Goal: Task Accomplishment & Management: Use online tool/utility

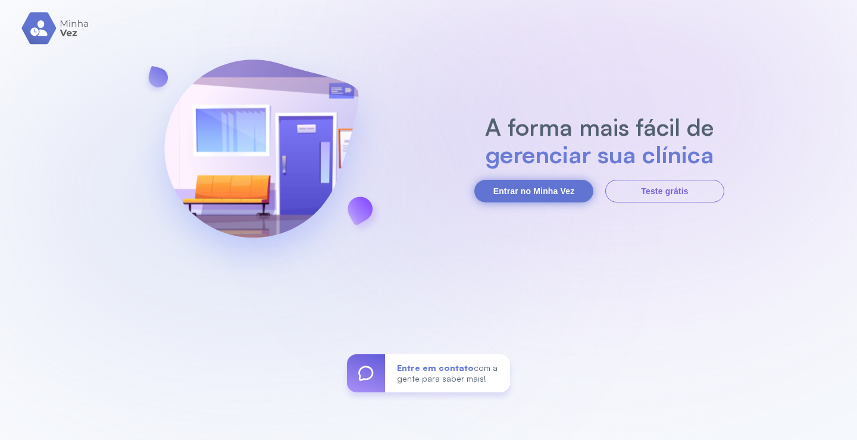
click at [533, 184] on button "Entrar no Minha Vez" at bounding box center [533, 191] width 119 height 23
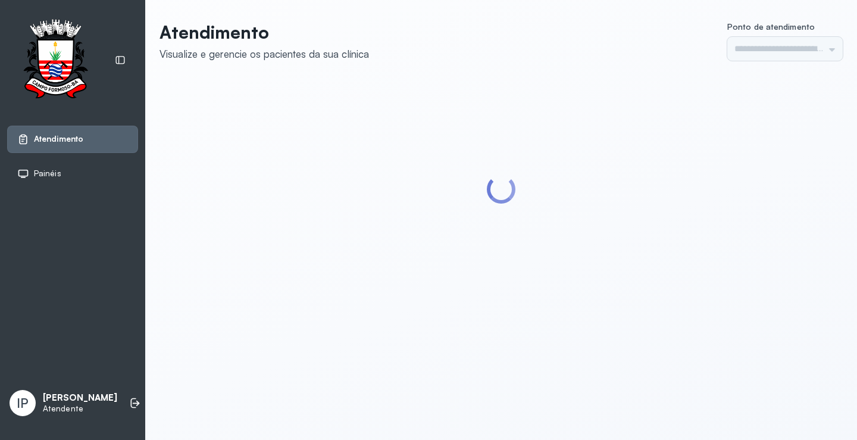
type input "*********"
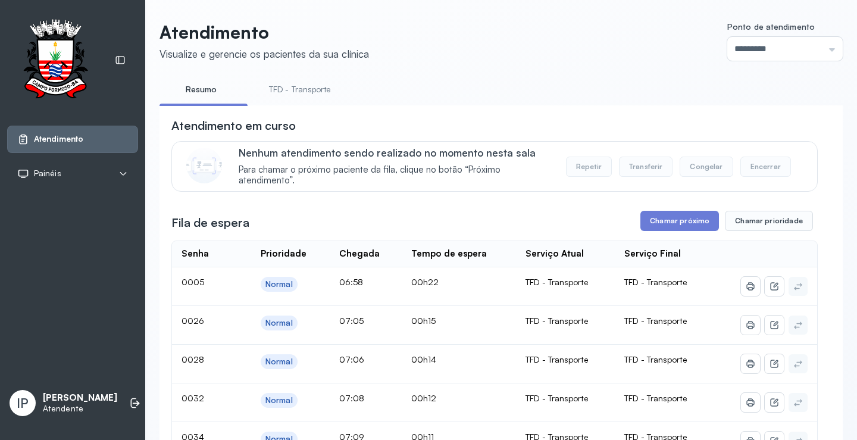
click at [298, 93] on link "TFD - Transporte" at bounding box center [300, 90] width 86 height 20
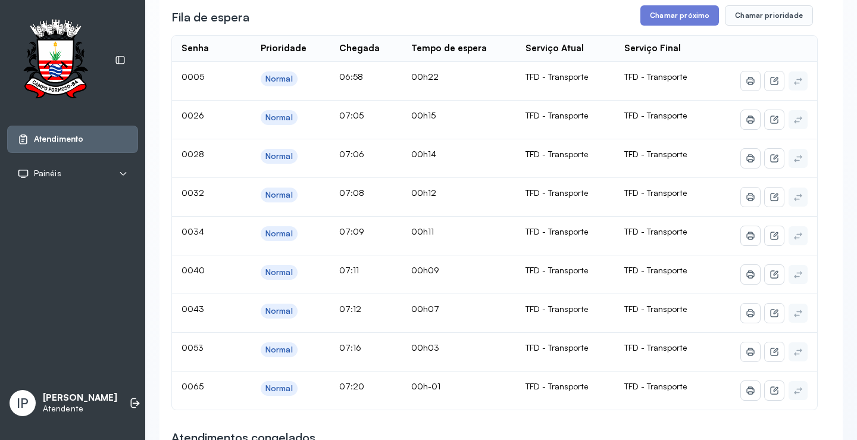
scroll to position [119, 0]
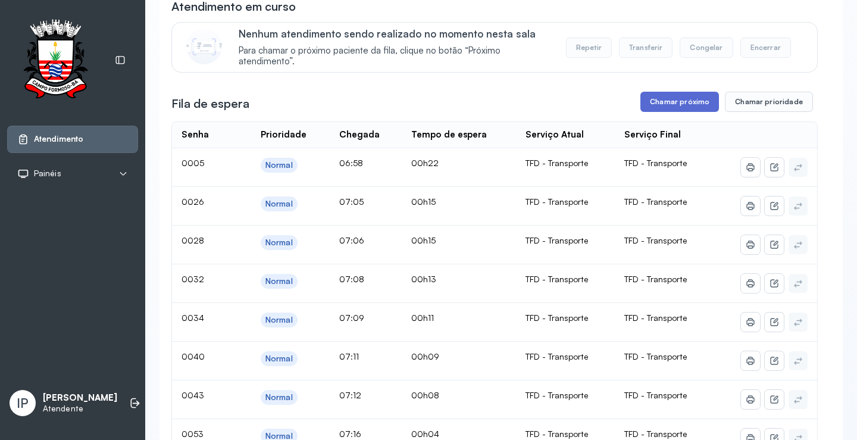
click at [655, 104] on button "Chamar próximo" at bounding box center [679, 102] width 79 height 20
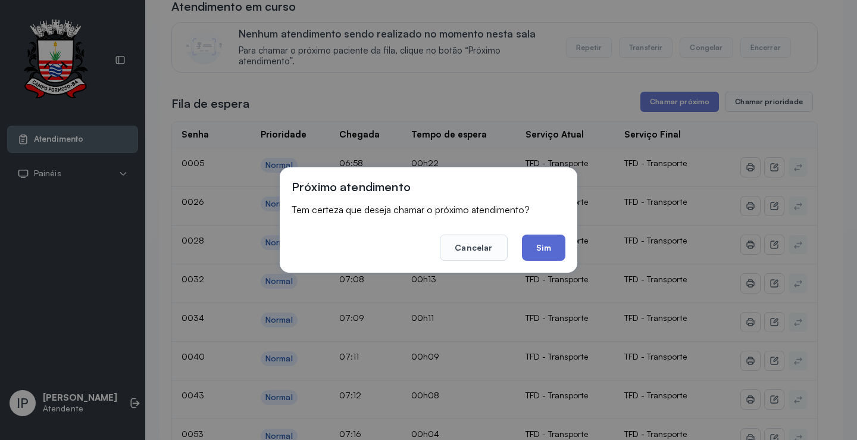
drag, startPoint x: 515, startPoint y: 256, endPoint x: 530, endPoint y: 243, distance: 20.2
click at [527, 245] on footer "Cancelar Sim" at bounding box center [429, 239] width 274 height 43
click at [531, 243] on button "Sim" at bounding box center [543, 247] width 43 height 26
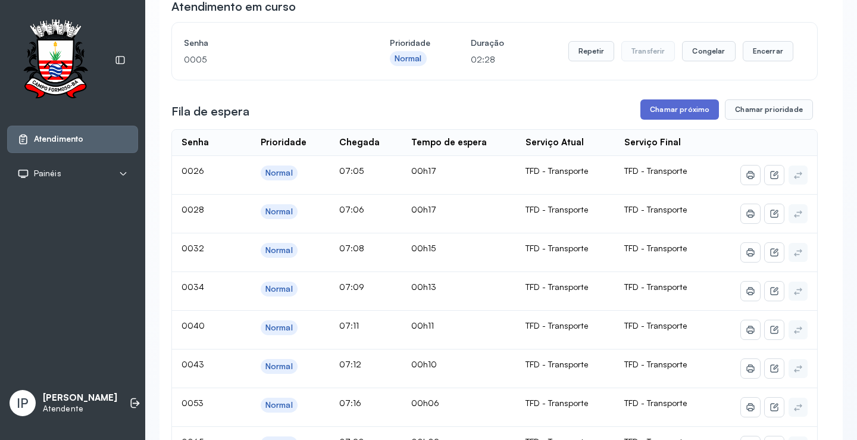
click at [650, 109] on button "Chamar próximo" at bounding box center [679, 109] width 79 height 20
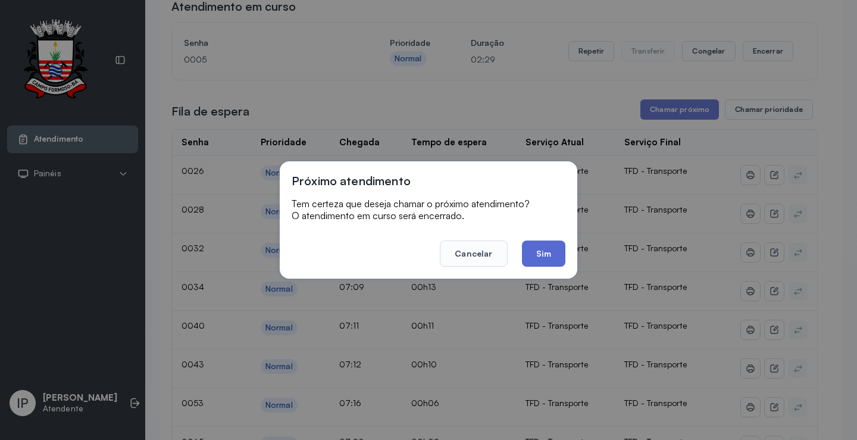
click at [546, 251] on button "Sim" at bounding box center [543, 253] width 43 height 26
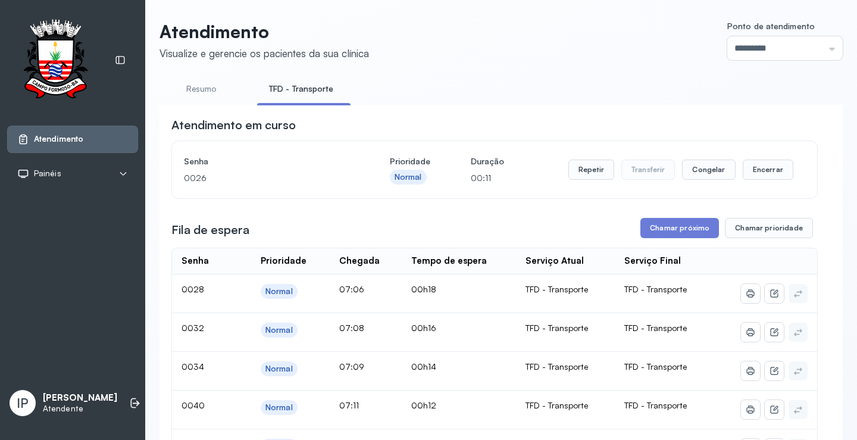
scroll to position [0, 0]
click at [686, 234] on button "Chamar próximo" at bounding box center [679, 228] width 79 height 20
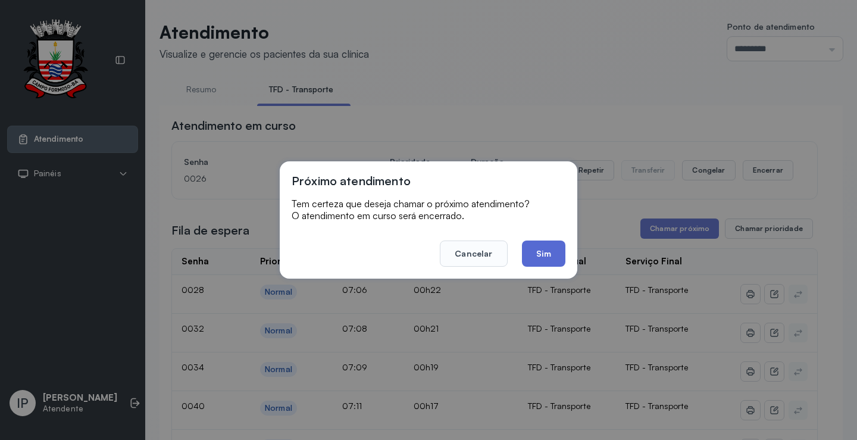
click at [532, 253] on button "Sim" at bounding box center [543, 253] width 43 height 26
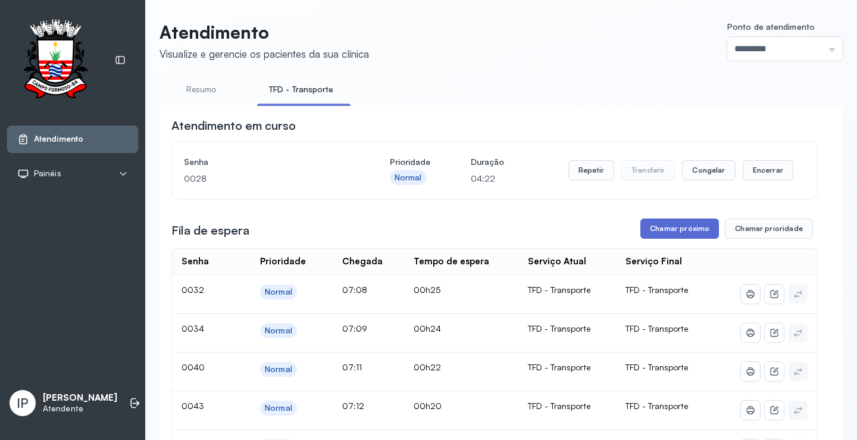
click at [664, 227] on button "Chamar próximo" at bounding box center [679, 228] width 79 height 20
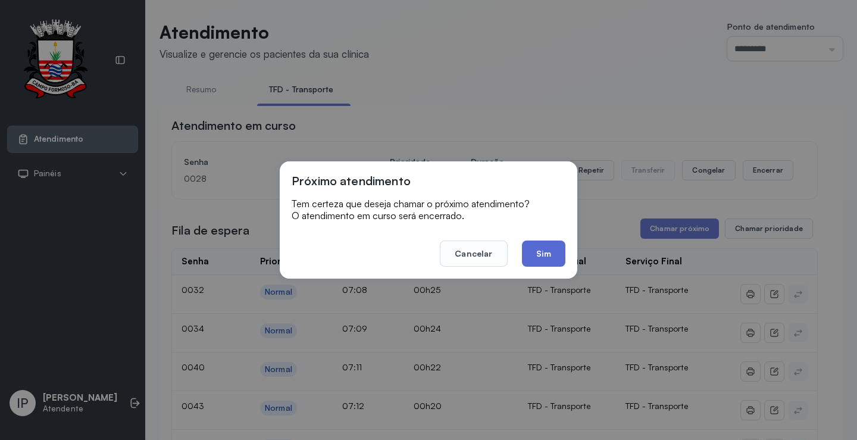
click at [552, 252] on button "Sim" at bounding box center [543, 253] width 43 height 26
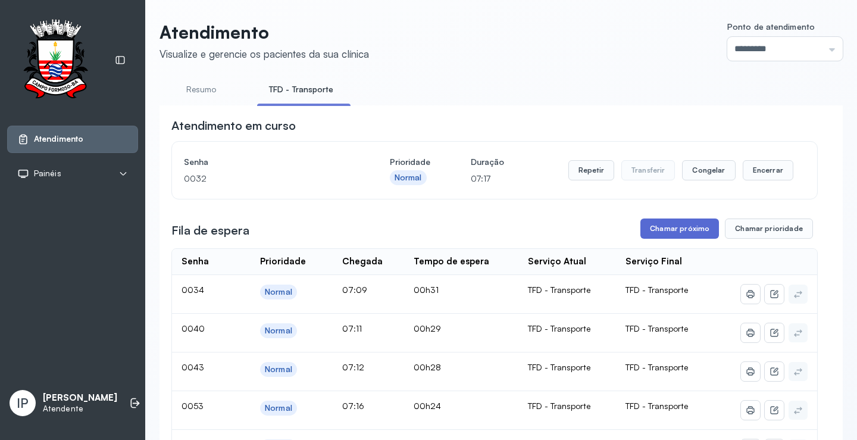
click at [697, 227] on button "Chamar próximo" at bounding box center [679, 228] width 79 height 20
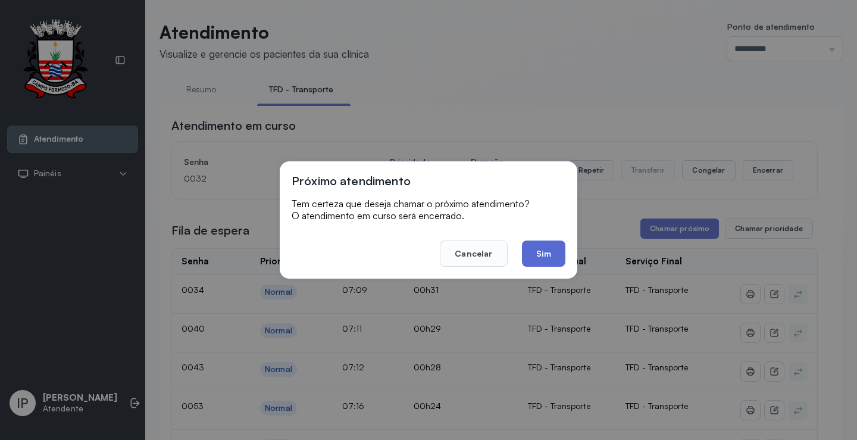
click at [562, 256] on button "Sim" at bounding box center [543, 253] width 43 height 26
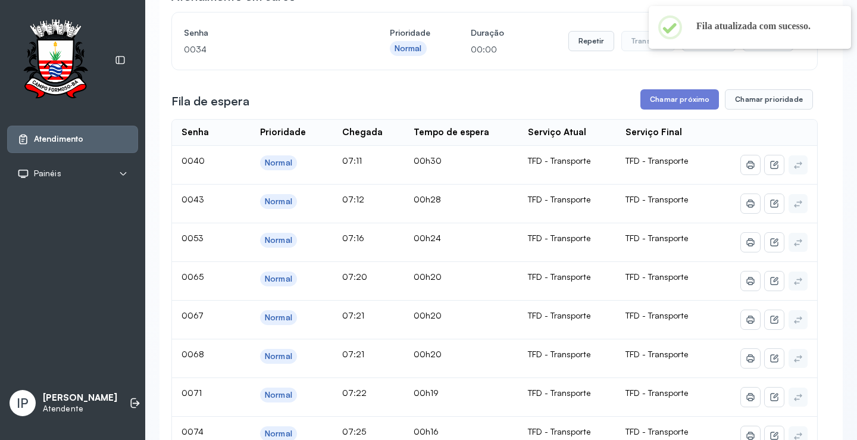
scroll to position [119, 0]
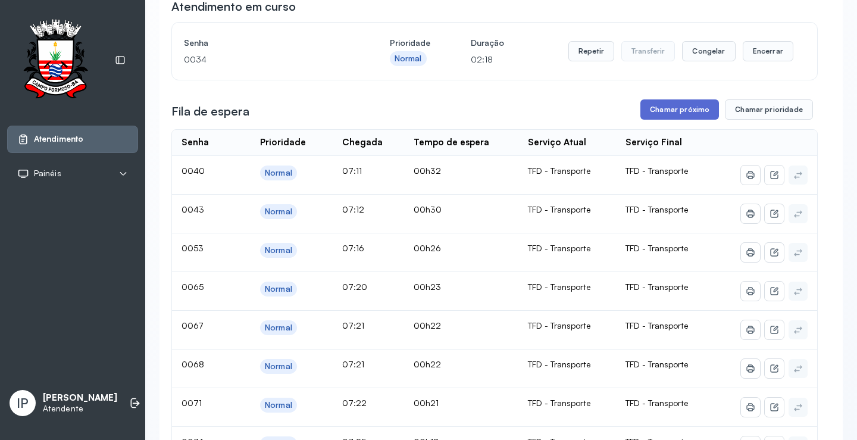
click at [650, 111] on button "Chamar próximo" at bounding box center [679, 109] width 79 height 20
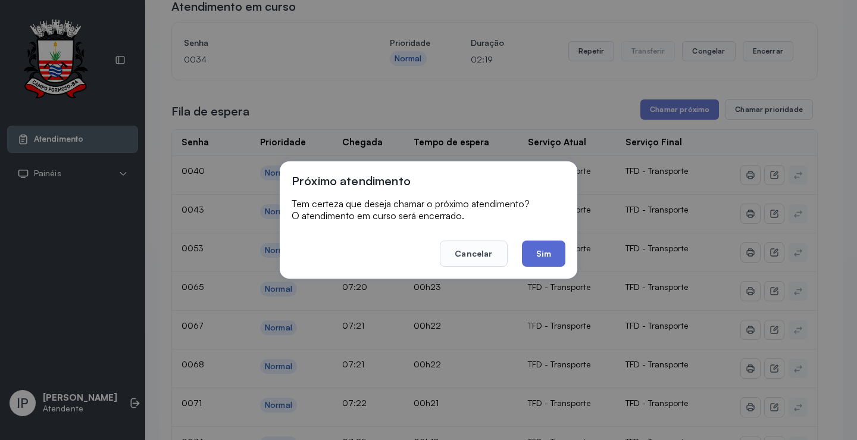
click at [557, 251] on button "Sim" at bounding box center [543, 253] width 43 height 26
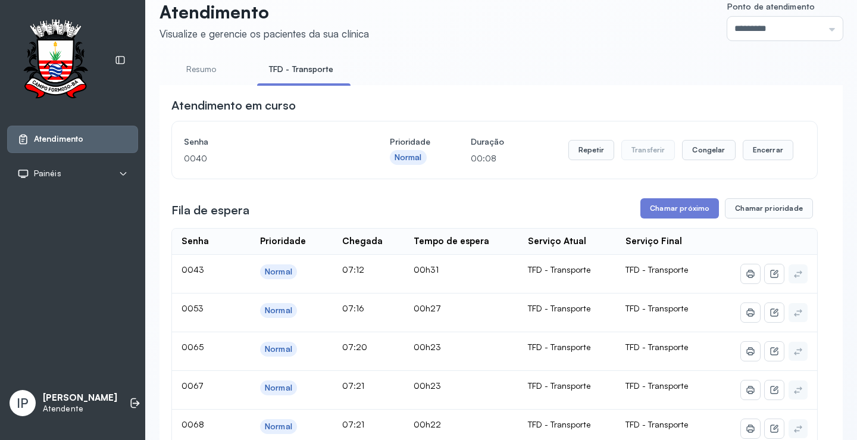
scroll to position [0, 0]
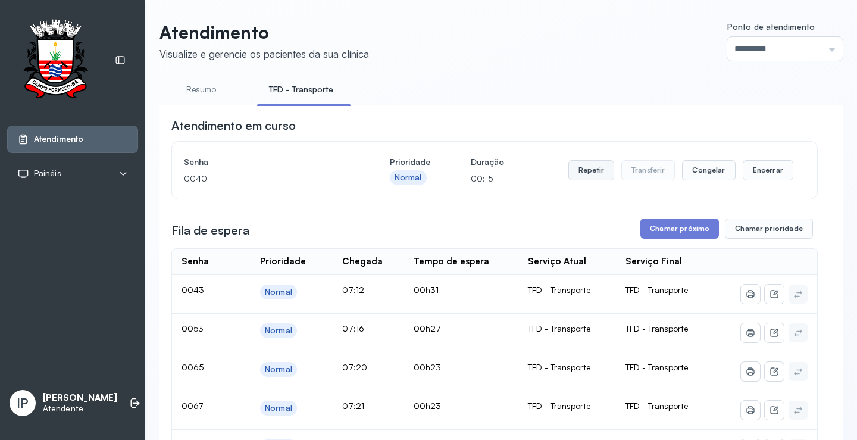
click at [589, 173] on button "Repetir" at bounding box center [591, 170] width 46 height 20
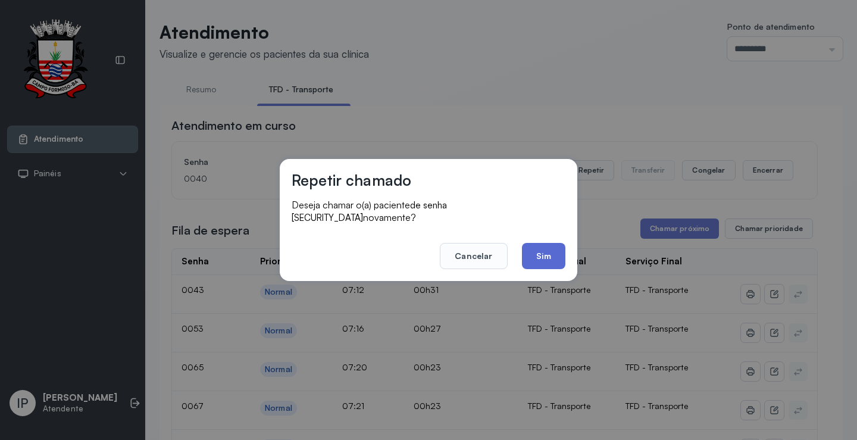
click at [542, 252] on button "Sim" at bounding box center [543, 256] width 43 height 26
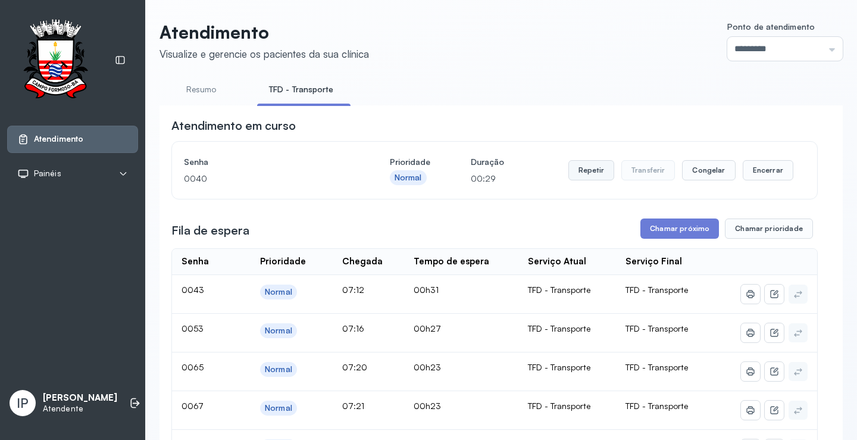
click at [599, 172] on button "Repetir" at bounding box center [591, 170] width 46 height 20
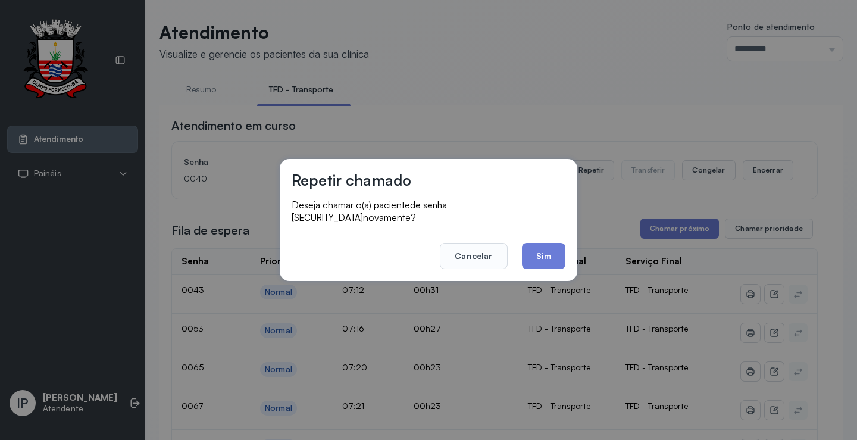
click at [502, 248] on button "Cancelar" at bounding box center [473, 256] width 67 height 26
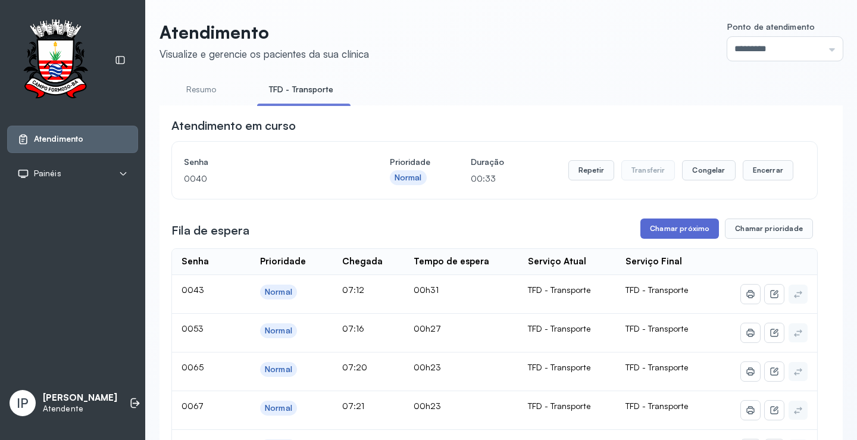
click at [667, 232] on button "Chamar próximo" at bounding box center [679, 228] width 79 height 20
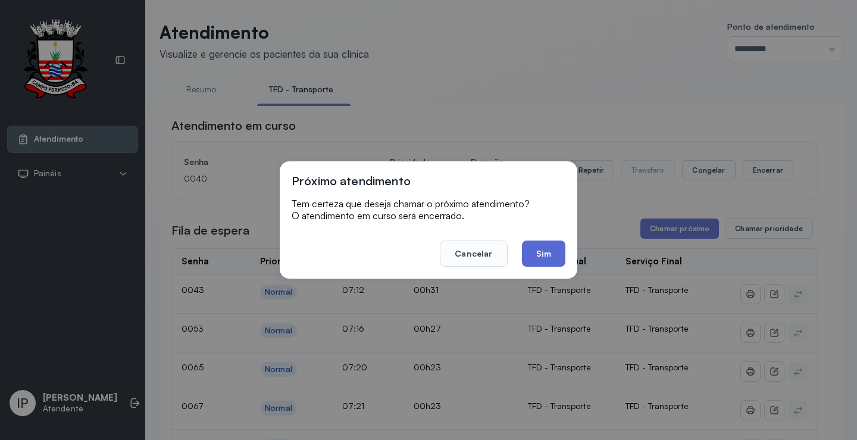
click at [543, 258] on button "Sim" at bounding box center [543, 253] width 43 height 26
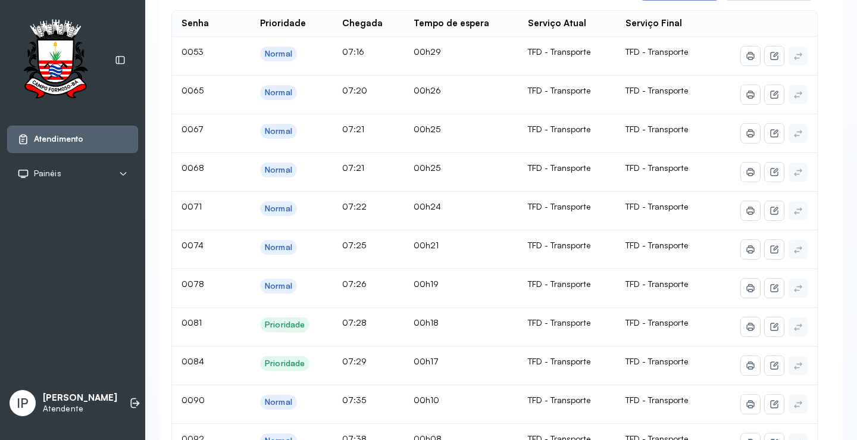
scroll to position [60, 0]
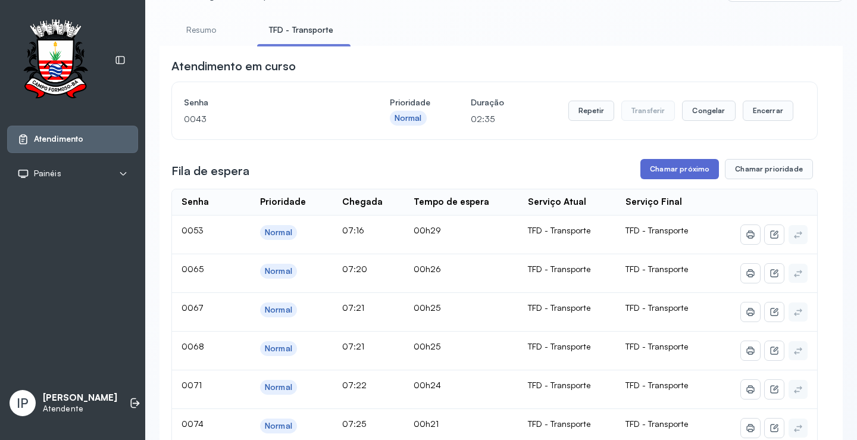
click at [665, 170] on button "Chamar próximo" at bounding box center [679, 169] width 79 height 20
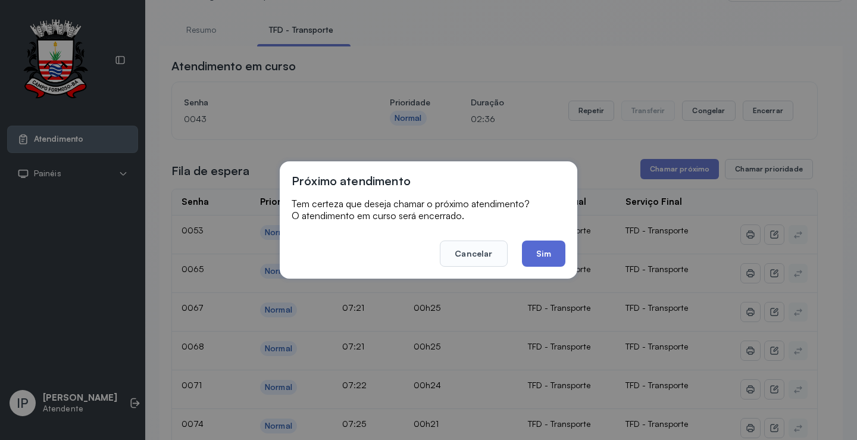
click at [543, 251] on button "Sim" at bounding box center [543, 253] width 43 height 26
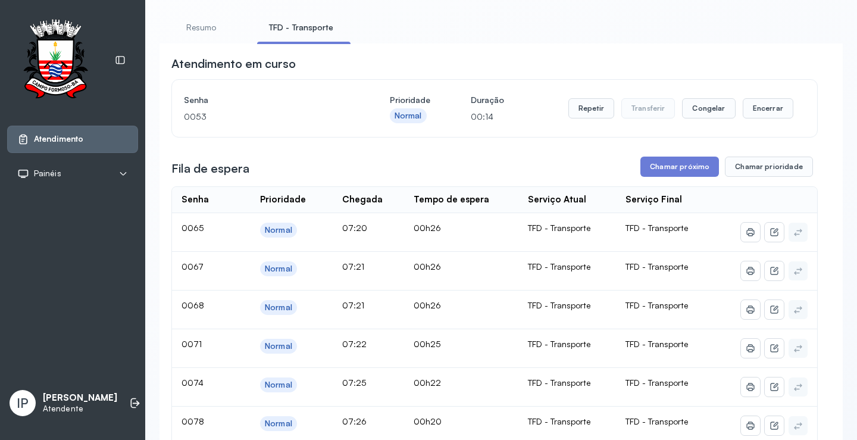
scroll to position [0, 0]
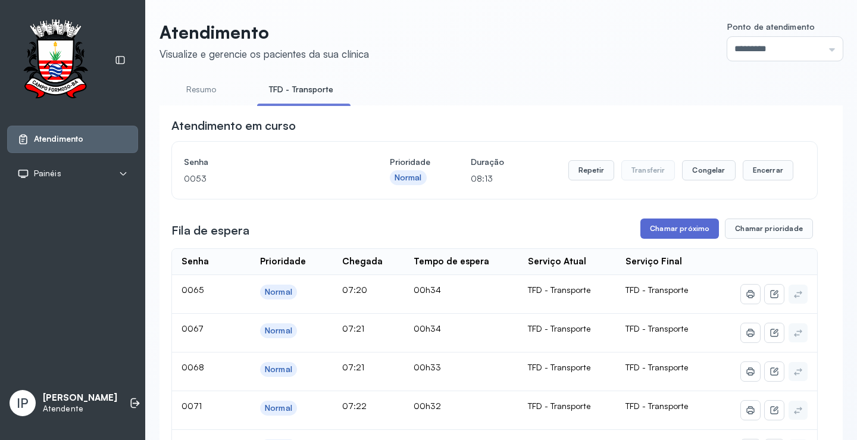
click at [697, 229] on button "Chamar próximo" at bounding box center [679, 228] width 79 height 20
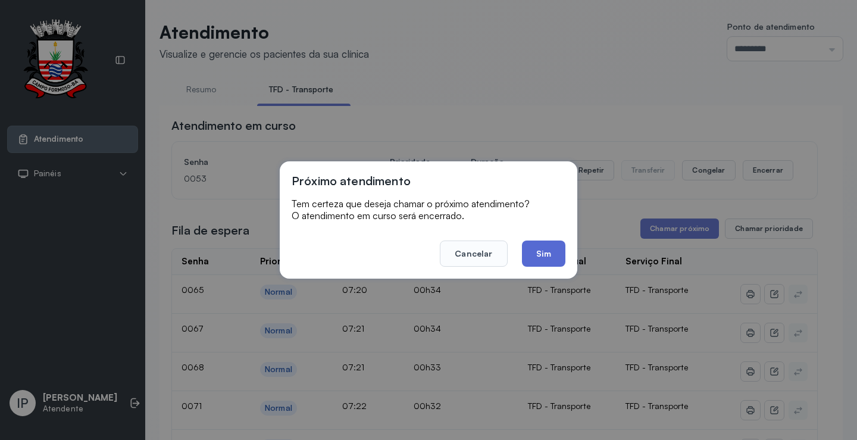
click at [543, 259] on button "Sim" at bounding box center [543, 253] width 43 height 26
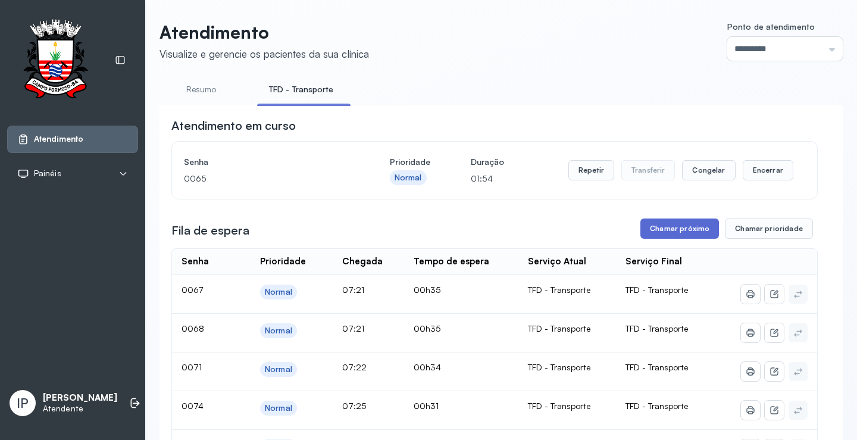
click at [662, 235] on button "Chamar próximo" at bounding box center [679, 228] width 79 height 20
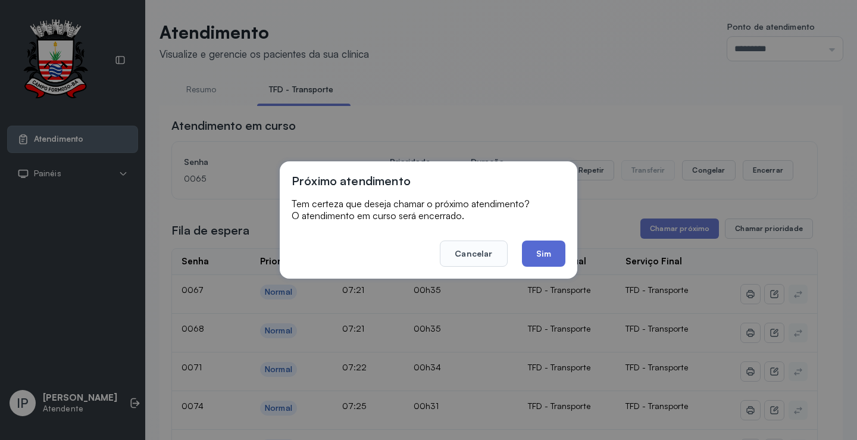
click at [546, 255] on button "Sim" at bounding box center [543, 253] width 43 height 26
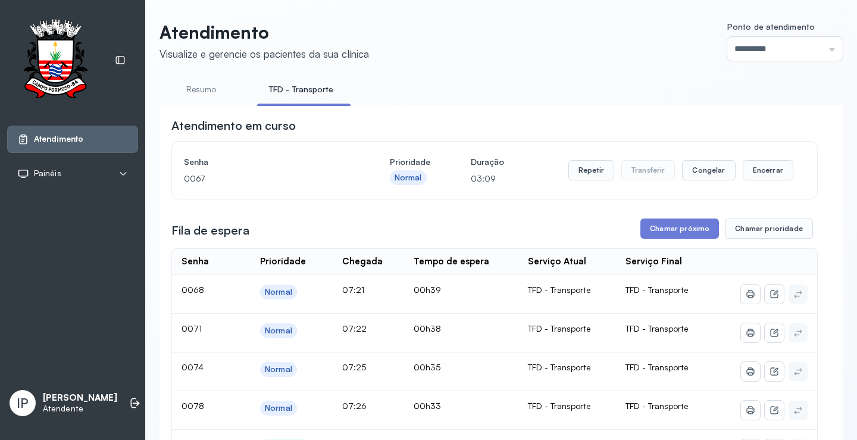
click at [664, 231] on button "Chamar próximo" at bounding box center [679, 228] width 79 height 20
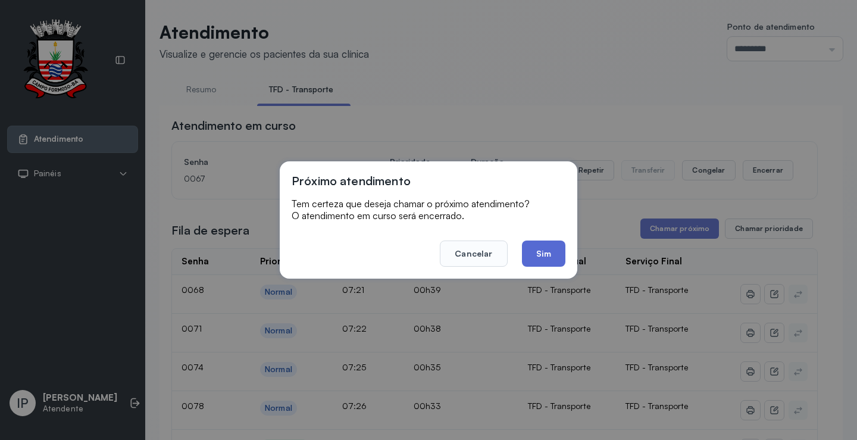
click at [546, 258] on button "Sim" at bounding box center [543, 253] width 43 height 26
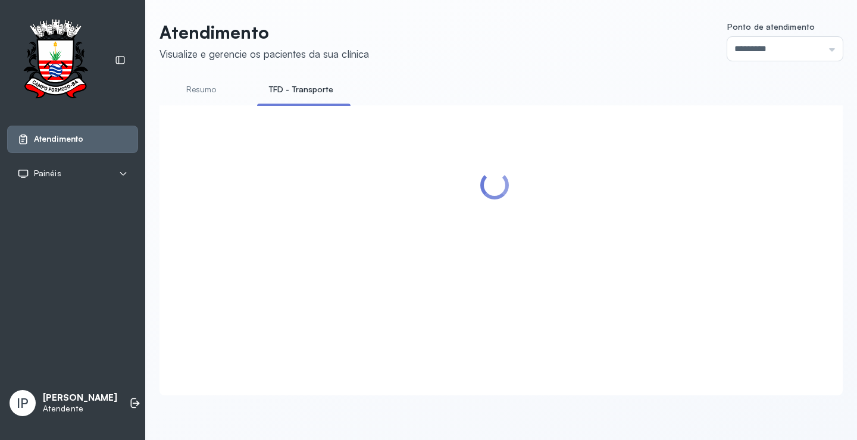
scroll to position [1, 0]
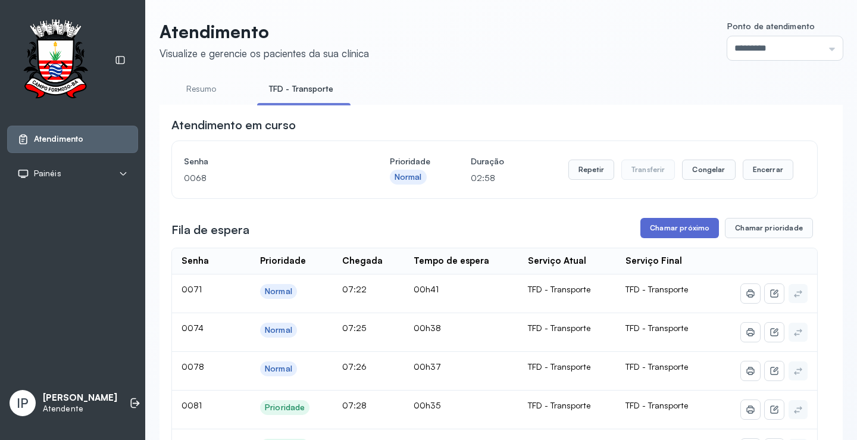
click at [677, 228] on button "Chamar próximo" at bounding box center [679, 228] width 79 height 20
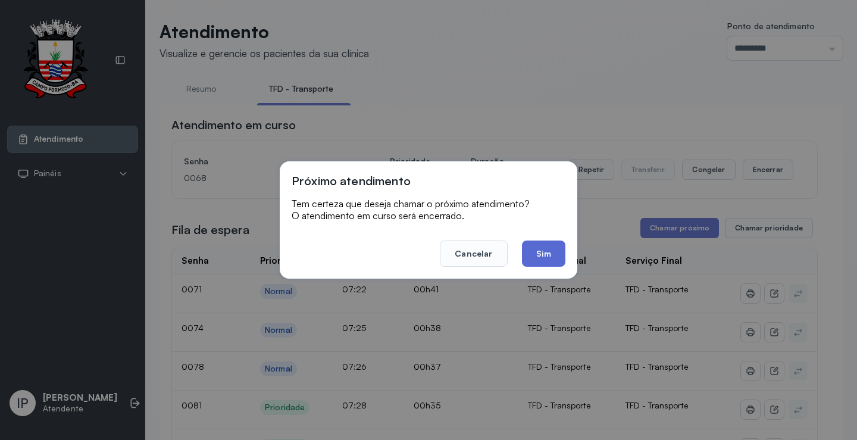
click at [536, 252] on button "Sim" at bounding box center [543, 253] width 43 height 26
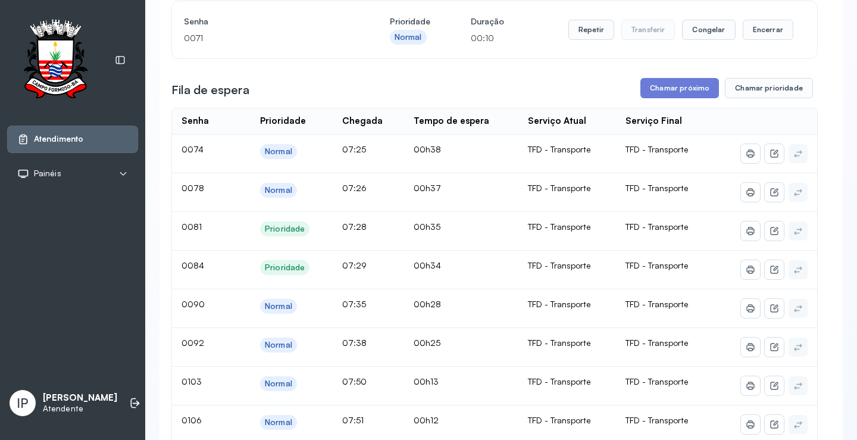
scroll to position [120, 0]
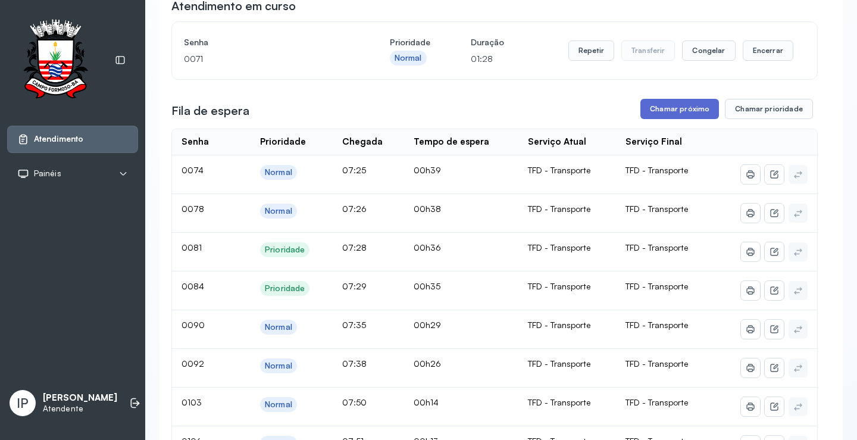
click at [697, 107] on button "Chamar próximo" at bounding box center [679, 109] width 79 height 20
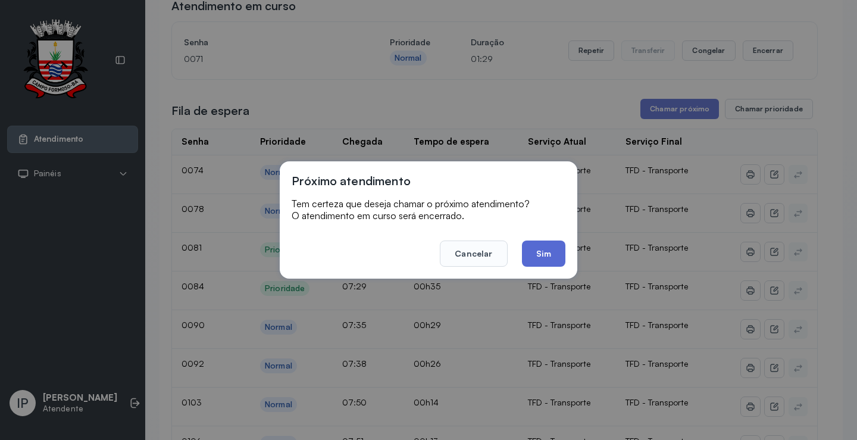
click at [549, 256] on button "Sim" at bounding box center [543, 253] width 43 height 26
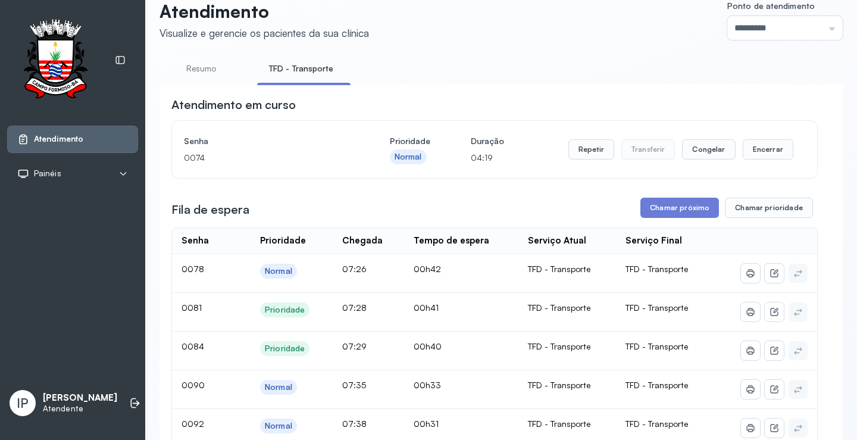
scroll to position [0, 0]
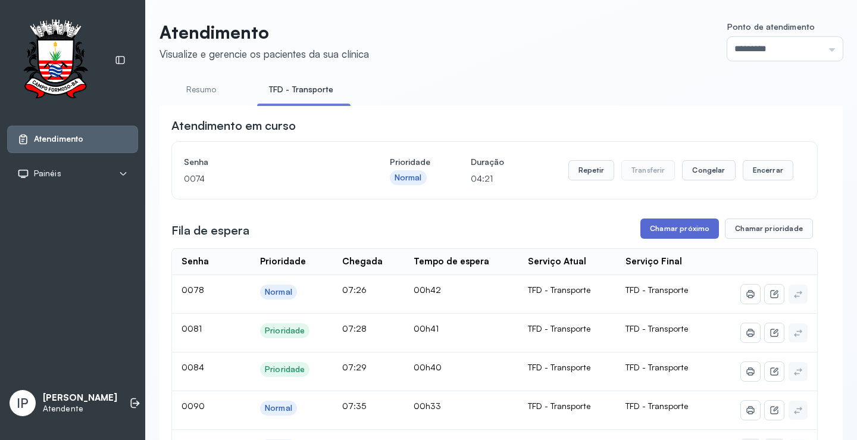
click at [661, 230] on button "Chamar próximo" at bounding box center [679, 228] width 79 height 20
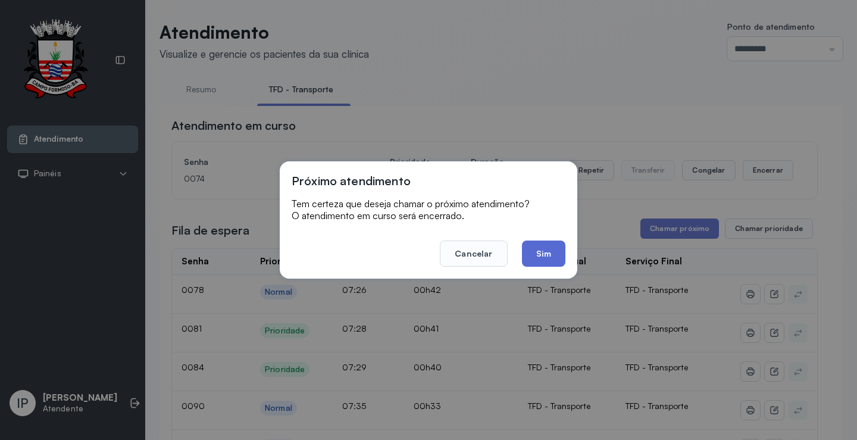
click at [543, 245] on button "Sim" at bounding box center [543, 253] width 43 height 26
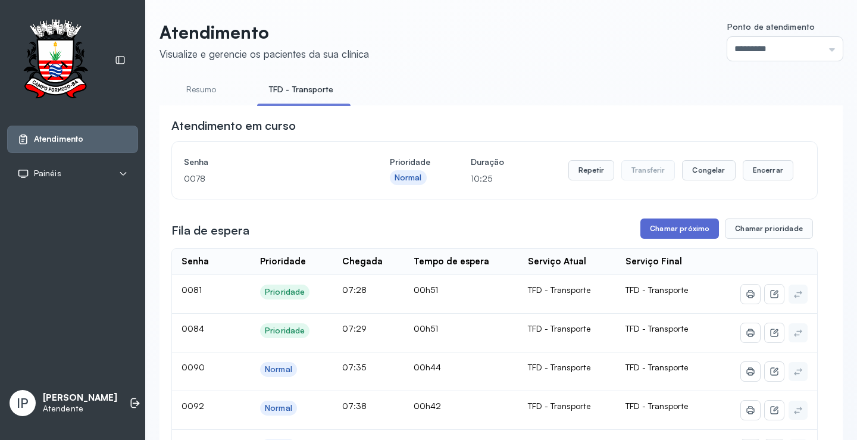
click at [649, 226] on button "Chamar próximo" at bounding box center [679, 228] width 79 height 20
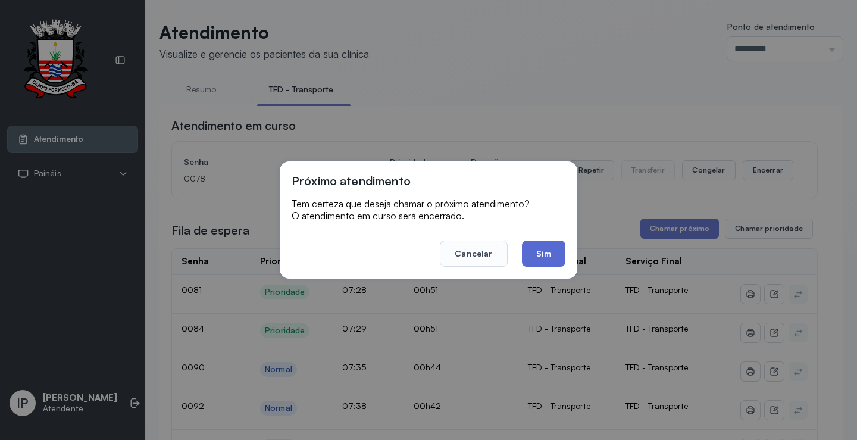
click at [546, 255] on button "Sim" at bounding box center [543, 253] width 43 height 26
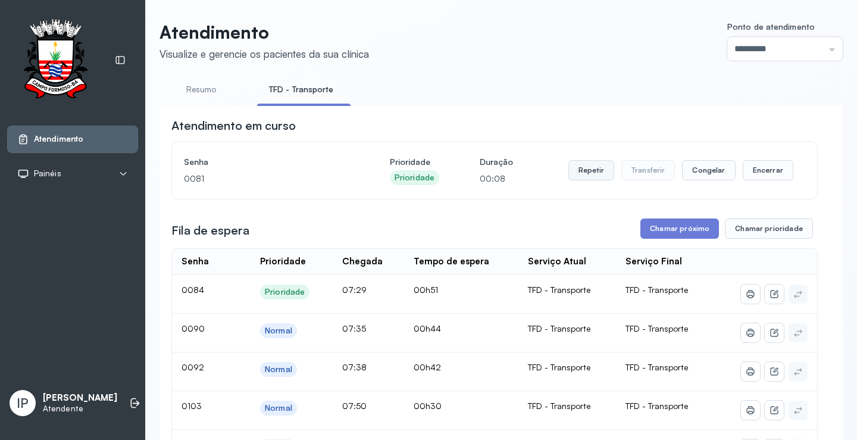
click at [583, 170] on button "Repetir" at bounding box center [591, 170] width 46 height 20
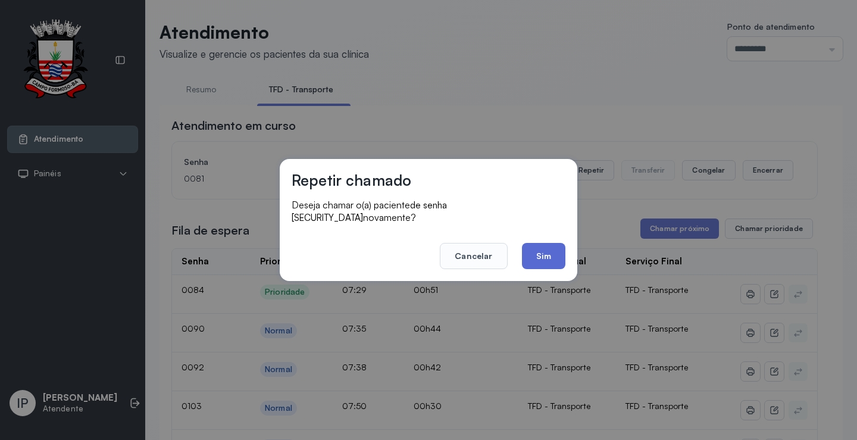
click at [552, 243] on button "Sim" at bounding box center [543, 256] width 43 height 26
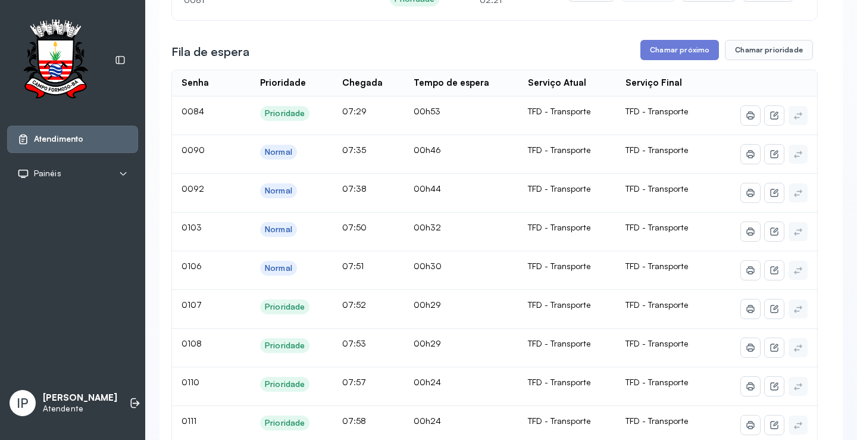
scroll to position [60, 0]
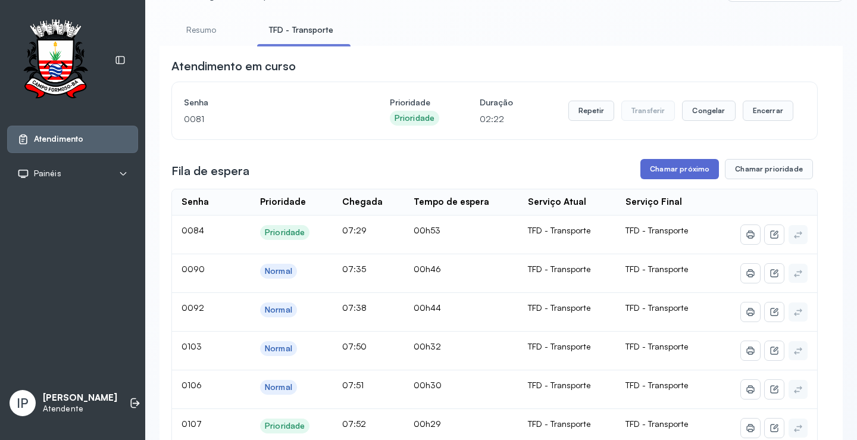
click at [680, 167] on button "Chamar próximo" at bounding box center [679, 169] width 79 height 20
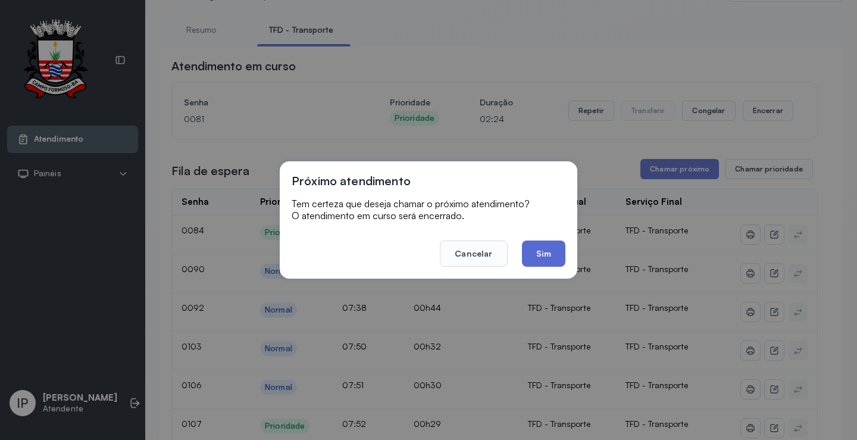
click at [542, 247] on button "Sim" at bounding box center [543, 253] width 43 height 26
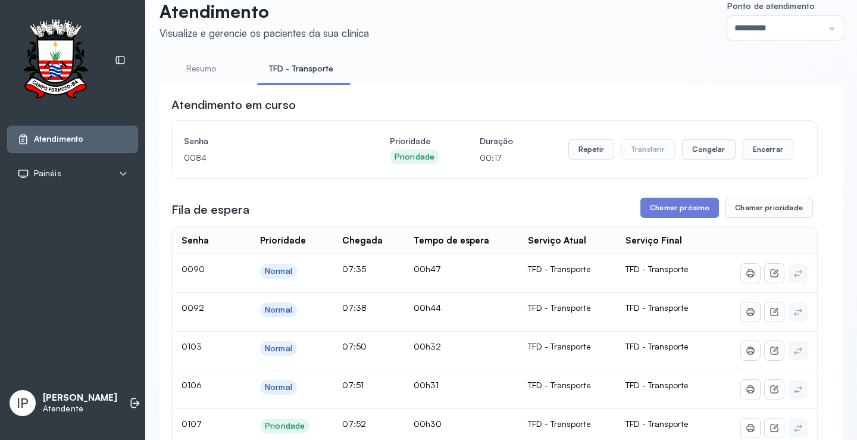
scroll to position [0, 0]
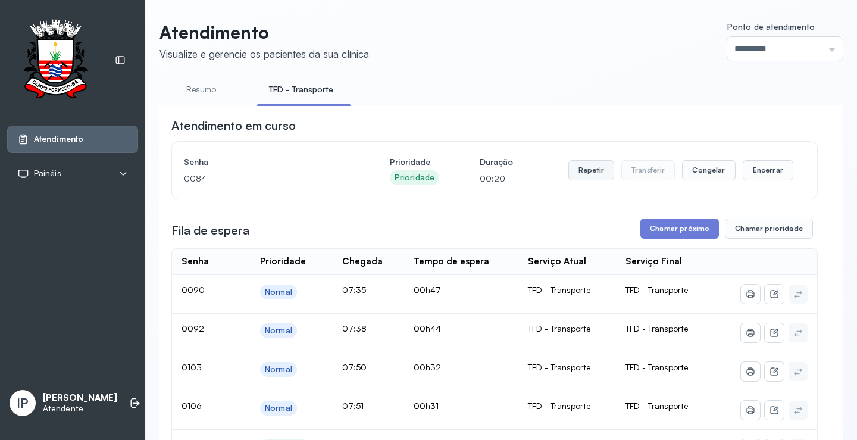
click at [596, 171] on button "Repetir" at bounding box center [591, 170] width 46 height 20
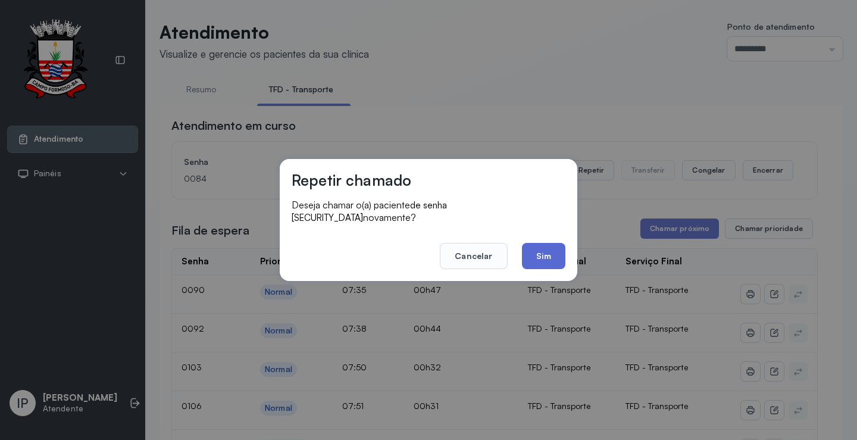
click at [544, 258] on button "Sim" at bounding box center [543, 256] width 43 height 26
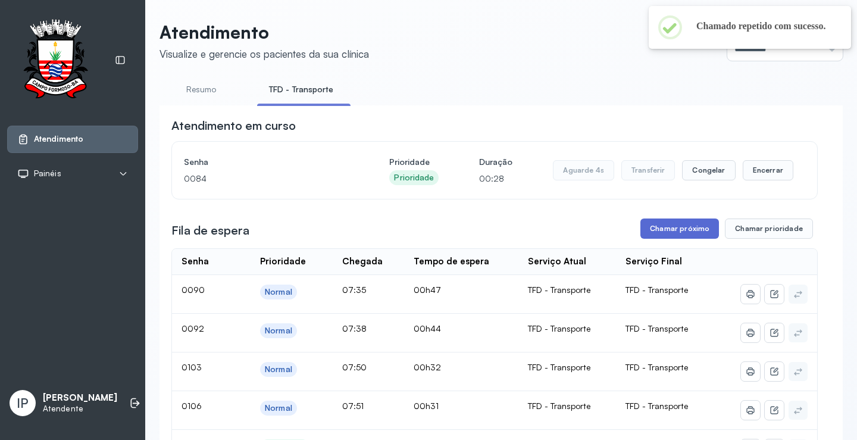
click at [677, 230] on button "Chamar próximo" at bounding box center [679, 228] width 79 height 20
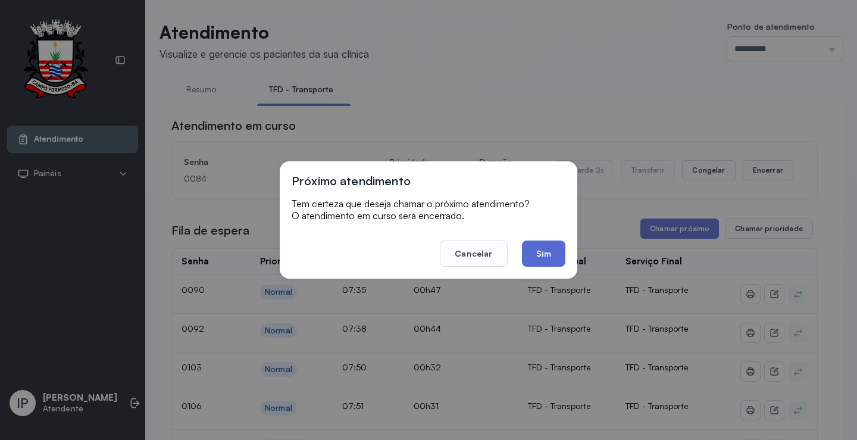
click at [540, 244] on button "Sim" at bounding box center [543, 253] width 43 height 26
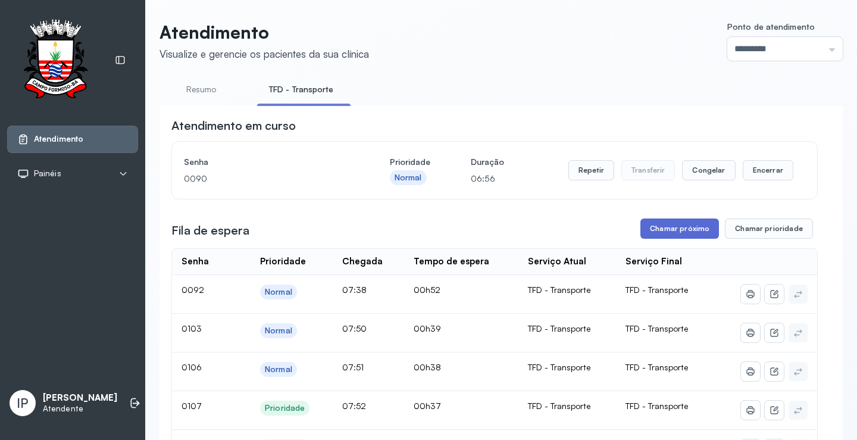
click at [675, 227] on button "Chamar próximo" at bounding box center [679, 228] width 79 height 20
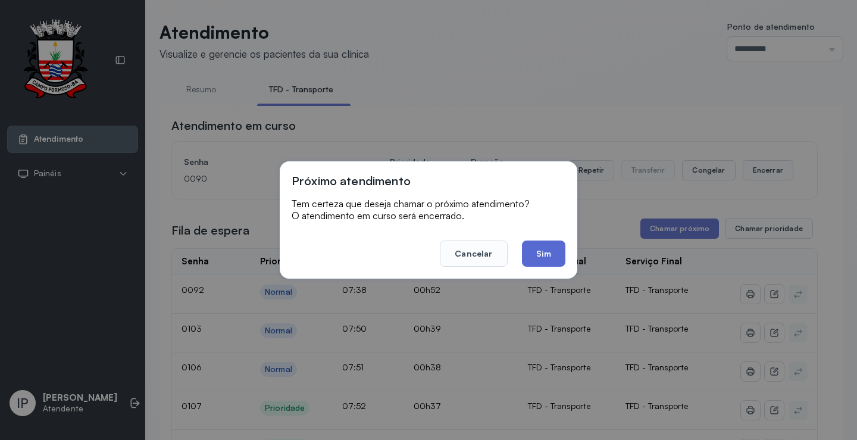
click at [540, 252] on button "Sim" at bounding box center [543, 253] width 43 height 26
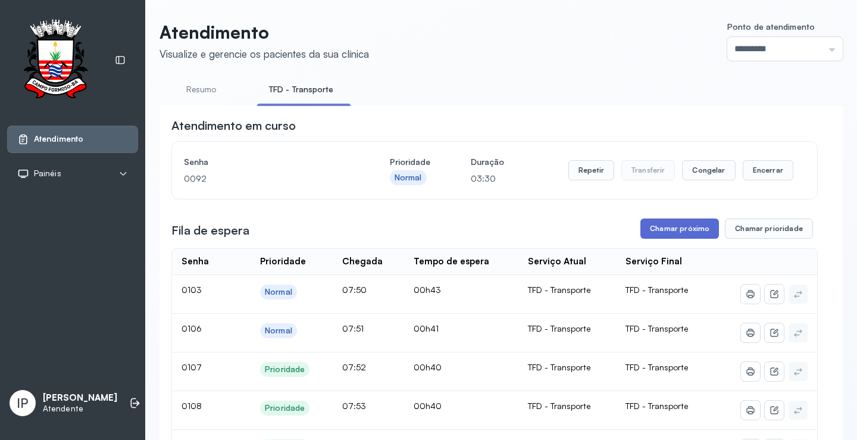
click at [653, 233] on button "Chamar próximo" at bounding box center [679, 228] width 79 height 20
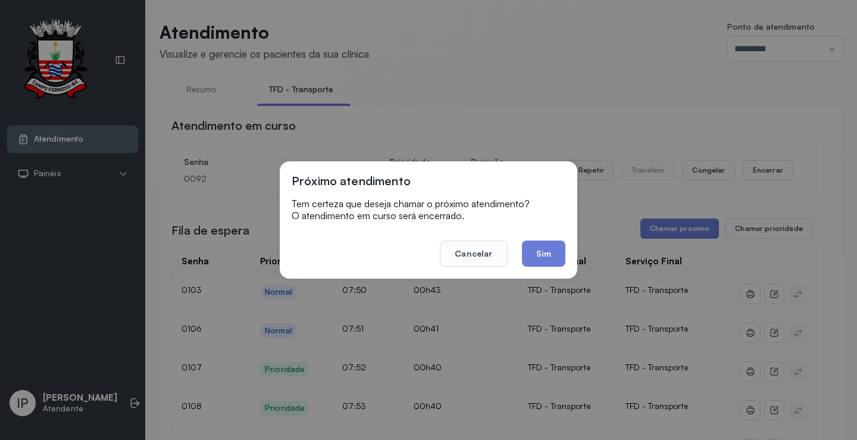
click at [528, 254] on button "Sim" at bounding box center [543, 253] width 43 height 26
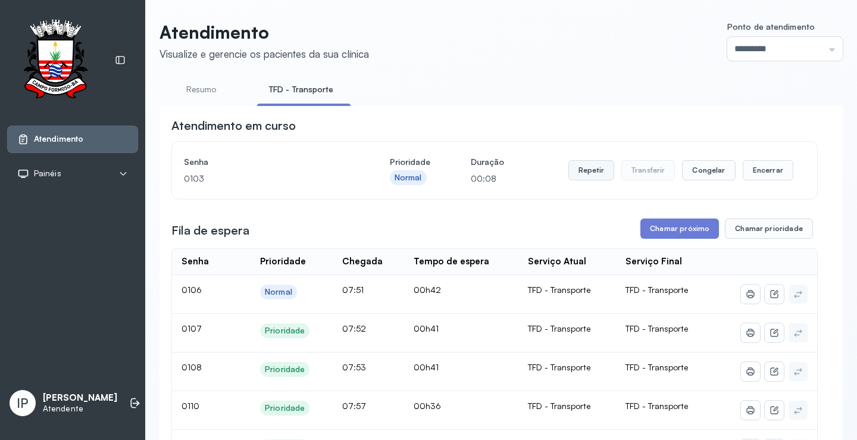
click at [590, 171] on button "Repetir" at bounding box center [591, 170] width 46 height 20
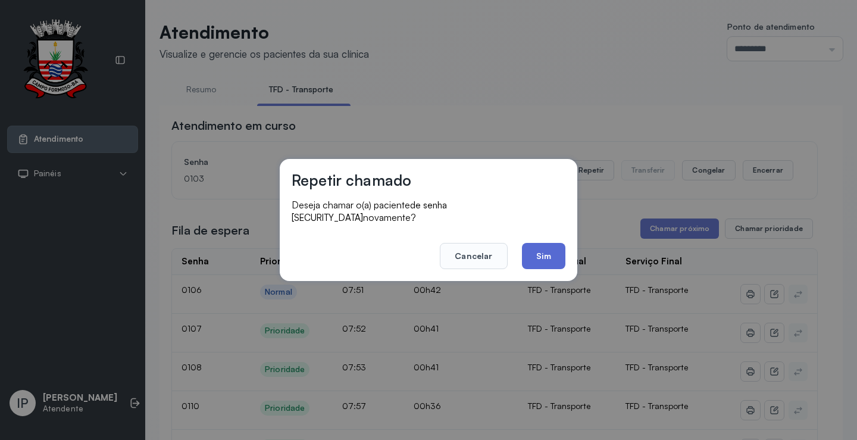
click at [553, 255] on button "Sim" at bounding box center [543, 256] width 43 height 26
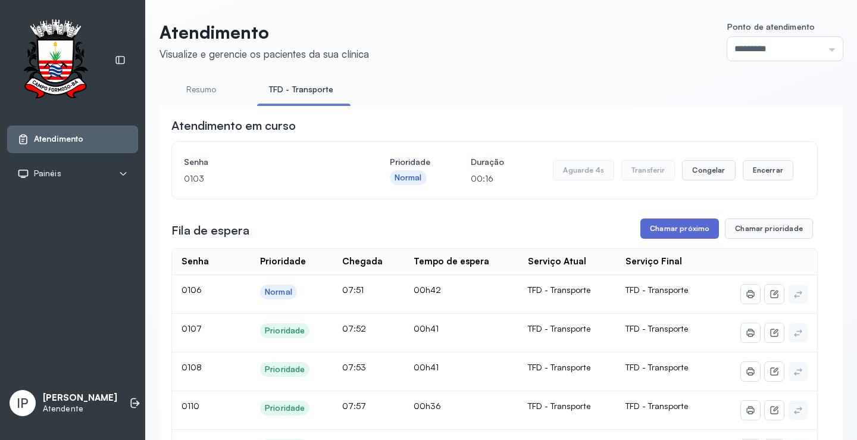
click at [690, 223] on button "Chamar próximo" at bounding box center [679, 228] width 79 height 20
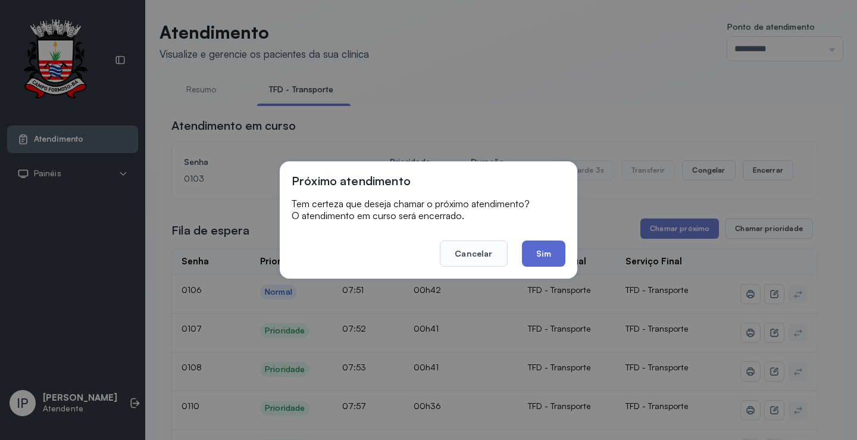
click at [543, 249] on button "Sim" at bounding box center [543, 253] width 43 height 26
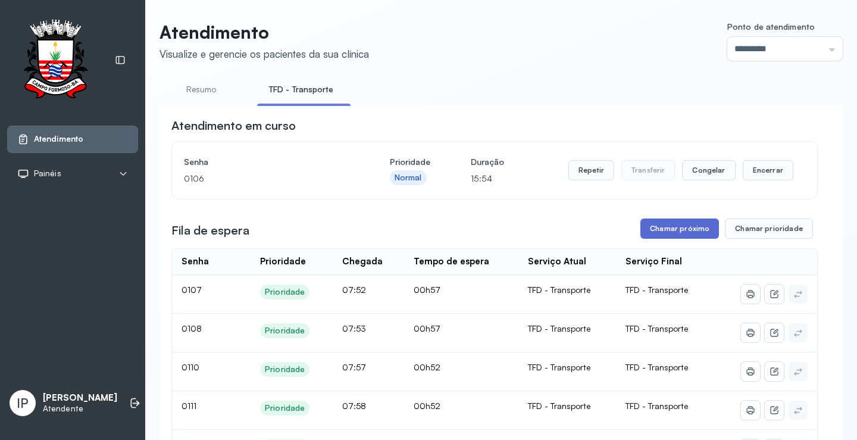
click at [653, 234] on button "Chamar próximo" at bounding box center [679, 228] width 79 height 20
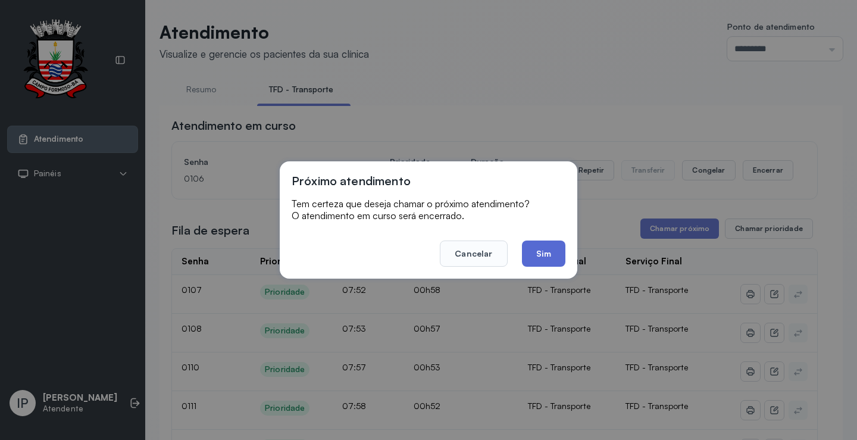
click at [552, 249] on button "Sim" at bounding box center [543, 253] width 43 height 26
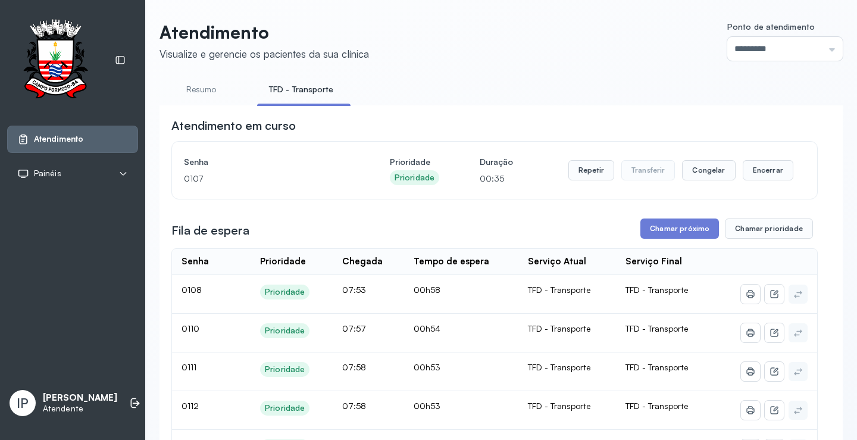
click at [564, 83] on ul "Resumo TFD - Transporte" at bounding box center [500, 93] width 683 height 27
click at [671, 228] on button "Chamar próximo" at bounding box center [679, 228] width 79 height 20
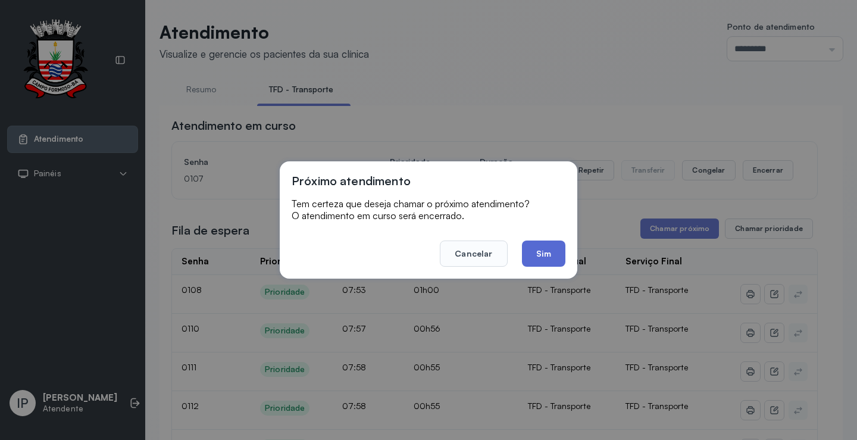
click at [541, 249] on button "Sim" at bounding box center [543, 253] width 43 height 26
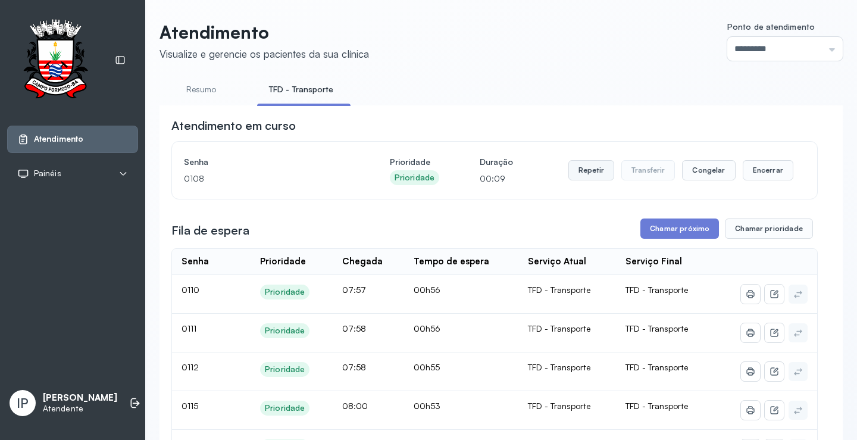
click at [596, 173] on button "Repetir" at bounding box center [591, 170] width 46 height 20
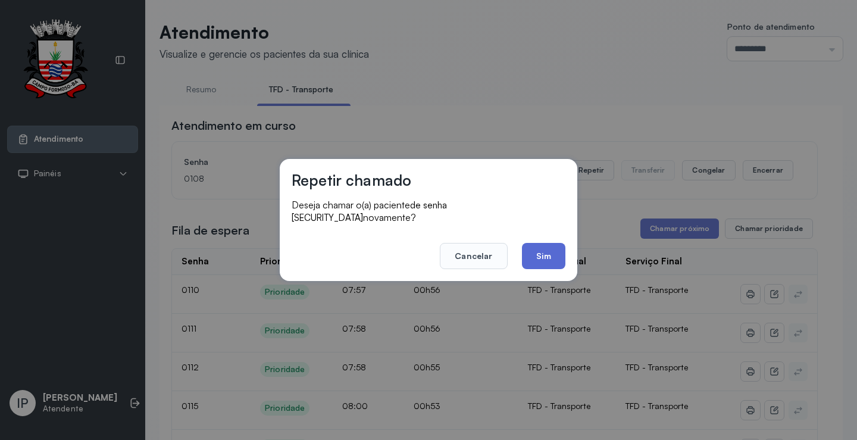
click at [541, 248] on button "Sim" at bounding box center [543, 256] width 43 height 26
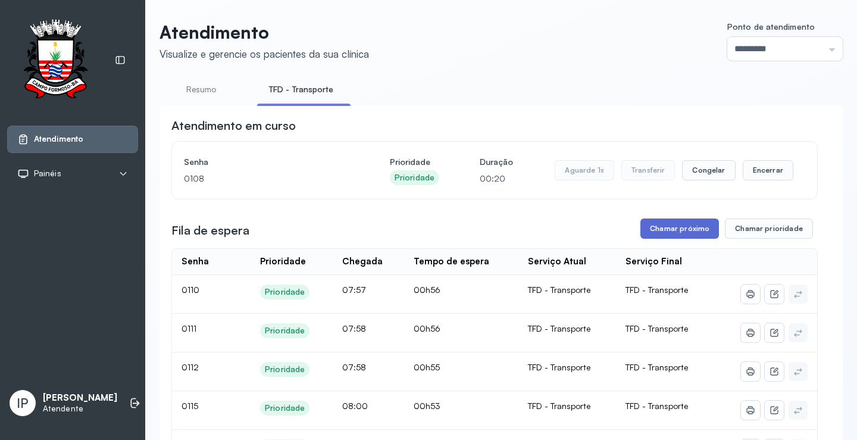
click at [678, 236] on button "Chamar próximo" at bounding box center [679, 228] width 79 height 20
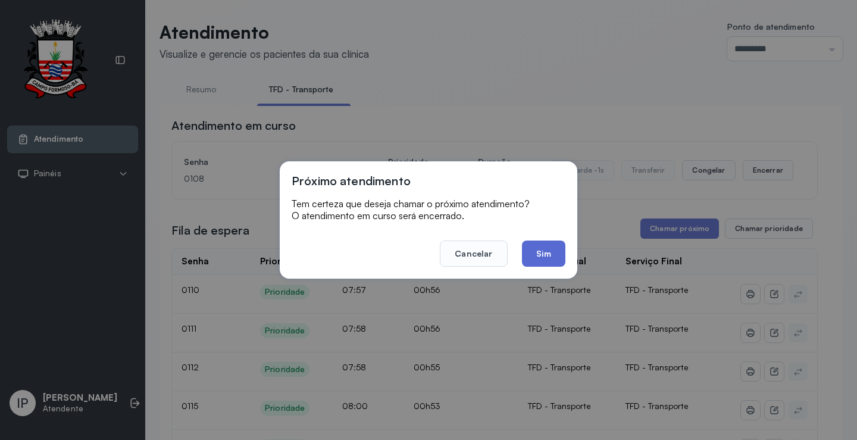
click at [536, 262] on button "Sim" at bounding box center [543, 253] width 43 height 26
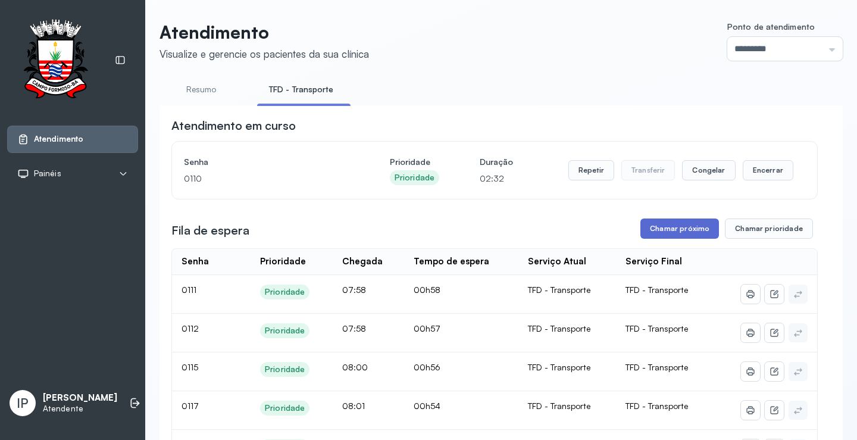
click at [678, 230] on button "Chamar próximo" at bounding box center [679, 228] width 79 height 20
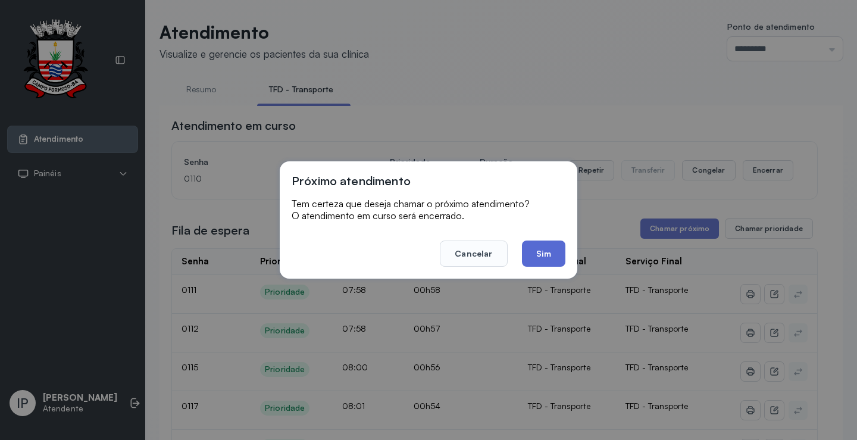
click at [545, 256] on button "Sim" at bounding box center [543, 253] width 43 height 26
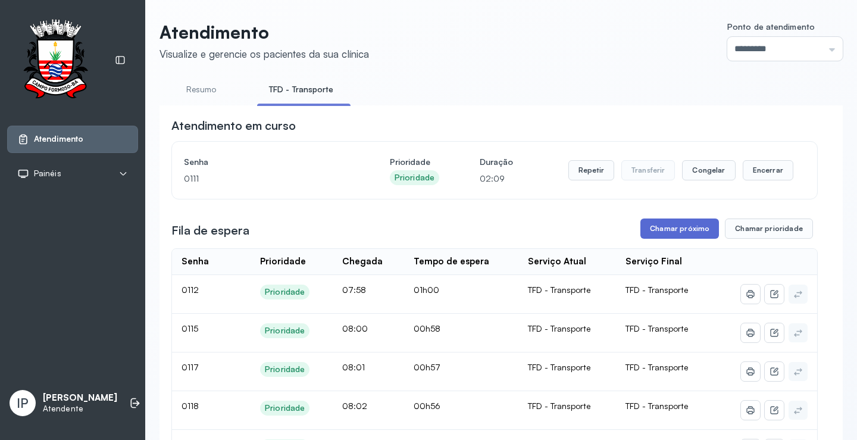
click at [656, 226] on button "Chamar próximo" at bounding box center [679, 228] width 79 height 20
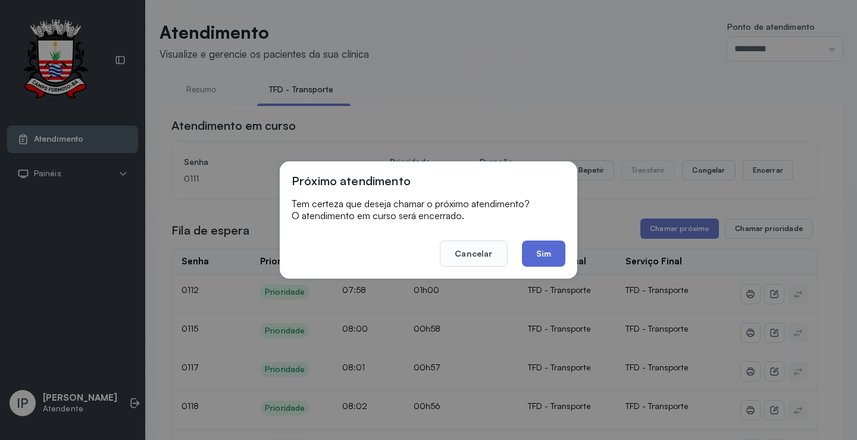
click at [530, 259] on button "Sim" at bounding box center [543, 253] width 43 height 26
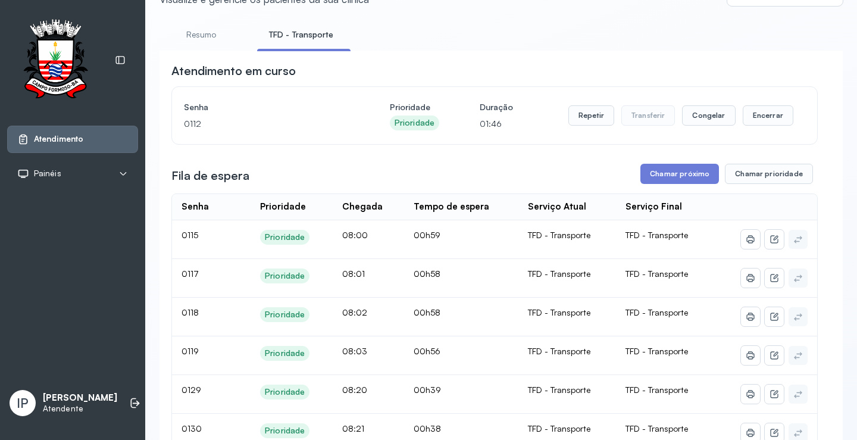
scroll to position [119, 0]
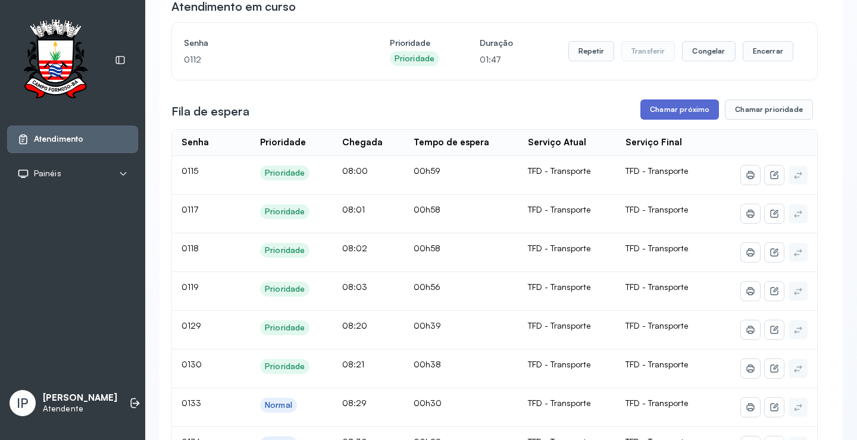
click at [666, 110] on button "Chamar próximo" at bounding box center [679, 109] width 79 height 20
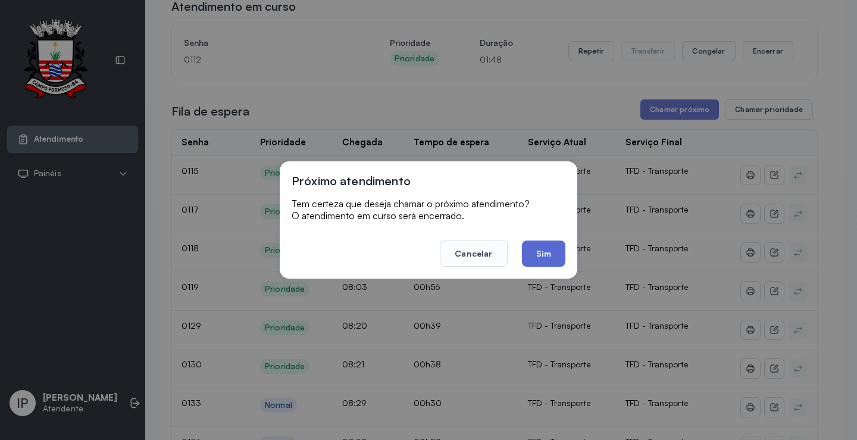
click at [548, 251] on button "Sim" at bounding box center [543, 253] width 43 height 26
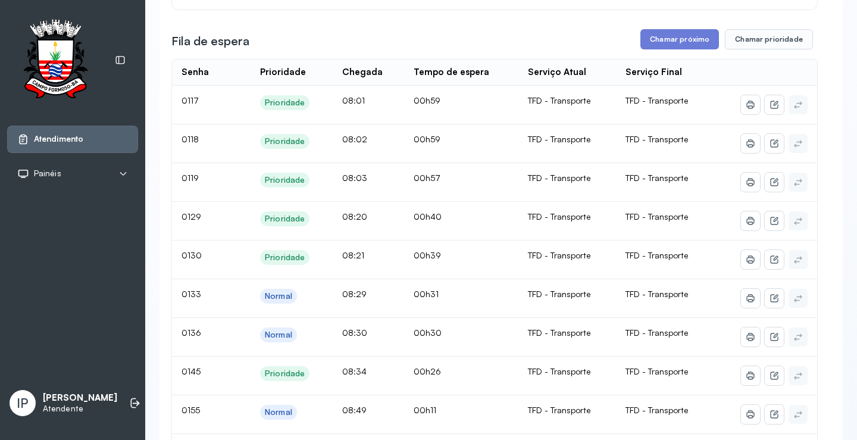
scroll to position [0, 0]
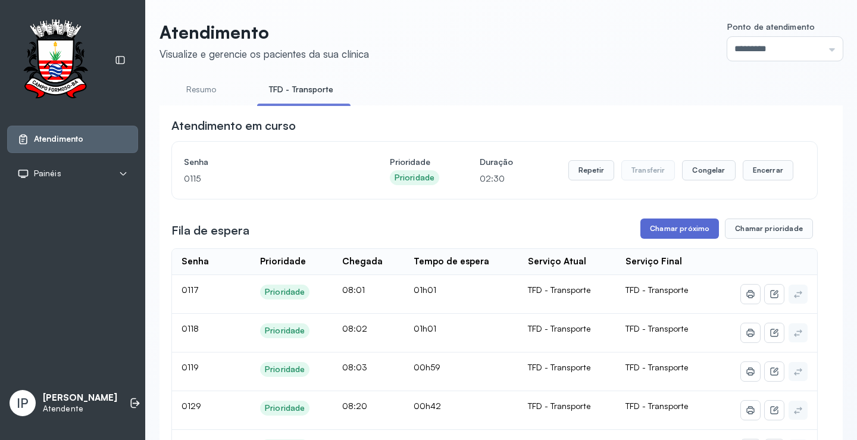
click at [688, 234] on button "Chamar próximo" at bounding box center [679, 228] width 79 height 20
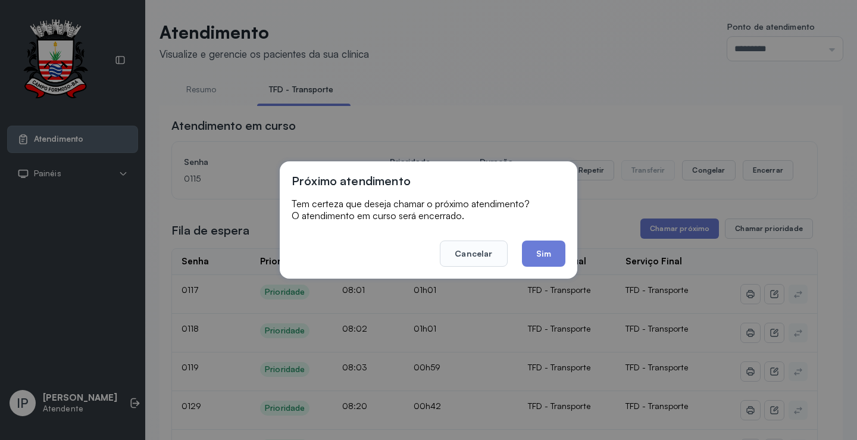
click at [521, 250] on footer "Cancelar Sim" at bounding box center [429, 245] width 274 height 43
click at [528, 252] on button "Sim" at bounding box center [543, 253] width 43 height 26
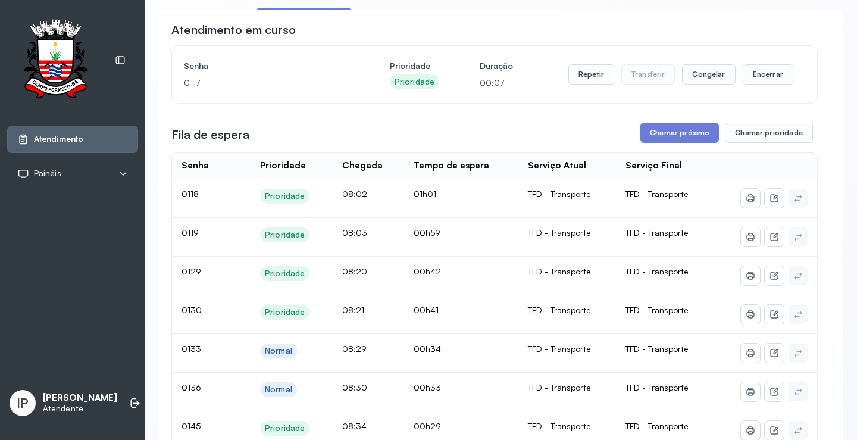
scroll to position [60, 0]
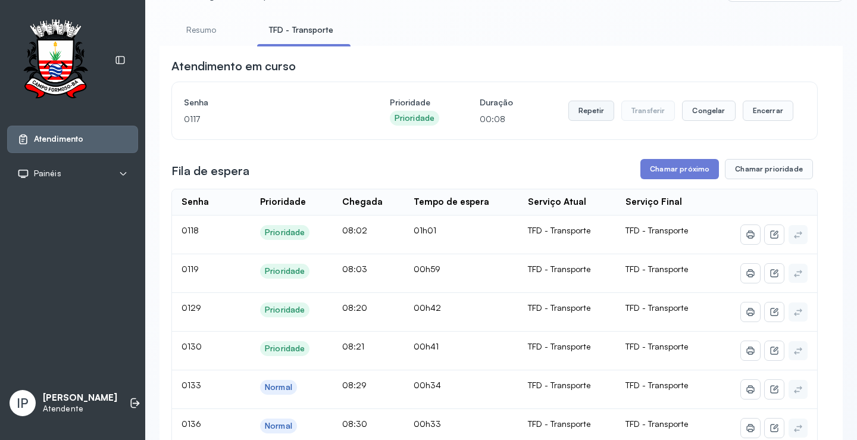
click at [583, 120] on button "Repetir" at bounding box center [591, 111] width 46 height 20
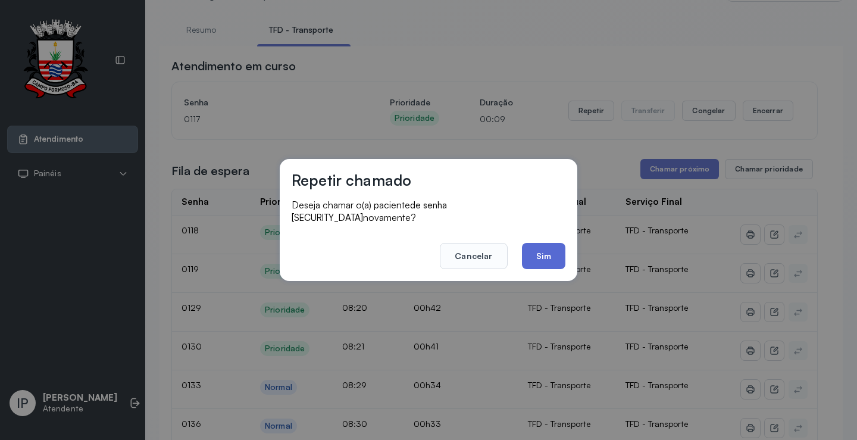
click at [555, 245] on button "Sim" at bounding box center [543, 256] width 43 height 26
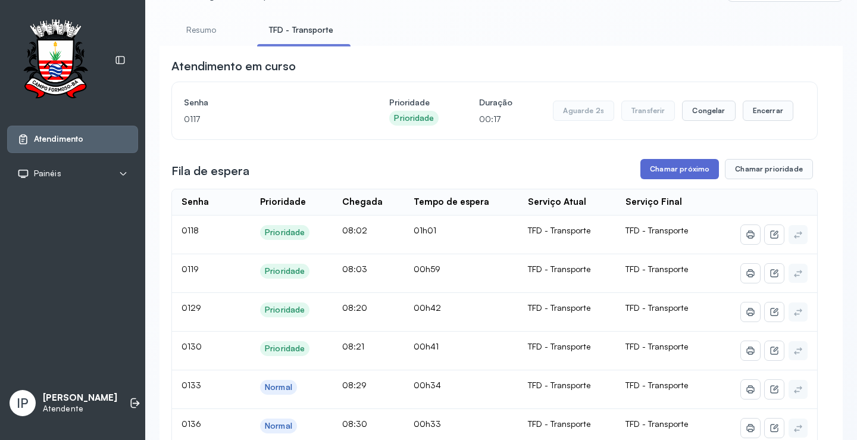
click at [676, 164] on button "Chamar próximo" at bounding box center [679, 169] width 79 height 20
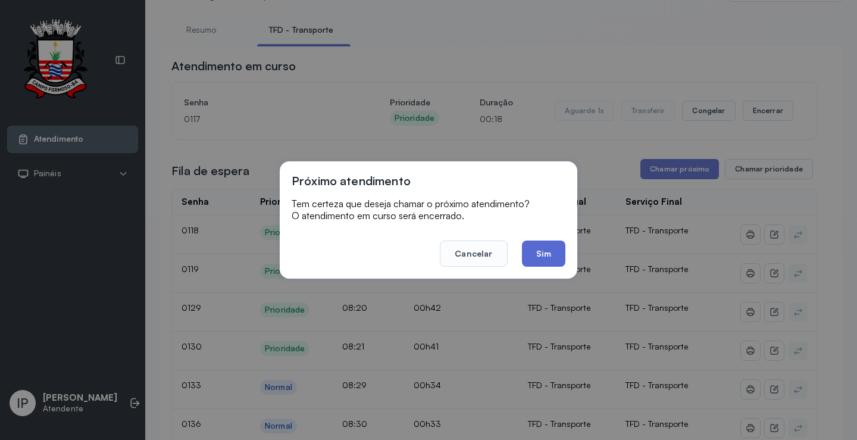
click at [550, 250] on button "Sim" at bounding box center [543, 253] width 43 height 26
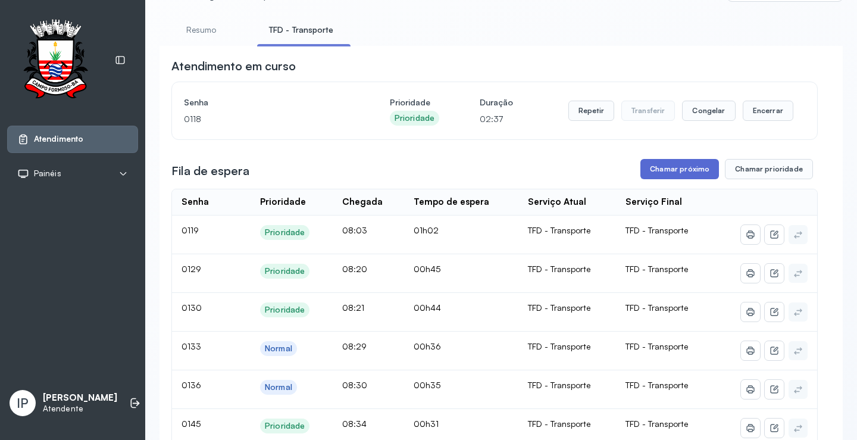
click at [678, 168] on button "Chamar próximo" at bounding box center [679, 169] width 79 height 20
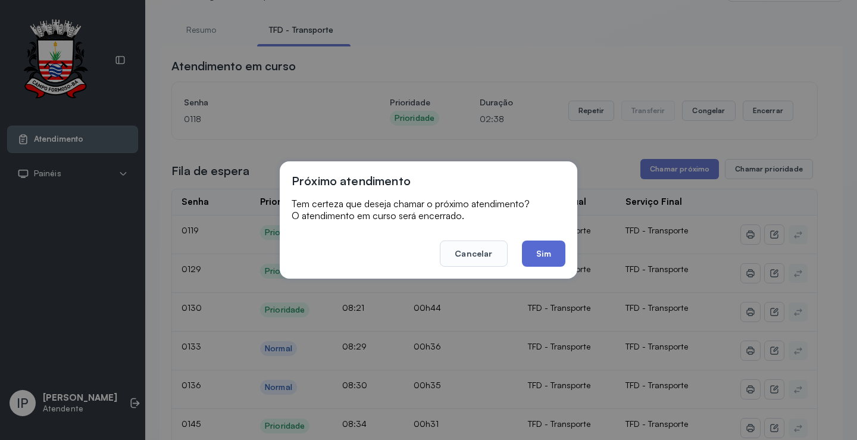
click at [540, 250] on button "Sim" at bounding box center [543, 253] width 43 height 26
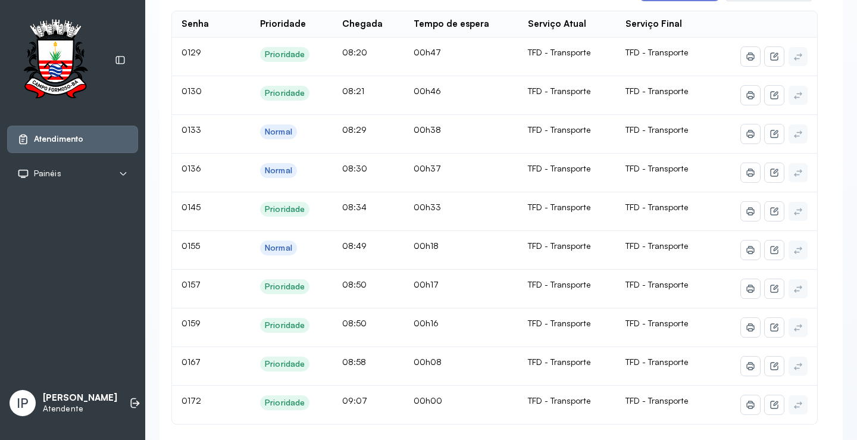
scroll to position [119, 0]
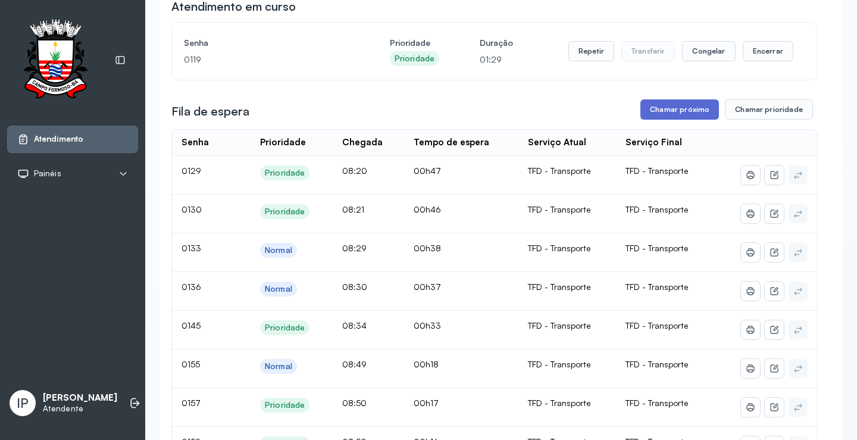
click at [675, 107] on button "Chamar próximo" at bounding box center [679, 109] width 79 height 20
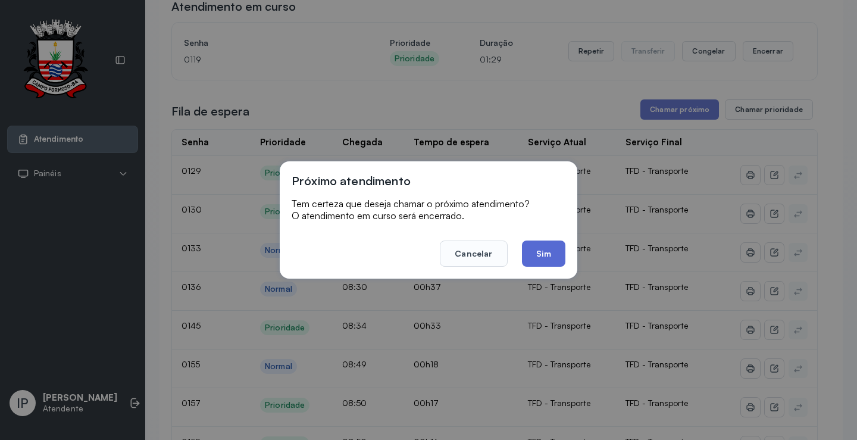
click at [543, 249] on button "Sim" at bounding box center [543, 253] width 43 height 26
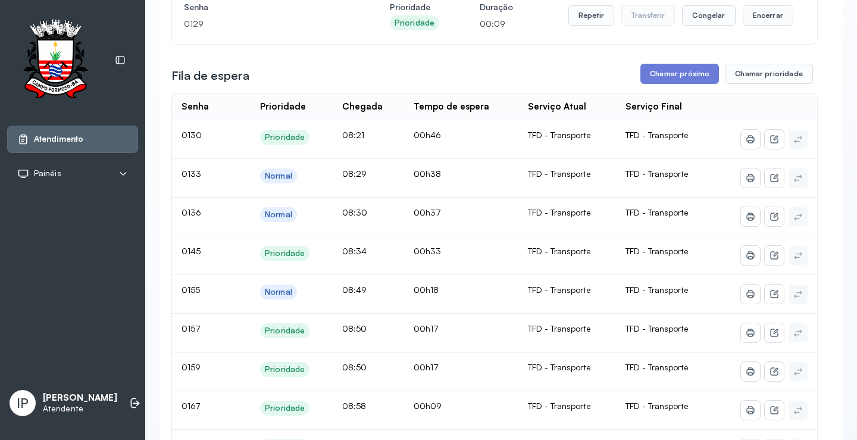
scroll to position [0, 0]
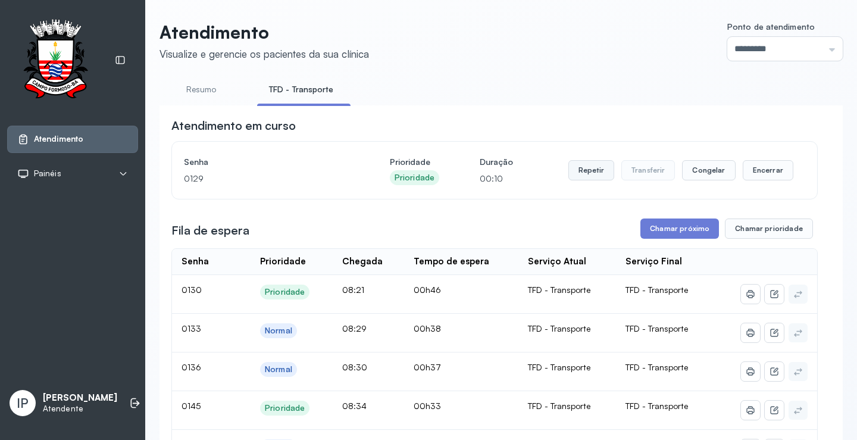
click at [602, 167] on button "Repetir" at bounding box center [591, 170] width 46 height 20
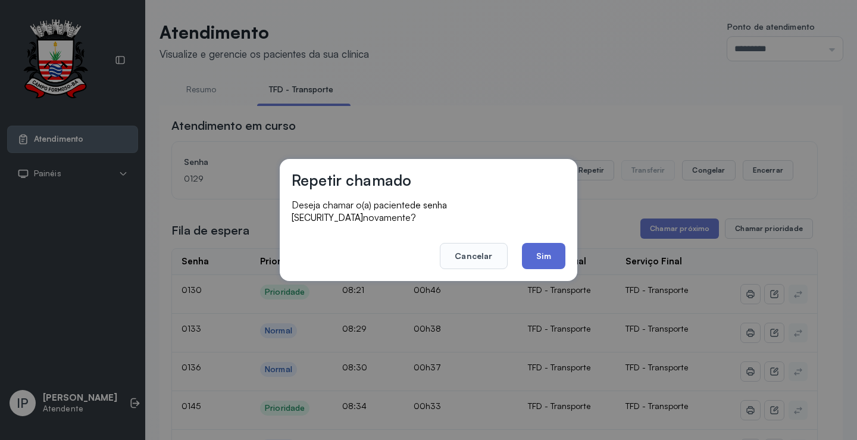
click at [553, 254] on button "Sim" at bounding box center [543, 256] width 43 height 26
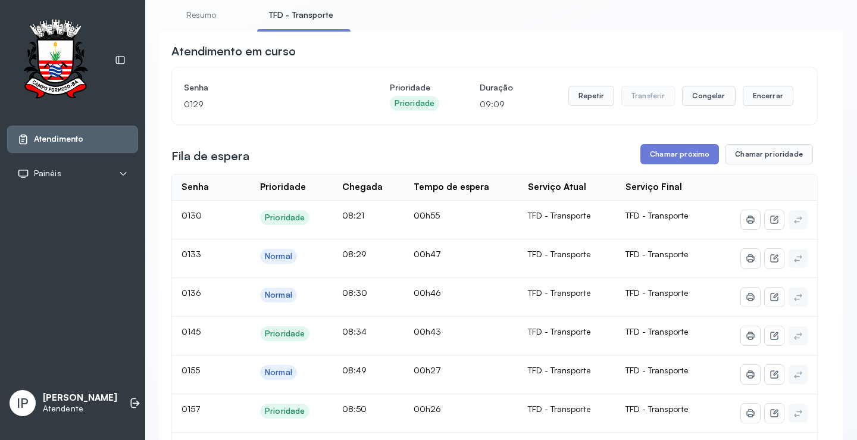
scroll to position [119, 0]
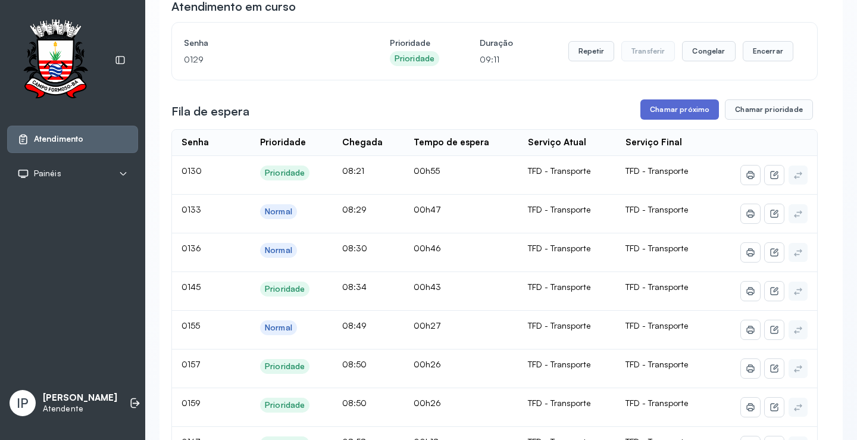
click at [693, 114] on button "Chamar próximo" at bounding box center [679, 109] width 79 height 20
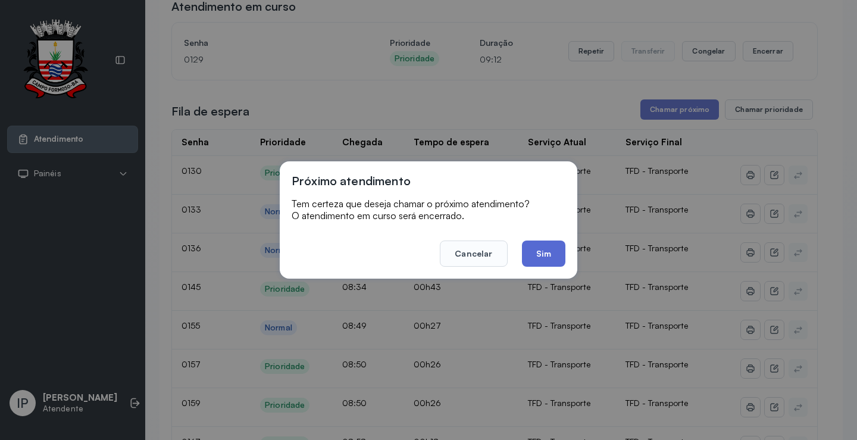
click at [537, 254] on button "Sim" at bounding box center [543, 253] width 43 height 26
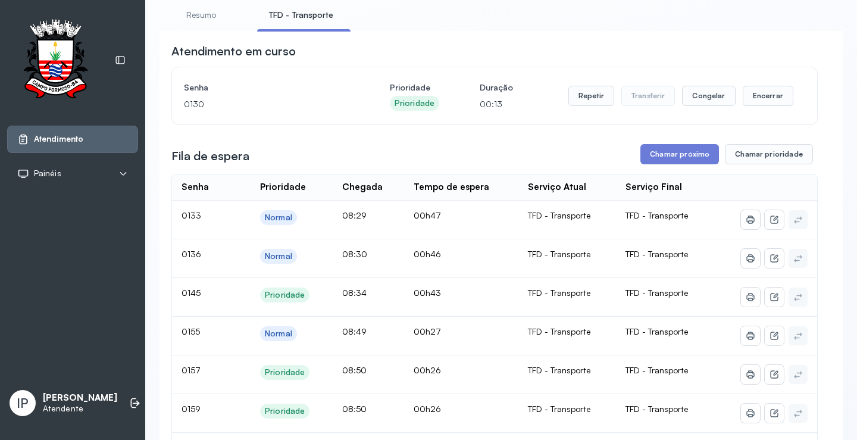
scroll to position [0, 0]
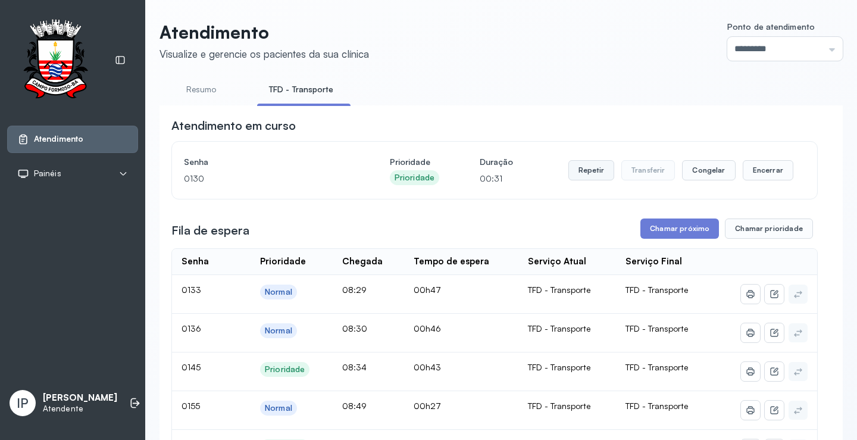
click at [584, 169] on button "Repetir" at bounding box center [591, 170] width 46 height 20
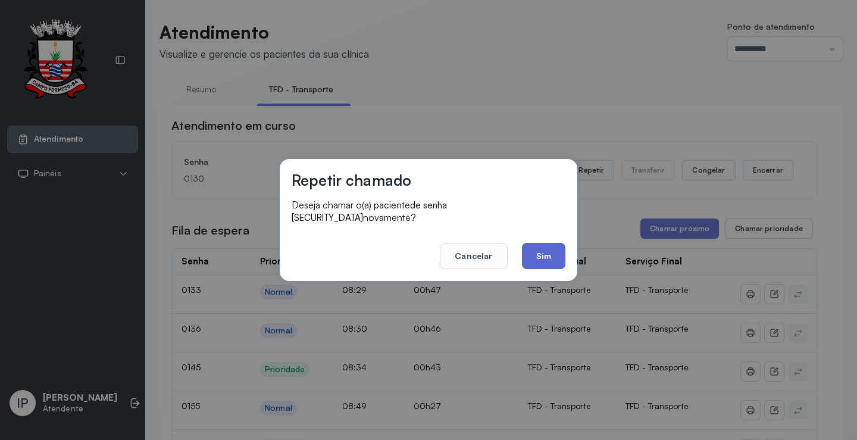
click at [544, 243] on button "Sim" at bounding box center [543, 256] width 43 height 26
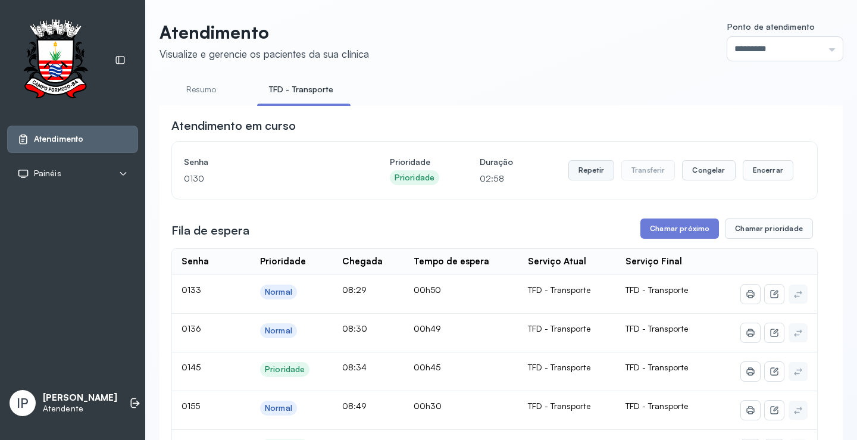
click at [597, 173] on button "Repetir" at bounding box center [591, 170] width 46 height 20
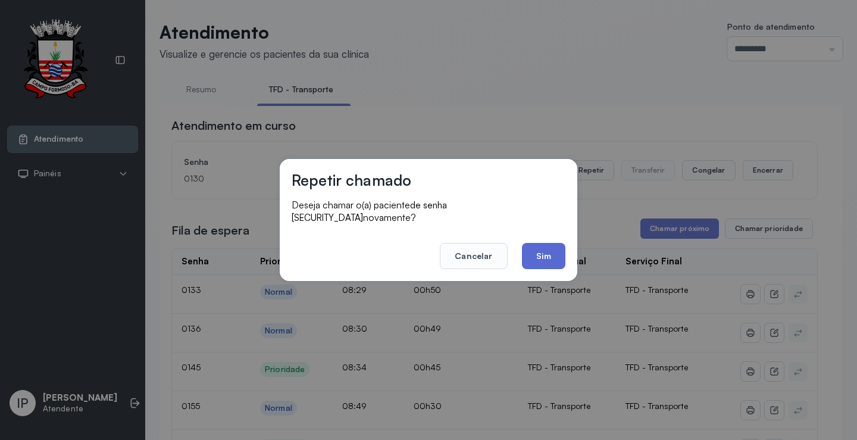
click at [550, 243] on button "Sim" at bounding box center [543, 256] width 43 height 26
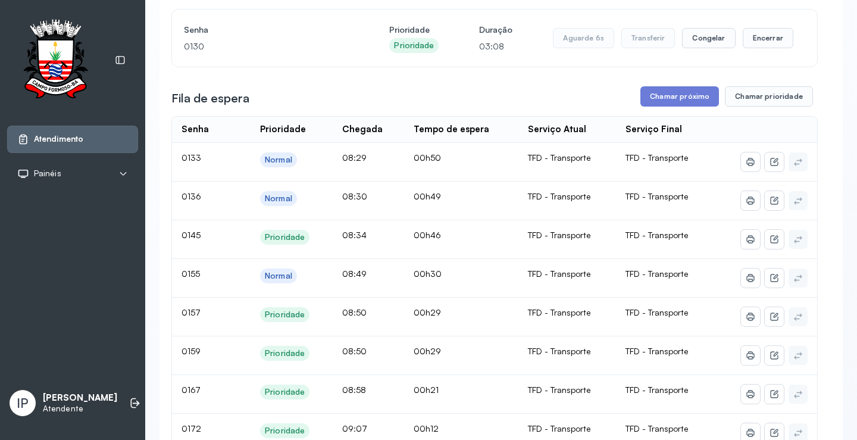
scroll to position [120, 0]
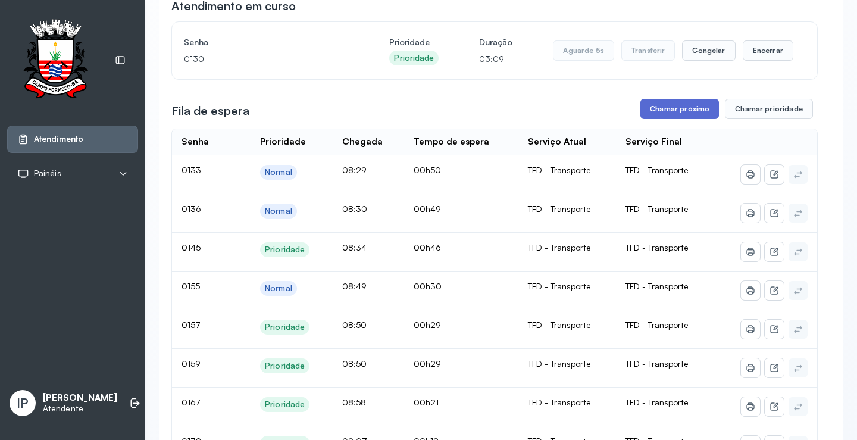
click at [665, 109] on button "Chamar próximo" at bounding box center [679, 109] width 79 height 20
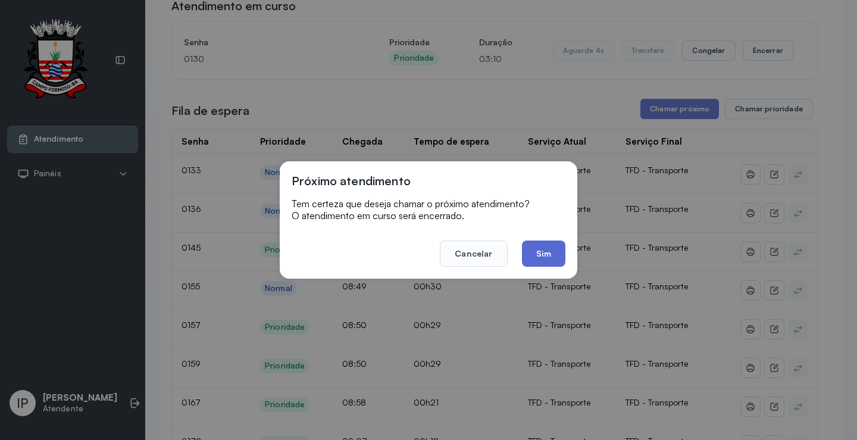
click at [540, 249] on button "Sim" at bounding box center [543, 253] width 43 height 26
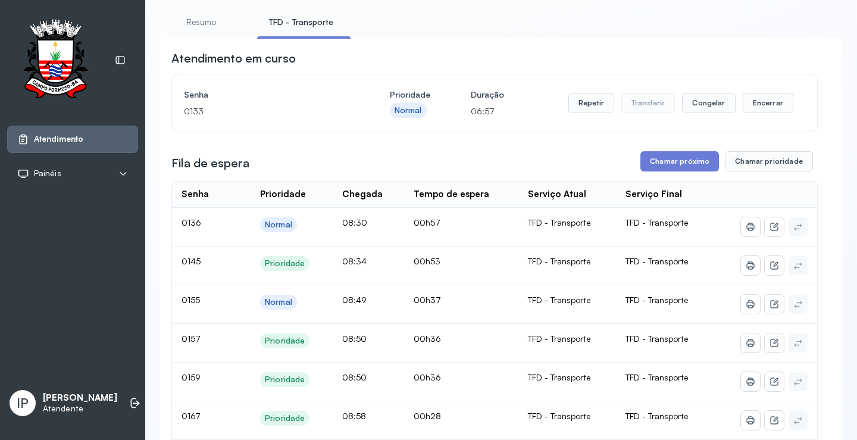
scroll to position [60, 0]
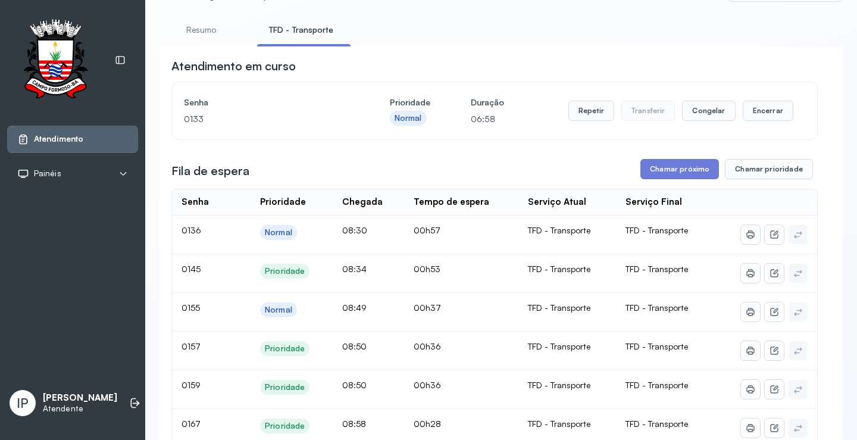
click at [665, 164] on button "Chamar próximo" at bounding box center [679, 169] width 79 height 20
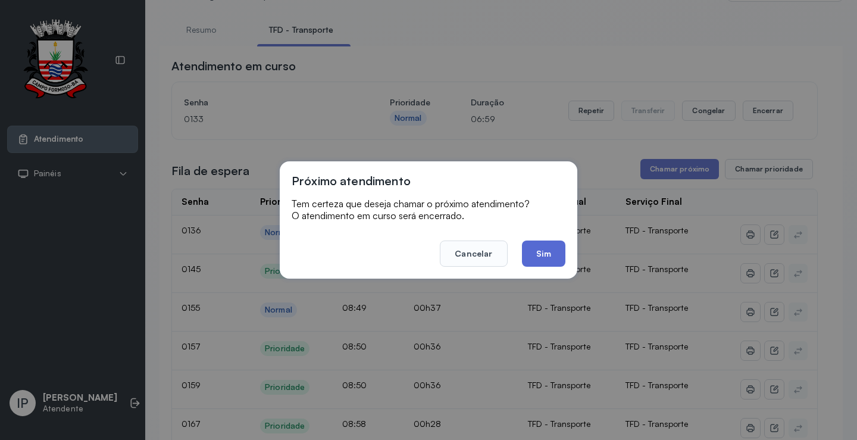
click at [541, 255] on button "Sim" at bounding box center [543, 253] width 43 height 26
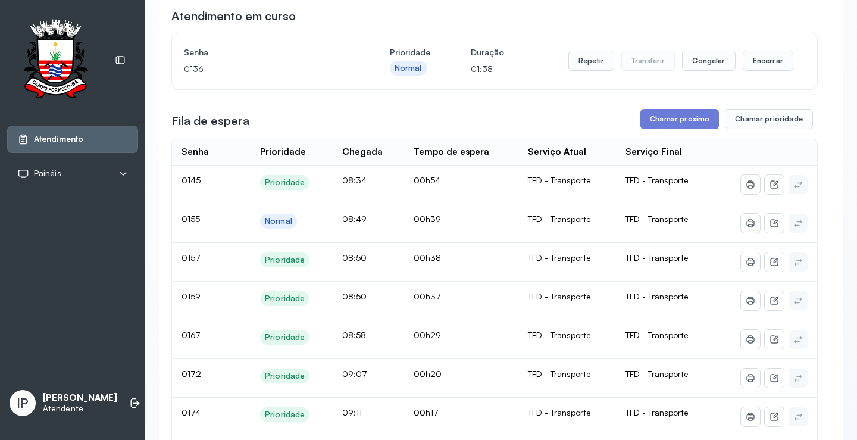
scroll to position [0, 0]
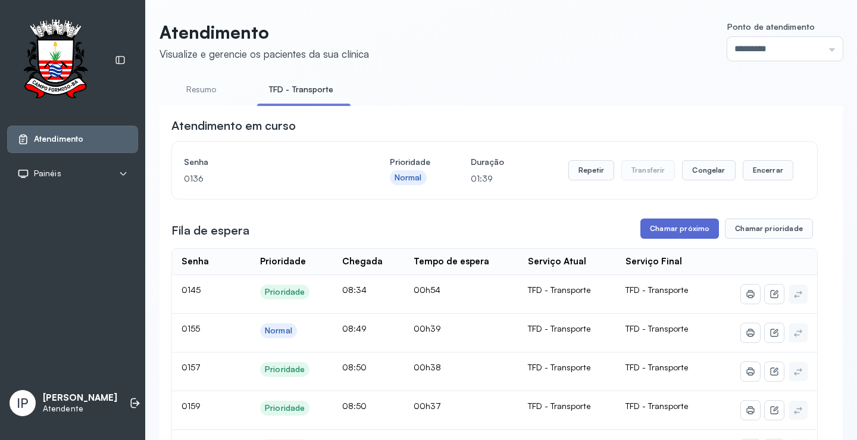
click at [663, 225] on button "Chamar próximo" at bounding box center [679, 228] width 79 height 20
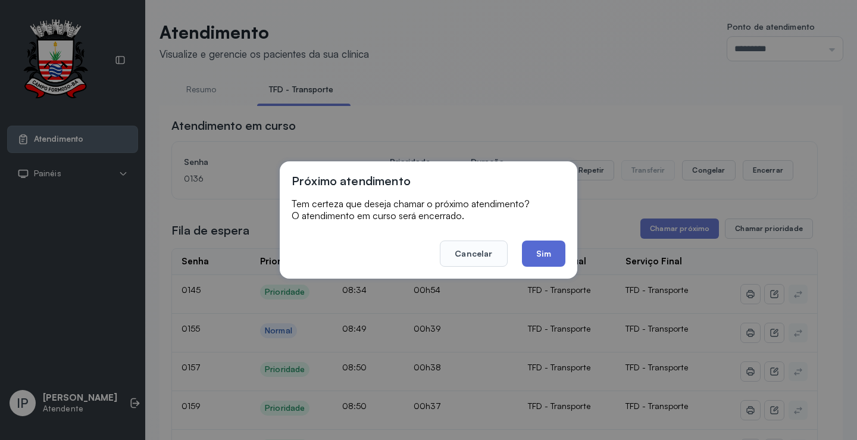
click at [529, 256] on button "Sim" at bounding box center [543, 253] width 43 height 26
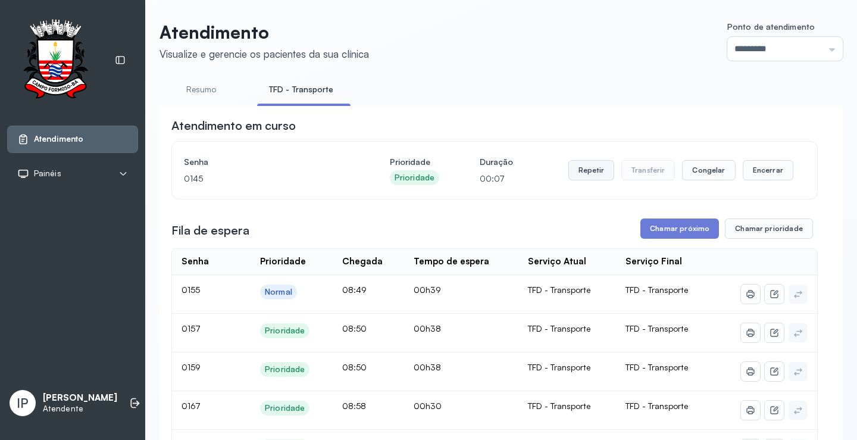
click at [590, 173] on button "Repetir" at bounding box center [591, 170] width 46 height 20
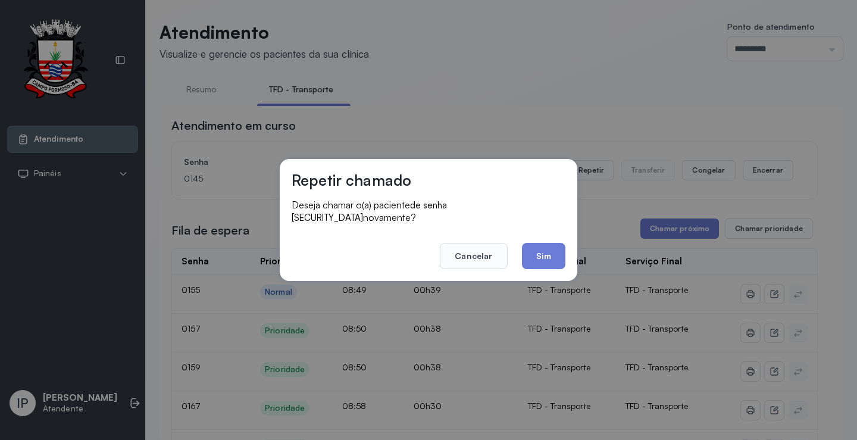
click at [409, 136] on div "Repetir chamado Deseja chamar o(a) paciente de senha [SECURITY_DATA] novamente?…" at bounding box center [428, 220] width 857 height 440
click at [455, 246] on button "Cancelar" at bounding box center [473, 256] width 67 height 26
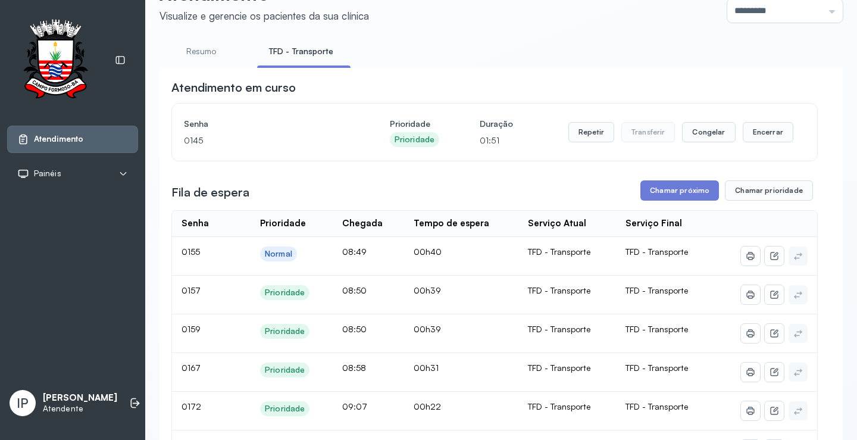
scroll to position [119, 0]
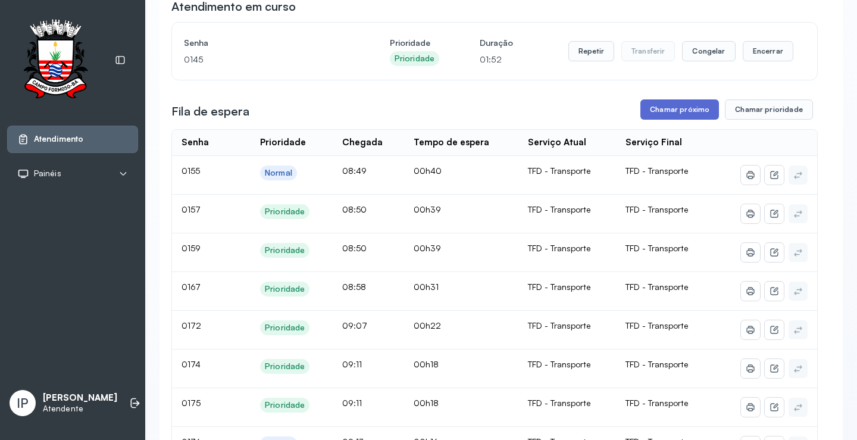
click at [653, 116] on button "Chamar próximo" at bounding box center [679, 109] width 79 height 20
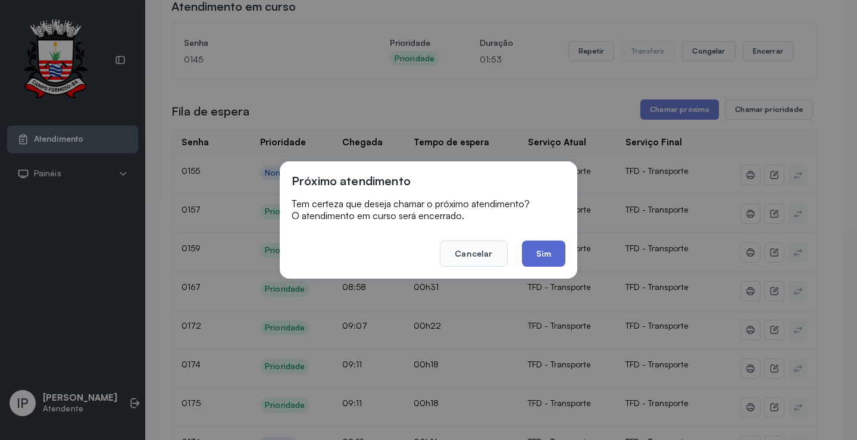
click at [540, 261] on button "Sim" at bounding box center [543, 253] width 43 height 26
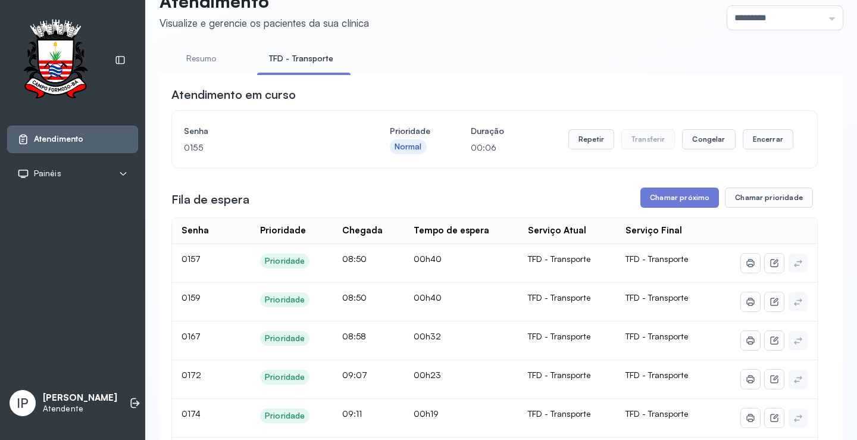
scroll to position [0, 0]
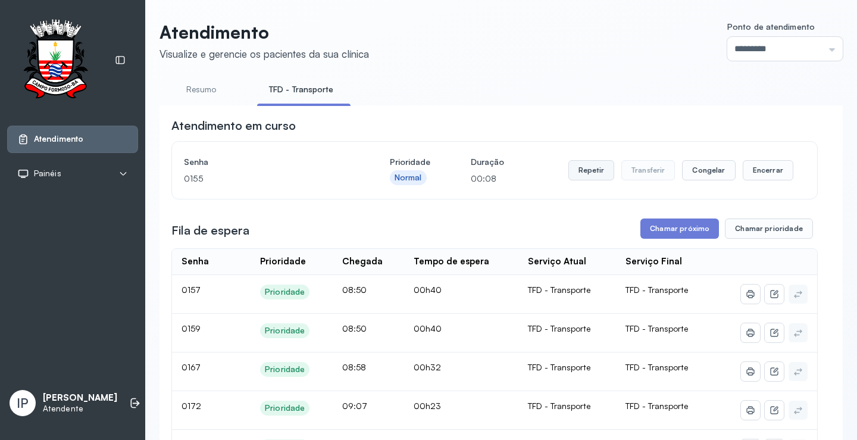
click at [589, 169] on button "Repetir" at bounding box center [591, 170] width 46 height 20
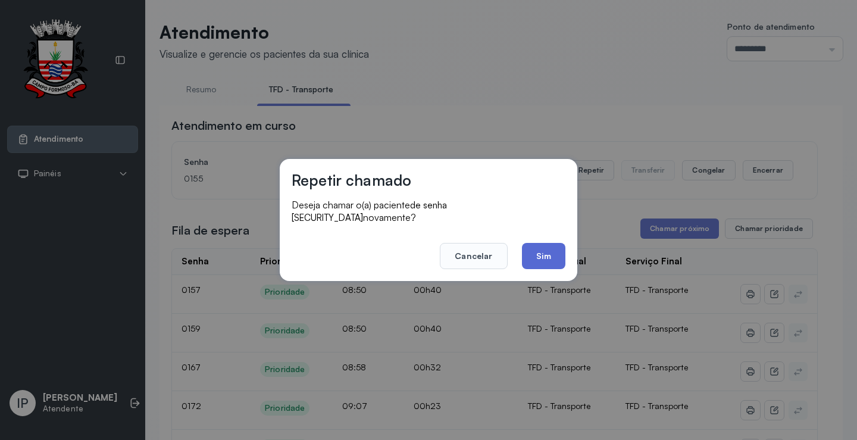
click at [547, 255] on button "Sim" at bounding box center [543, 256] width 43 height 26
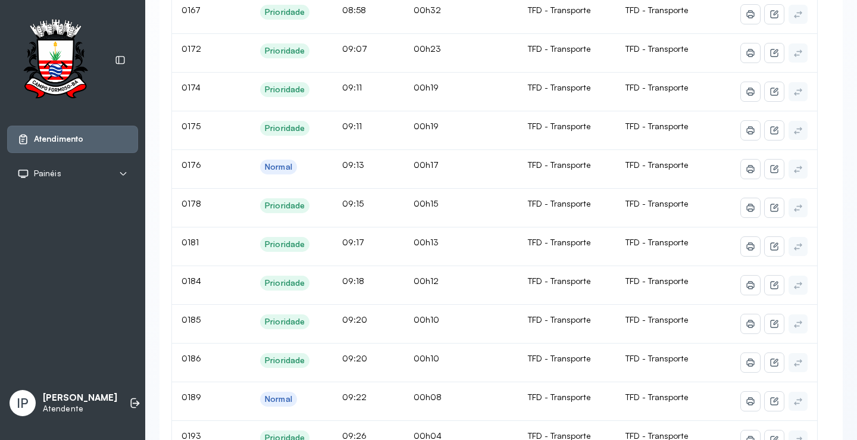
scroll to position [119, 0]
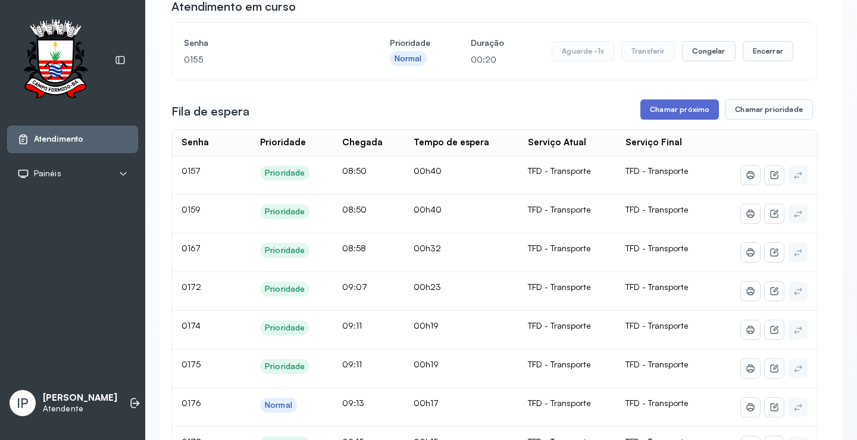
click at [646, 113] on button "Chamar próximo" at bounding box center [679, 109] width 79 height 20
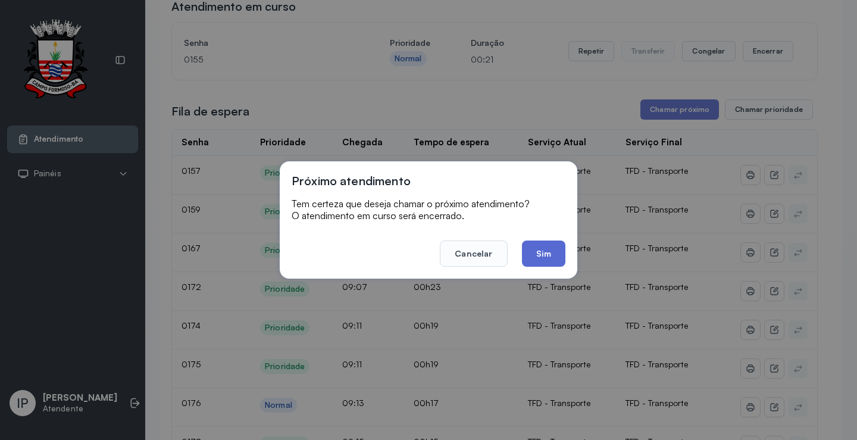
click at [557, 248] on button "Sim" at bounding box center [543, 253] width 43 height 26
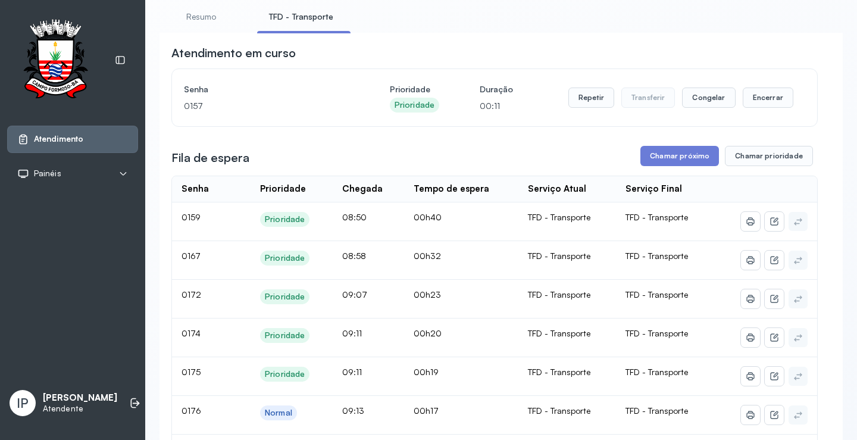
scroll to position [60, 0]
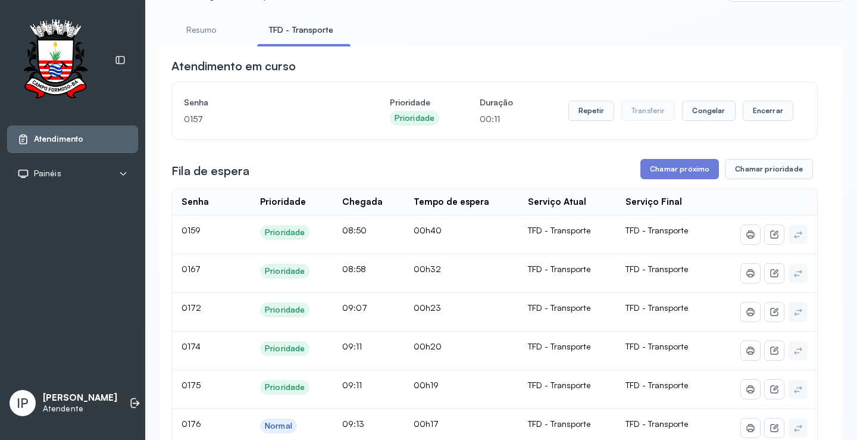
click at [578, 103] on div "Repetir Transferir Congelar Encerrar" at bounding box center [680, 110] width 225 height 33
click at [577, 109] on button "Repetir" at bounding box center [591, 111] width 46 height 20
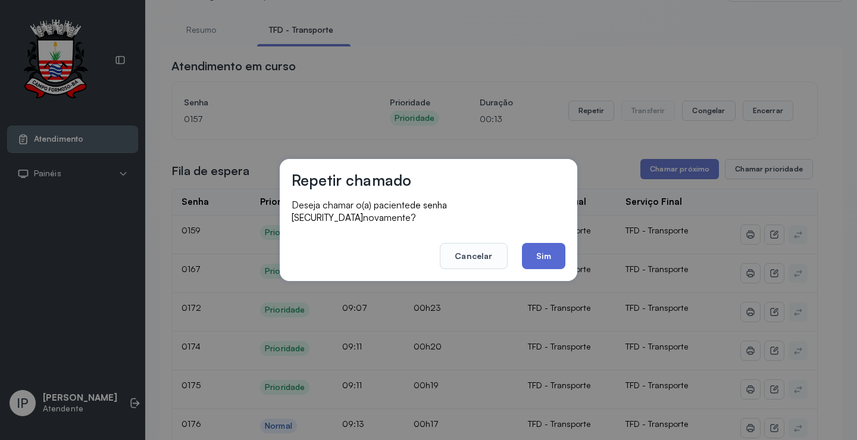
click at [524, 243] on button "Sim" at bounding box center [543, 256] width 43 height 26
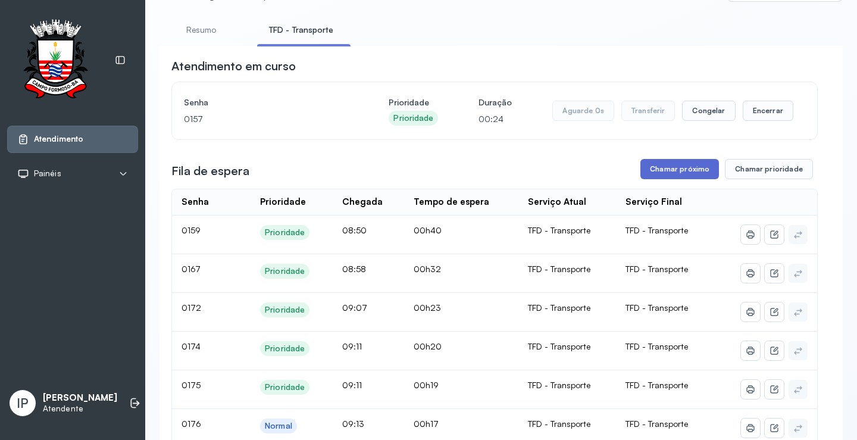
click at [671, 168] on button "Chamar próximo" at bounding box center [679, 169] width 79 height 20
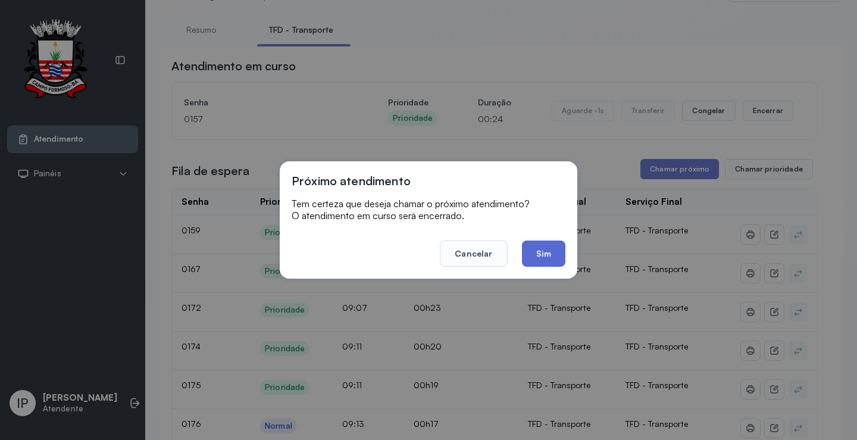
click at [543, 249] on button "Sim" at bounding box center [543, 253] width 43 height 26
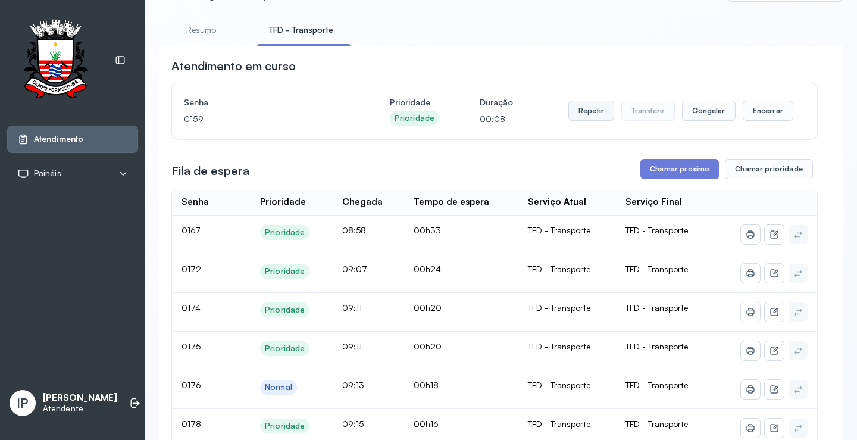
click at [585, 117] on button "Repetir" at bounding box center [591, 111] width 46 height 20
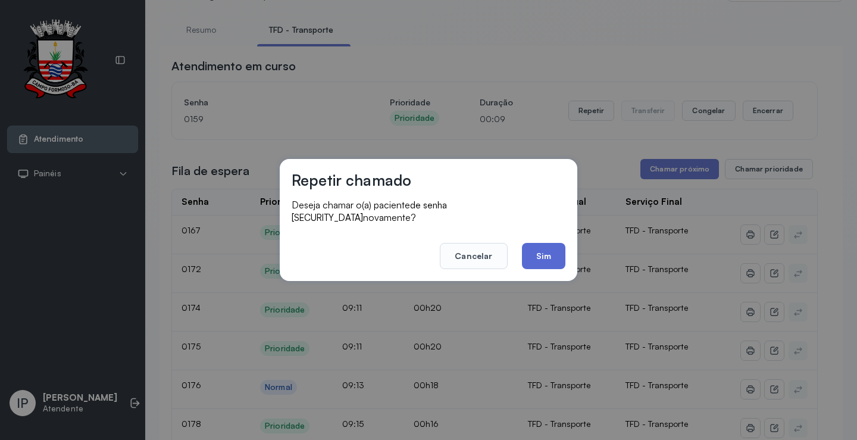
click at [528, 243] on button "Sim" at bounding box center [543, 256] width 43 height 26
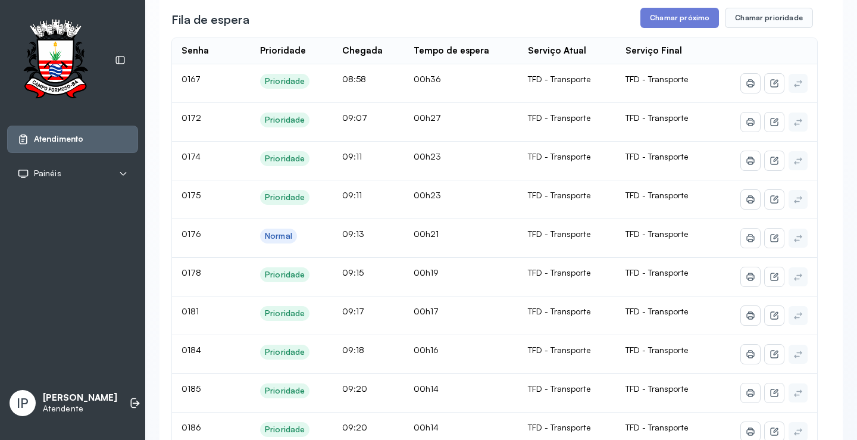
scroll to position [119, 0]
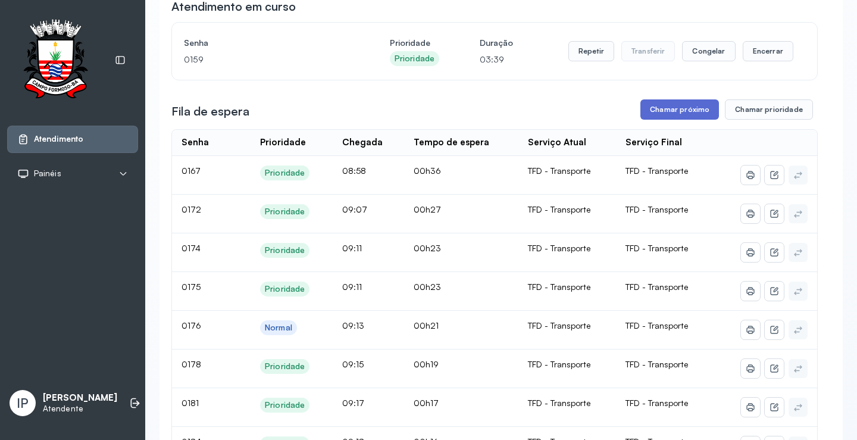
click at [679, 108] on button "Chamar próximo" at bounding box center [679, 109] width 79 height 20
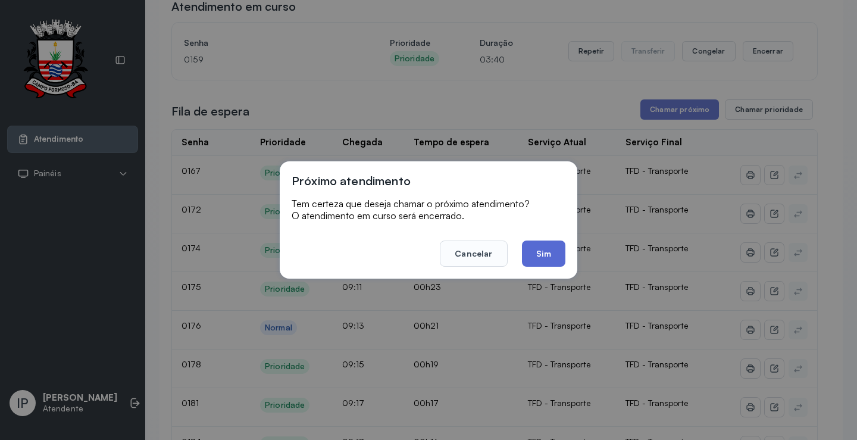
click at [531, 255] on button "Sim" at bounding box center [543, 253] width 43 height 26
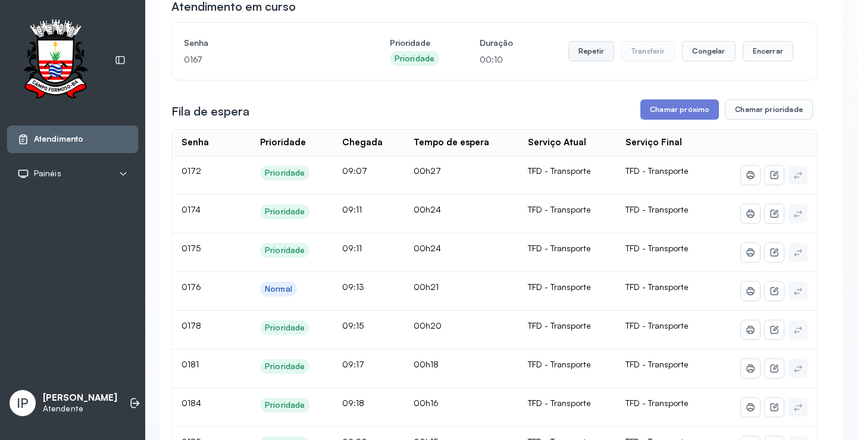
click at [600, 49] on button "Repetir" at bounding box center [591, 51] width 46 height 20
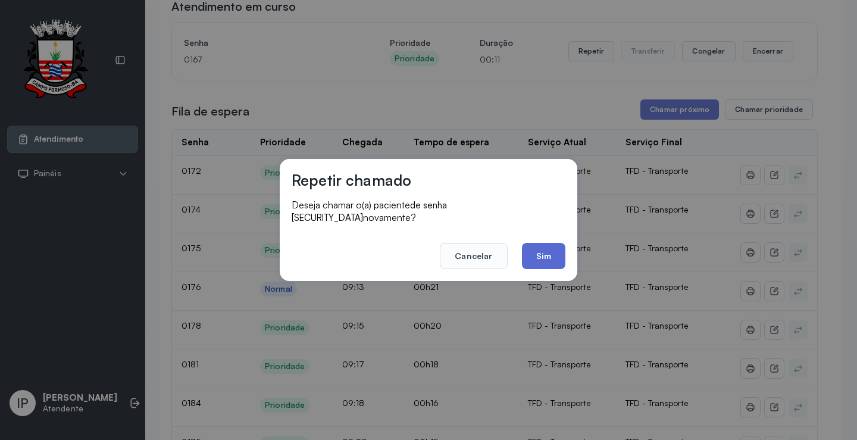
click at [549, 251] on button "Sim" at bounding box center [543, 256] width 43 height 26
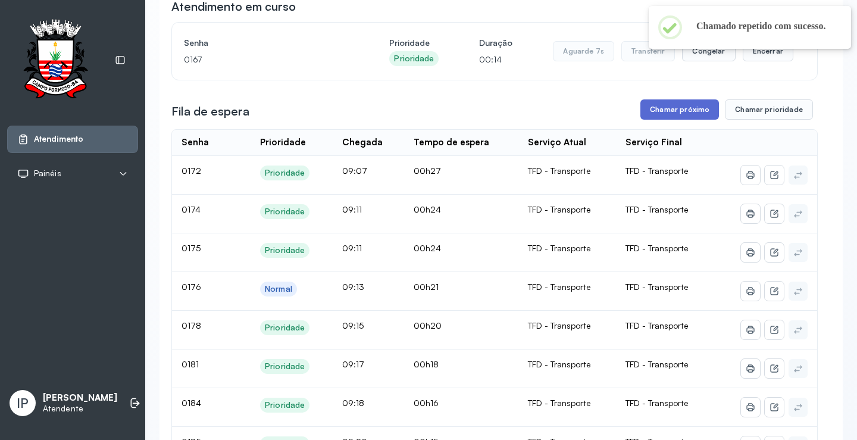
click at [684, 111] on button "Chamar próximo" at bounding box center [679, 109] width 79 height 20
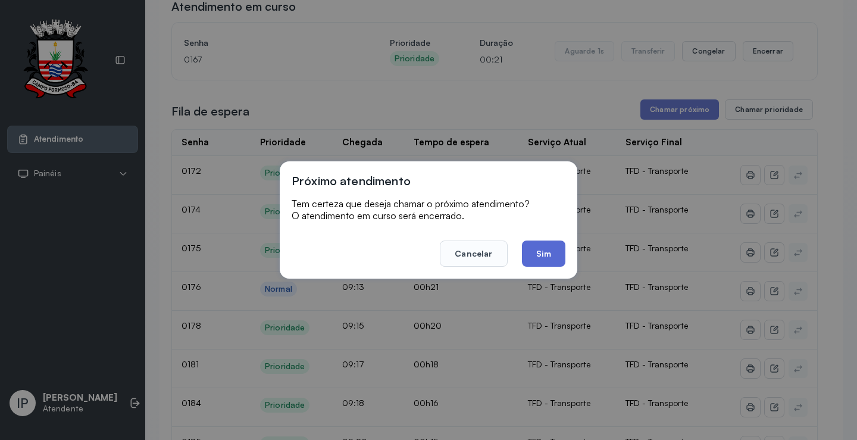
click at [528, 261] on button "Sim" at bounding box center [543, 253] width 43 height 26
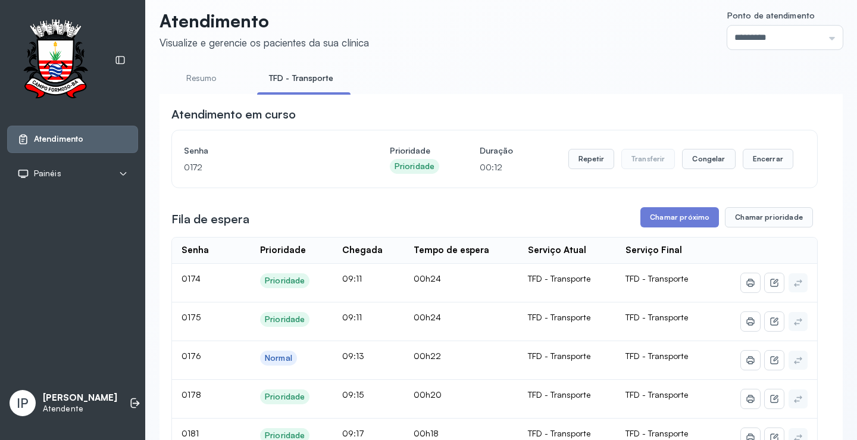
scroll to position [0, 0]
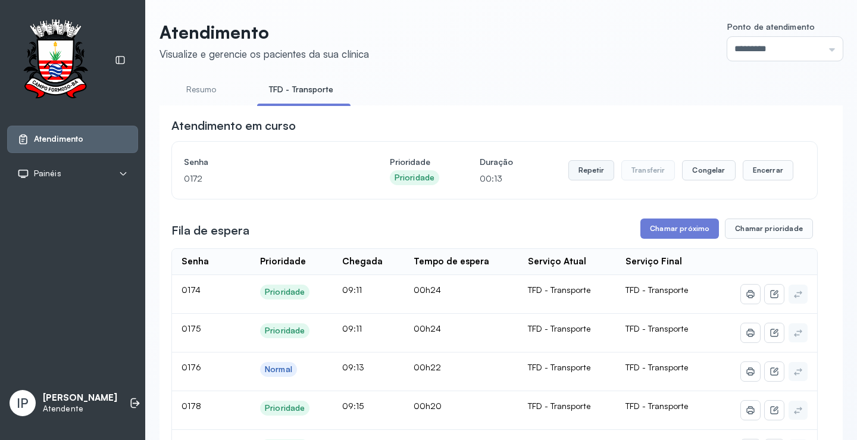
click at [596, 171] on button "Repetir" at bounding box center [591, 170] width 46 height 20
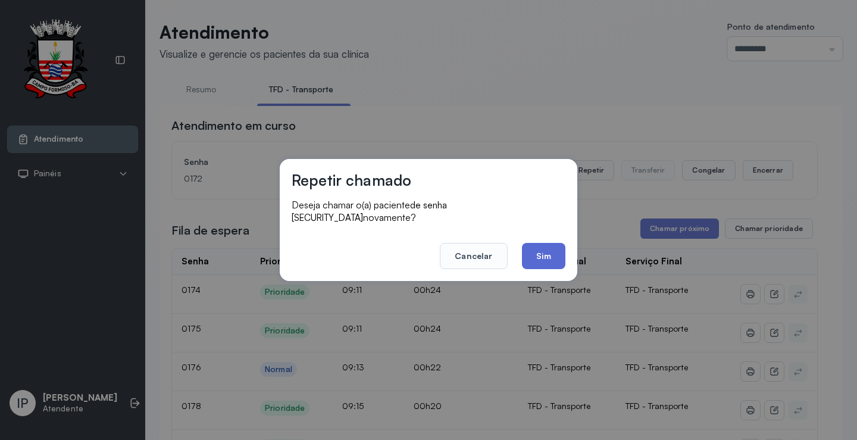
click at [536, 248] on button "Sim" at bounding box center [543, 256] width 43 height 26
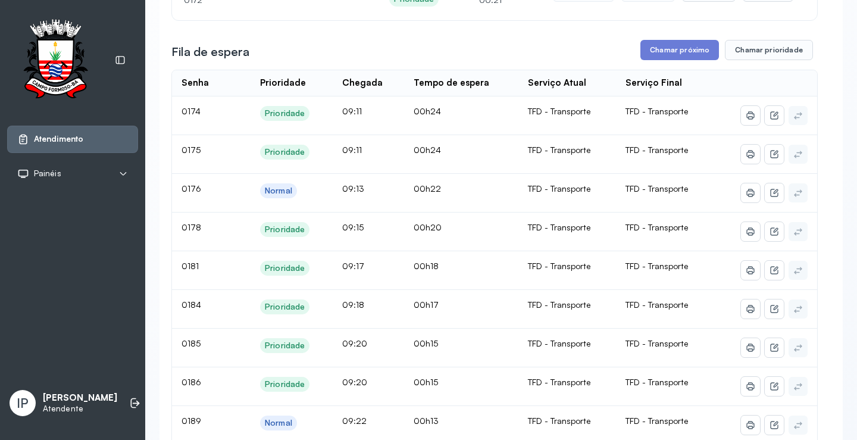
scroll to position [119, 0]
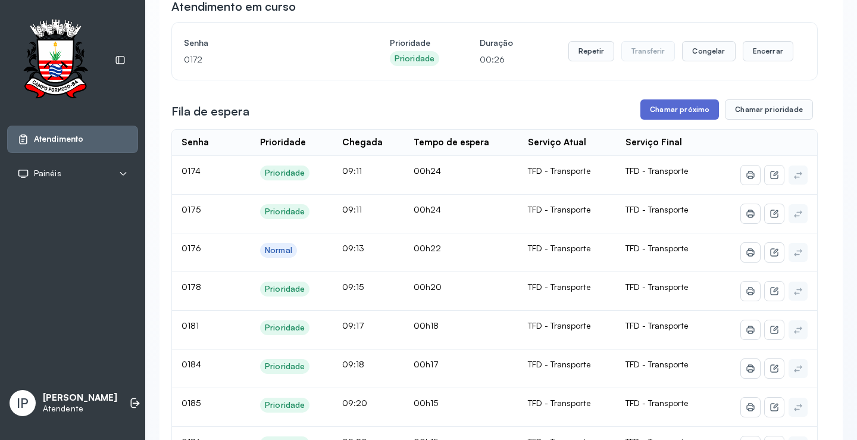
click at [664, 109] on button "Chamar próximo" at bounding box center [679, 109] width 79 height 20
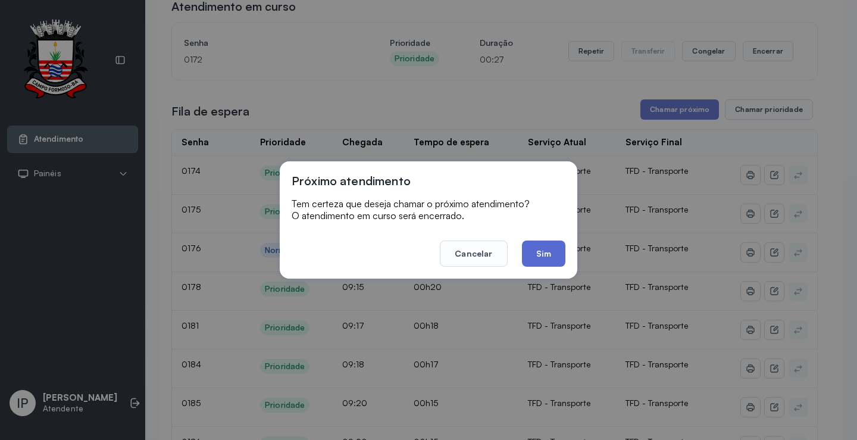
click at [555, 250] on button "Sim" at bounding box center [543, 253] width 43 height 26
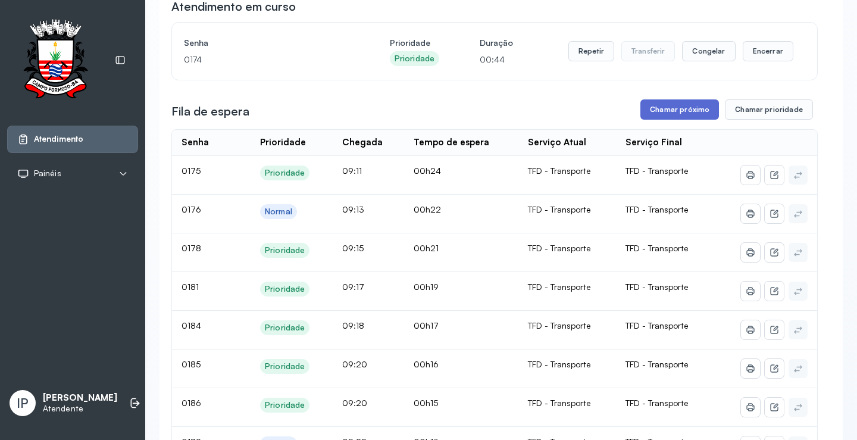
click at [658, 118] on button "Chamar próximo" at bounding box center [679, 109] width 79 height 20
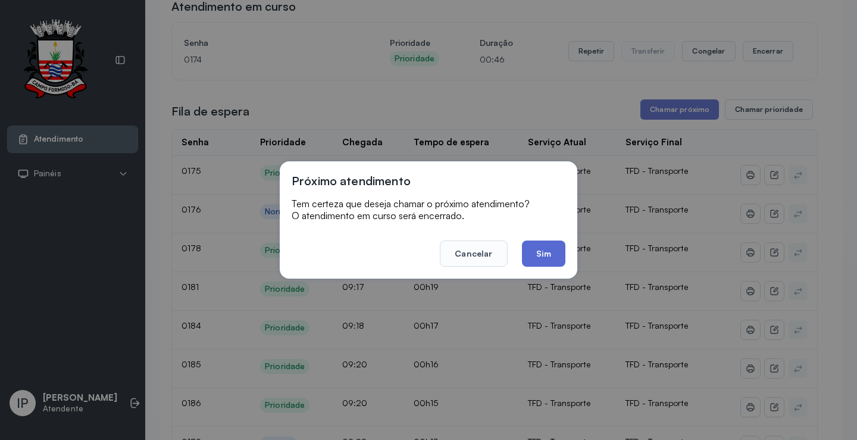
click at [552, 259] on button "Sim" at bounding box center [543, 253] width 43 height 26
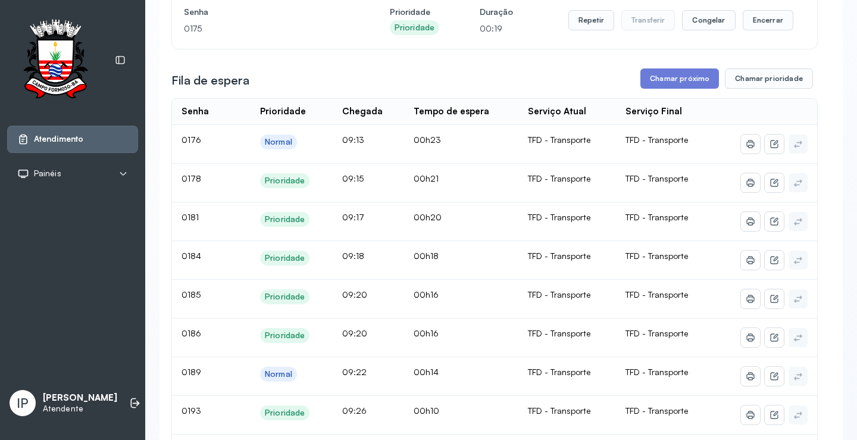
scroll to position [60, 0]
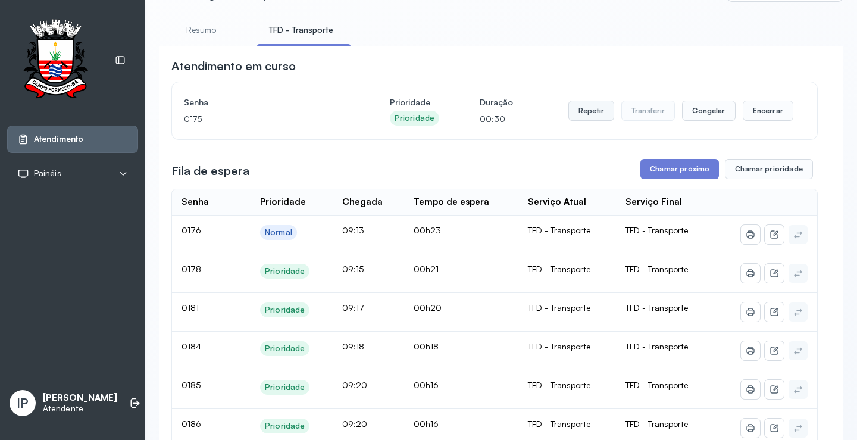
click at [594, 115] on button "Repetir" at bounding box center [591, 111] width 46 height 20
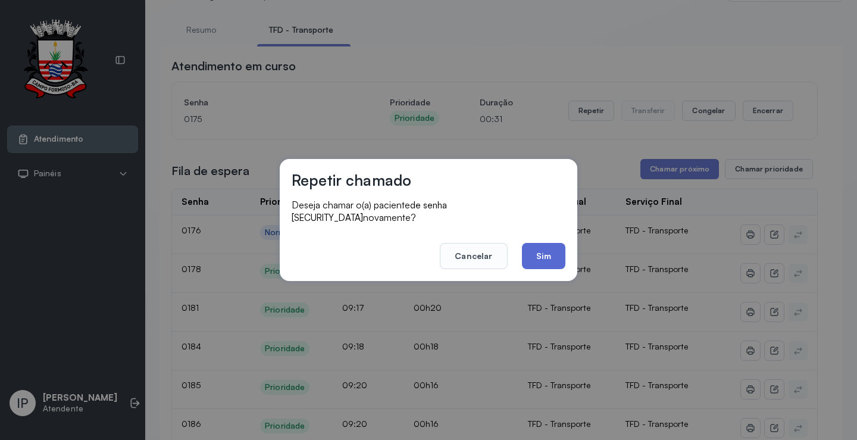
click at [546, 246] on button "Sim" at bounding box center [543, 256] width 43 height 26
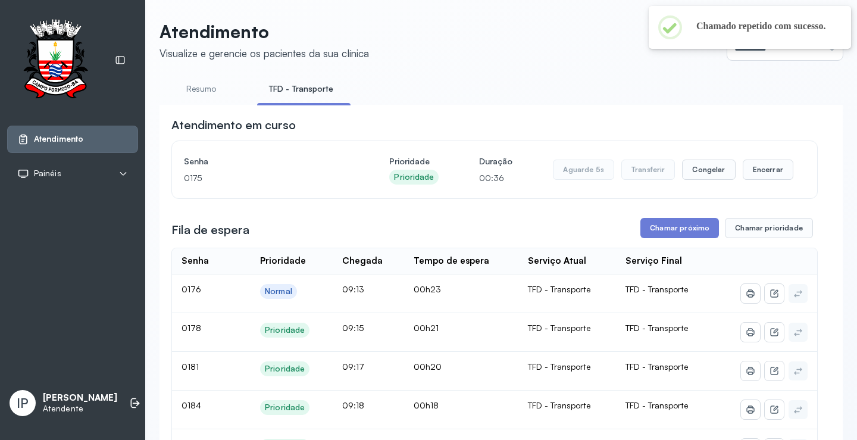
scroll to position [0, 0]
click at [697, 226] on button "Chamar próximo" at bounding box center [679, 228] width 79 height 20
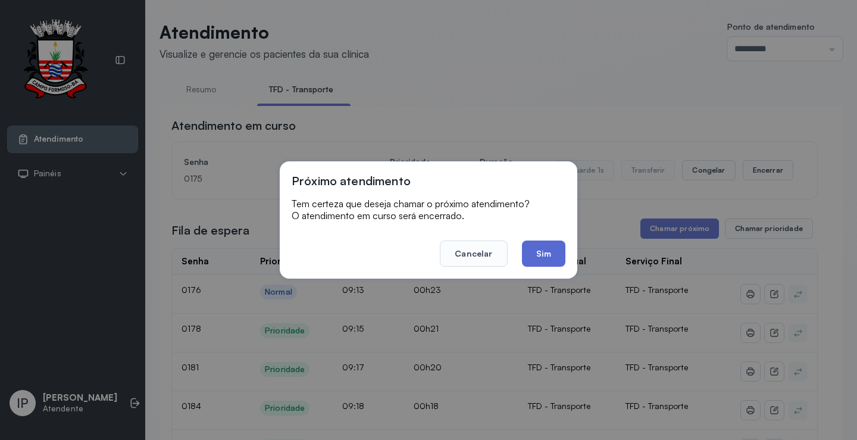
click at [556, 259] on button "Sim" at bounding box center [543, 253] width 43 height 26
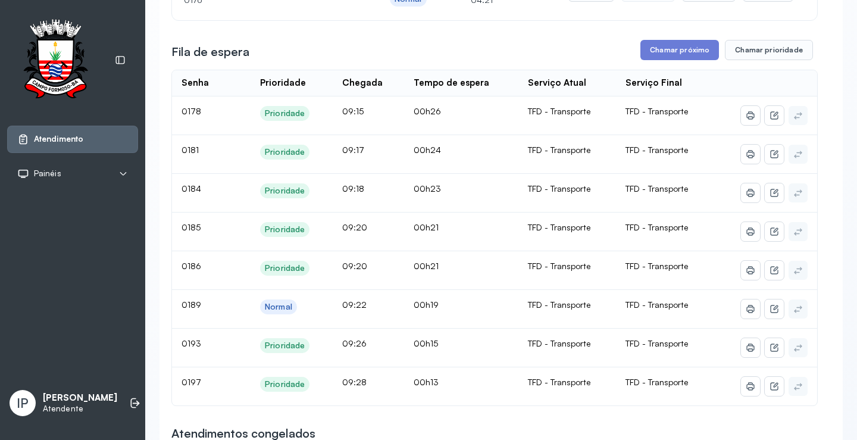
scroll to position [60, 0]
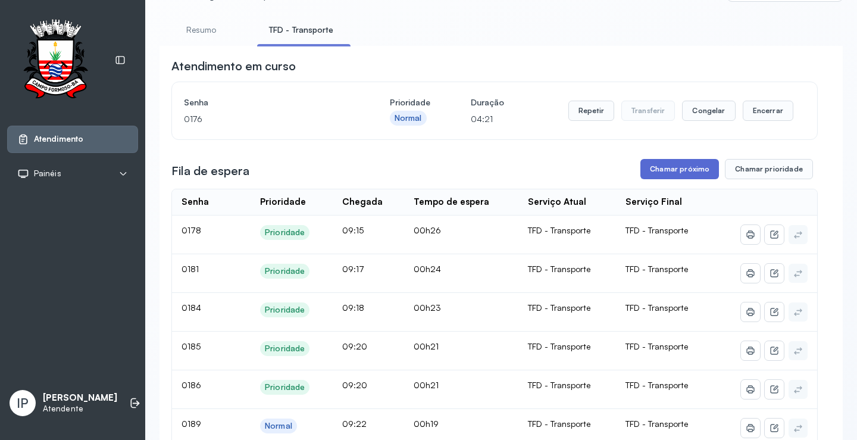
click at [648, 166] on button "Chamar próximo" at bounding box center [679, 169] width 79 height 20
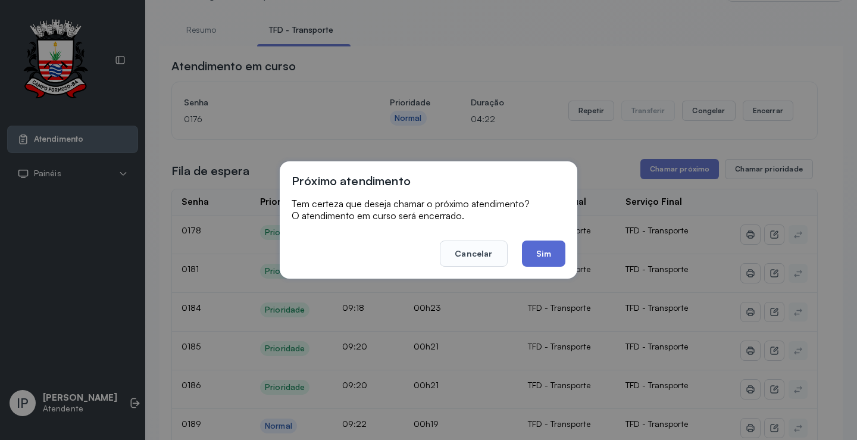
click at [536, 258] on button "Sim" at bounding box center [543, 253] width 43 height 26
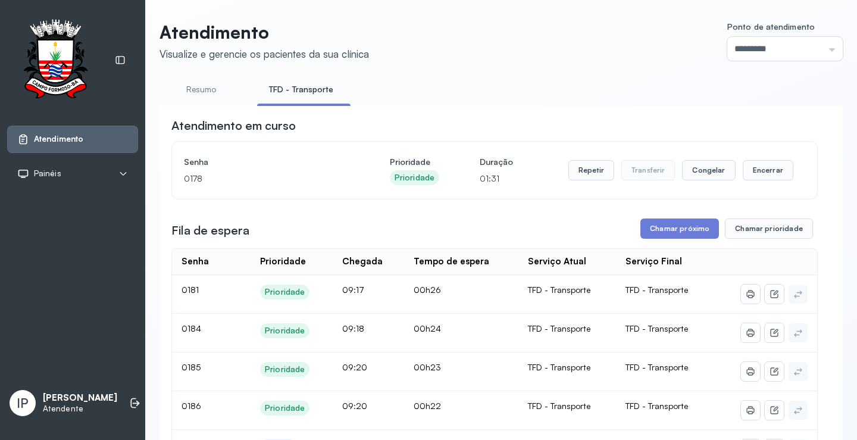
scroll to position [179, 0]
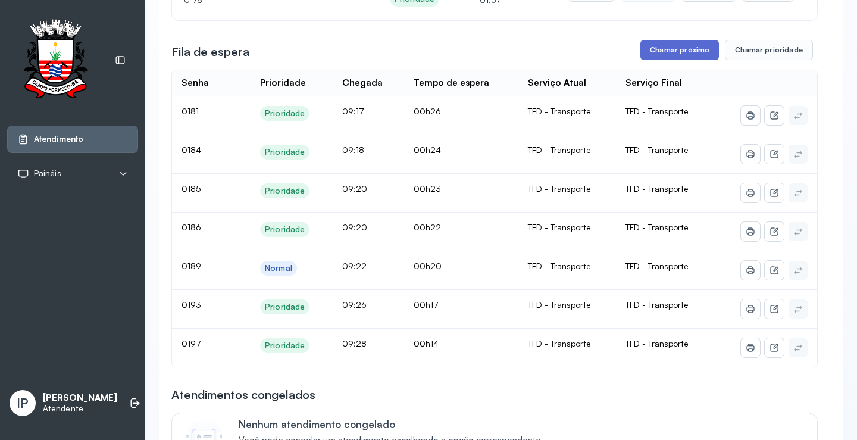
click at [681, 55] on button "Chamar próximo" at bounding box center [679, 50] width 79 height 20
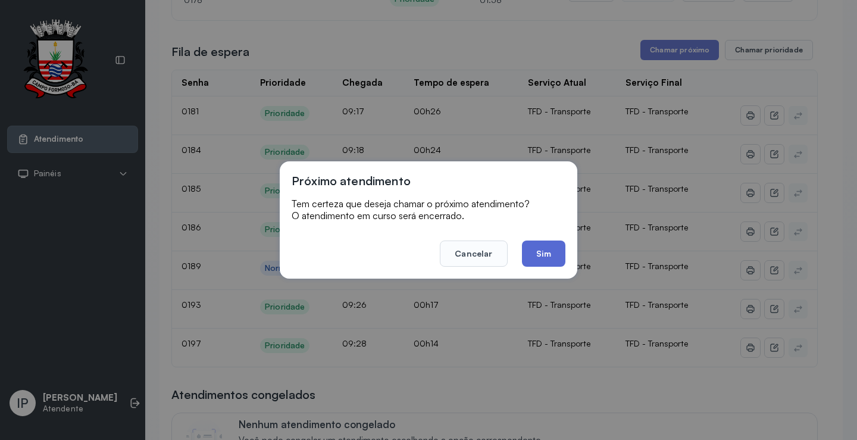
click at [550, 248] on button "Sim" at bounding box center [543, 253] width 43 height 26
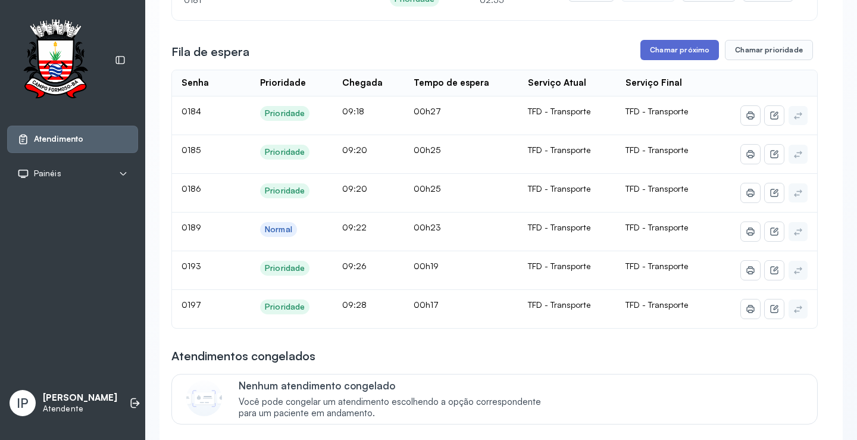
click at [665, 49] on button "Chamar próximo" at bounding box center [679, 50] width 79 height 20
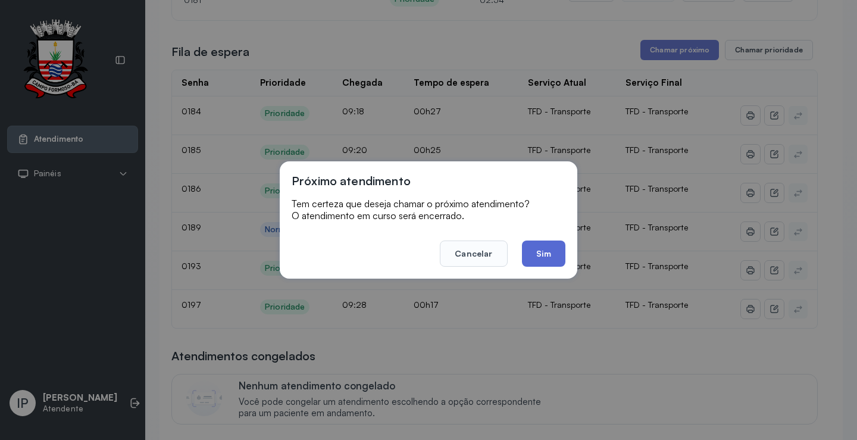
click at [547, 255] on button "Sim" at bounding box center [543, 253] width 43 height 26
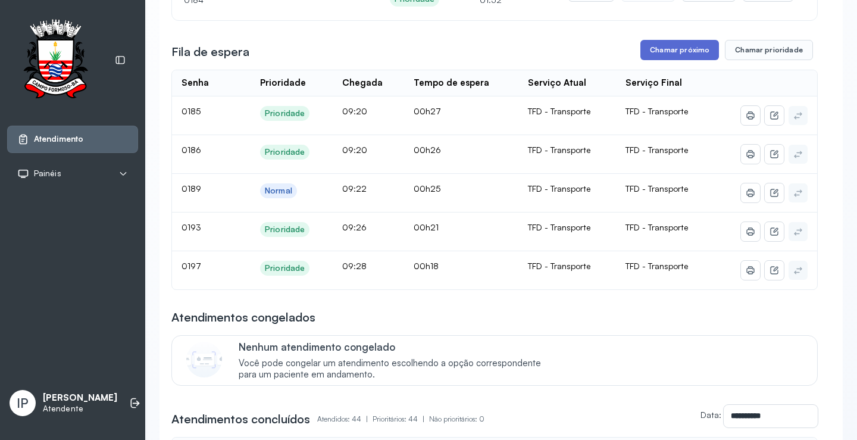
click at [663, 48] on button "Chamar próximo" at bounding box center [679, 50] width 79 height 20
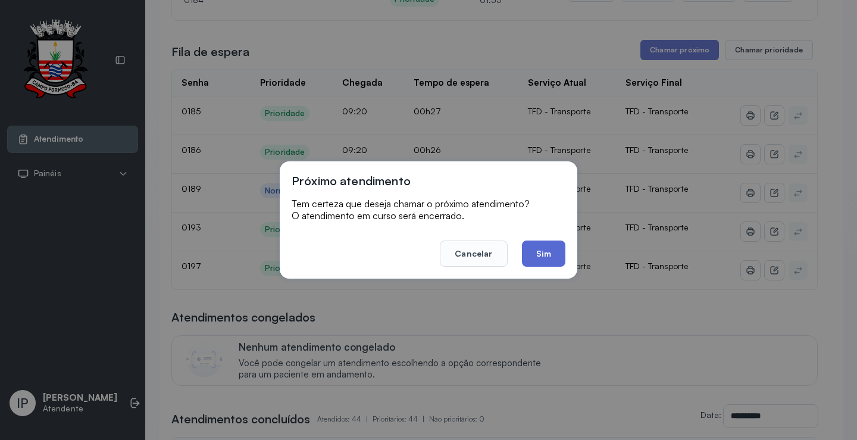
click at [552, 255] on button "Sim" at bounding box center [543, 253] width 43 height 26
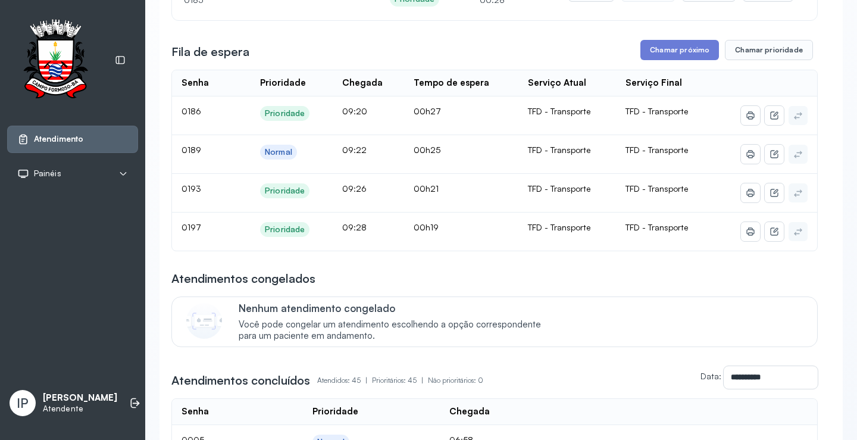
scroll to position [60, 0]
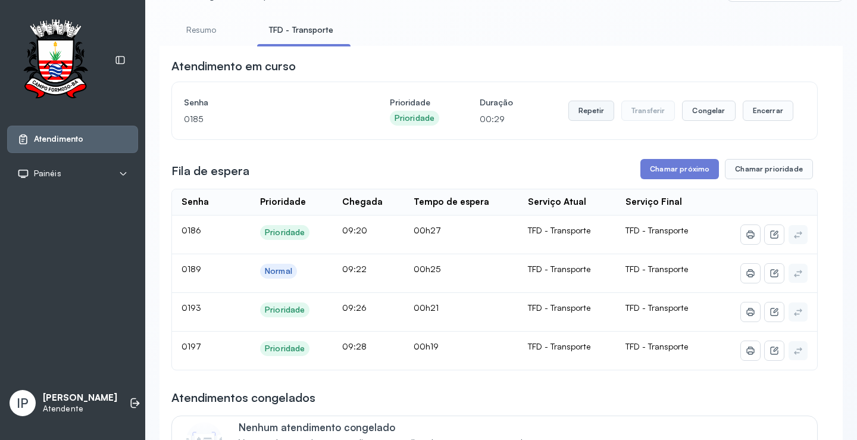
click at [587, 111] on button "Repetir" at bounding box center [591, 111] width 46 height 20
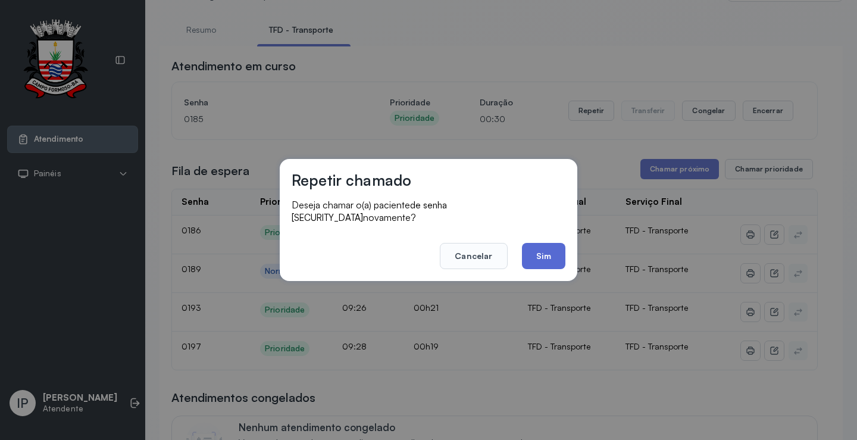
click at [530, 245] on button "Sim" at bounding box center [543, 256] width 43 height 26
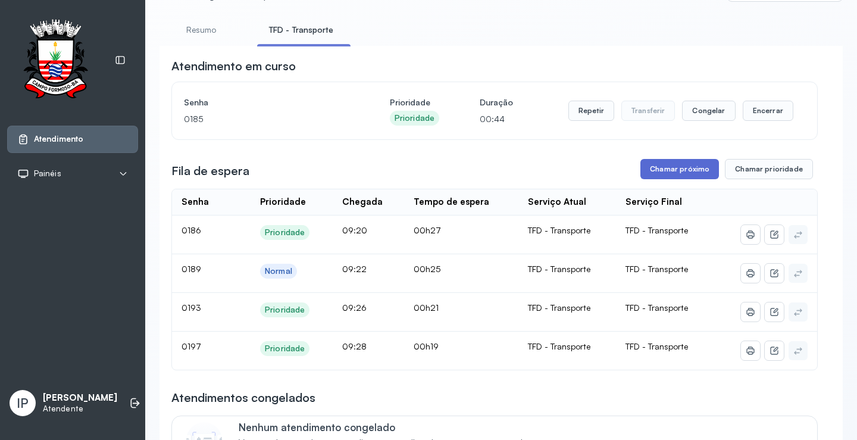
click at [650, 167] on button "Chamar próximo" at bounding box center [679, 169] width 79 height 20
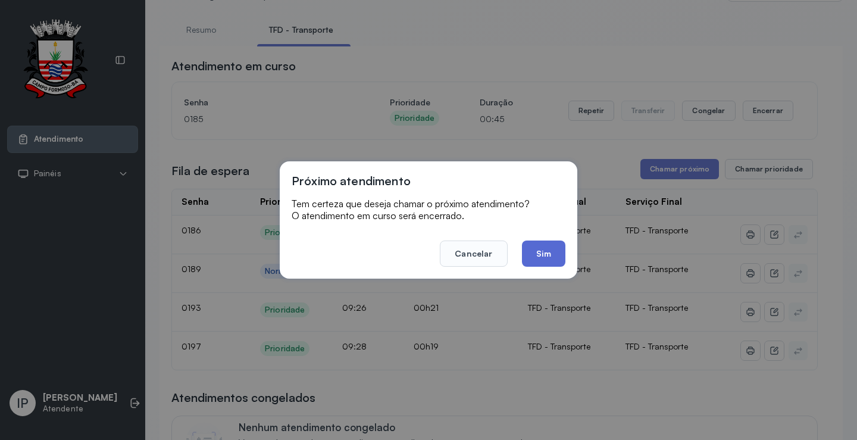
click at [549, 252] on button "Sim" at bounding box center [543, 253] width 43 height 26
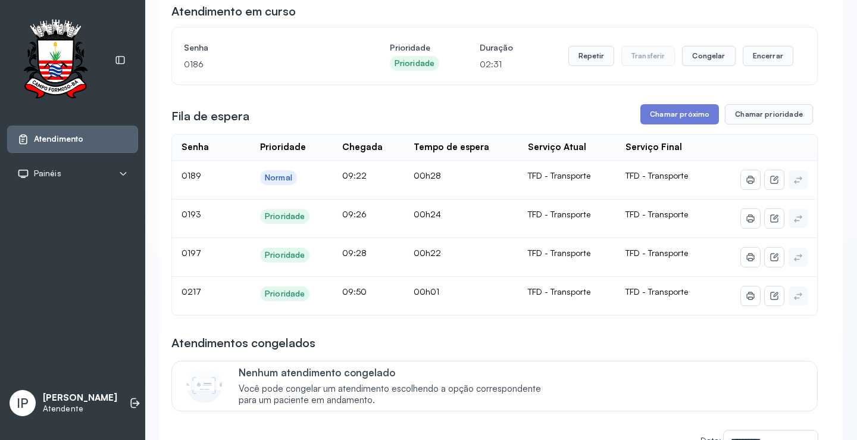
scroll to position [119, 0]
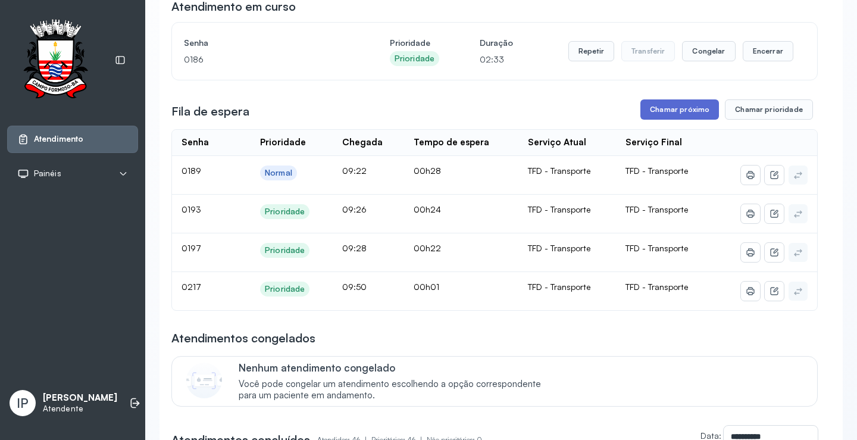
click at [688, 117] on button "Chamar próximo" at bounding box center [679, 109] width 79 height 20
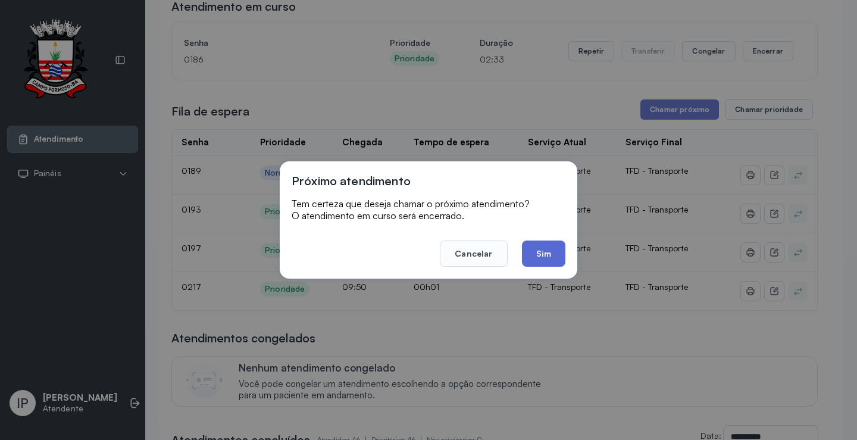
click at [555, 248] on button "Sim" at bounding box center [543, 253] width 43 height 26
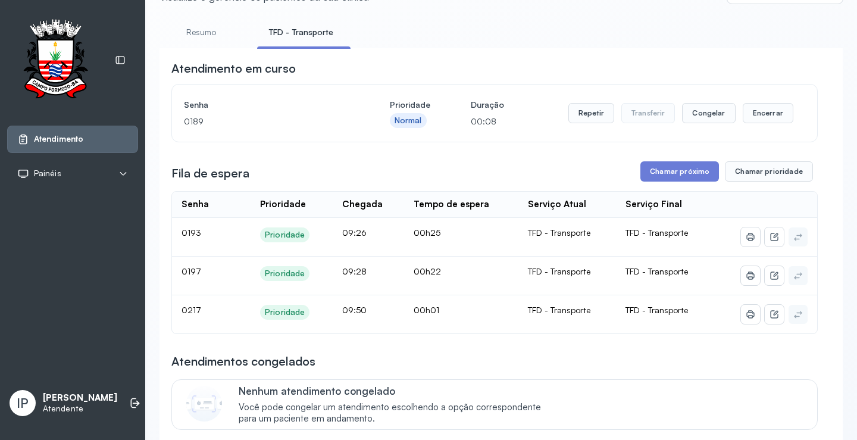
scroll to position [0, 0]
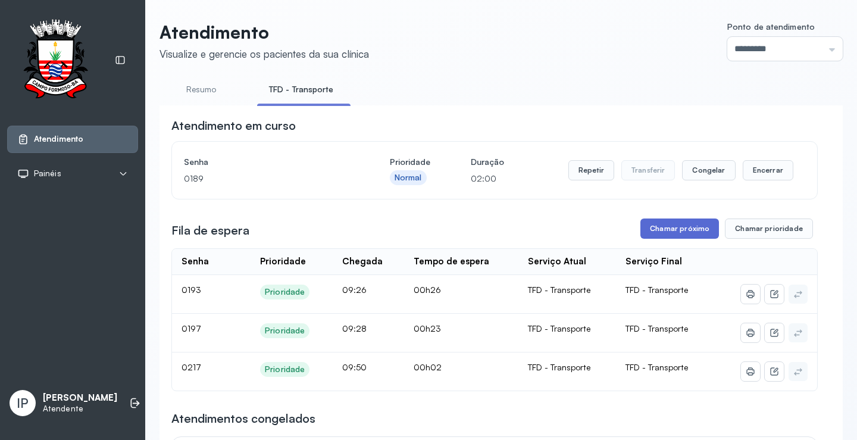
click at [662, 226] on button "Chamar próximo" at bounding box center [679, 228] width 79 height 20
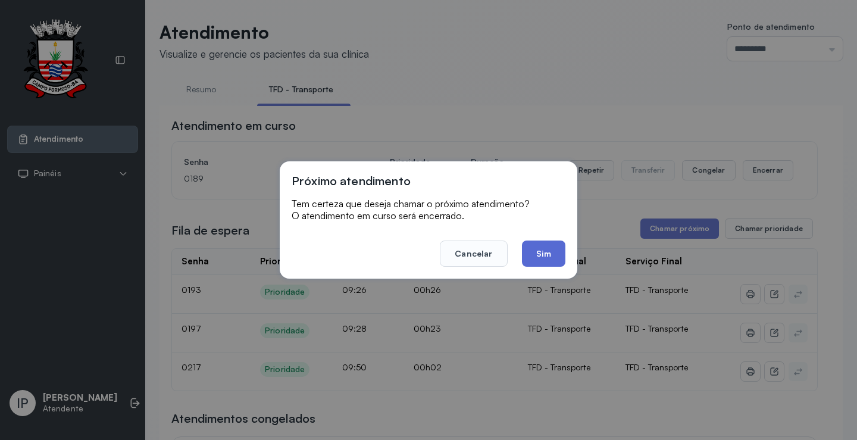
click at [553, 248] on button "Sim" at bounding box center [543, 253] width 43 height 26
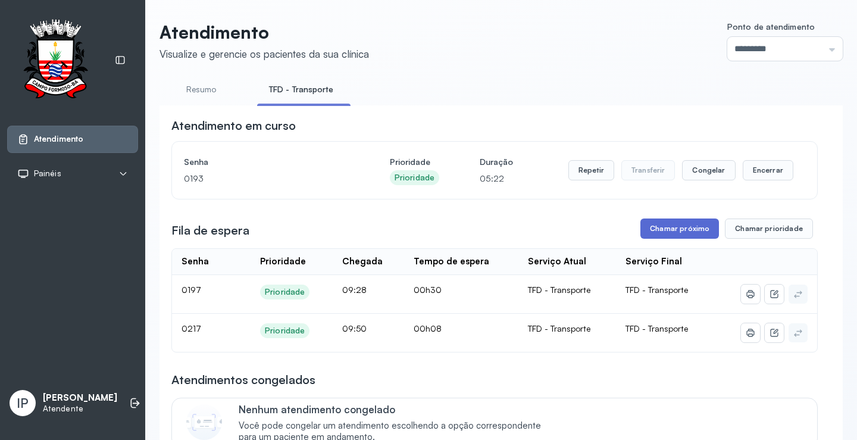
click at [677, 233] on button "Chamar próximo" at bounding box center [679, 228] width 79 height 20
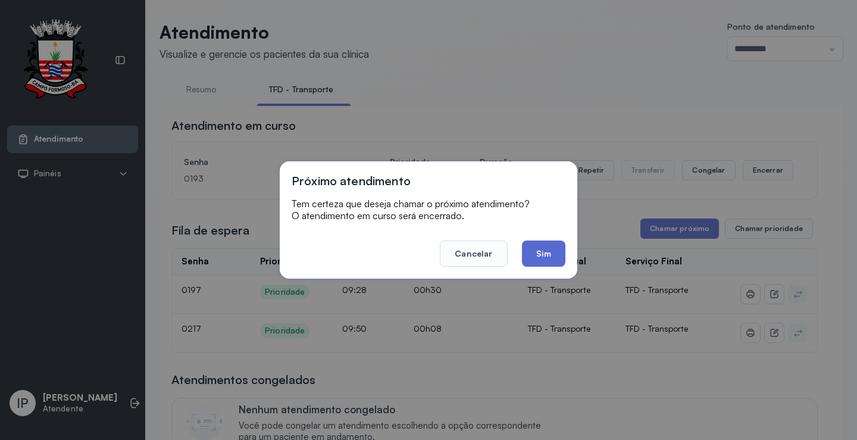
click at [541, 256] on button "Sim" at bounding box center [543, 253] width 43 height 26
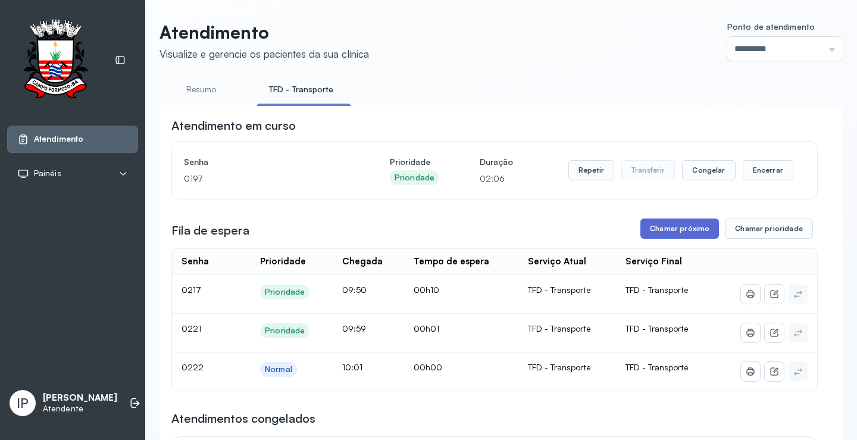
click at [665, 233] on button "Chamar próximo" at bounding box center [679, 228] width 79 height 20
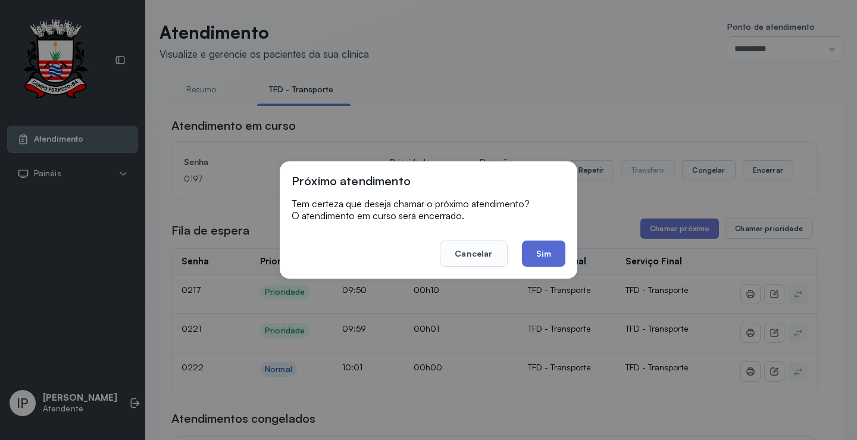
click at [562, 247] on button "Sim" at bounding box center [543, 253] width 43 height 26
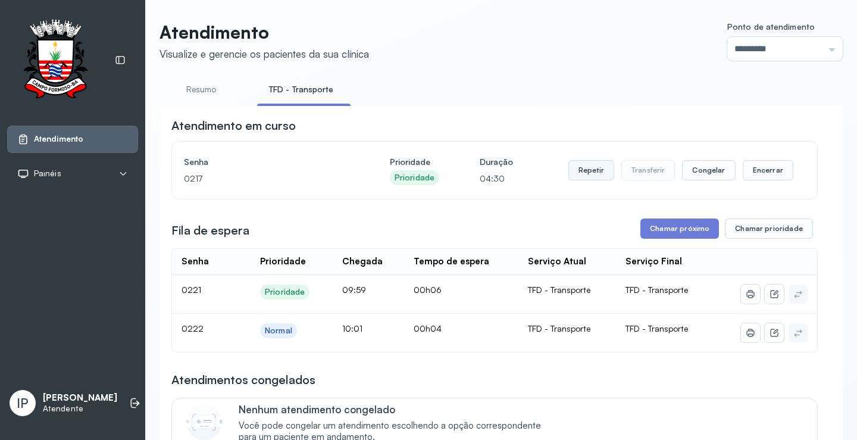
click at [584, 170] on button "Repetir" at bounding box center [591, 170] width 46 height 20
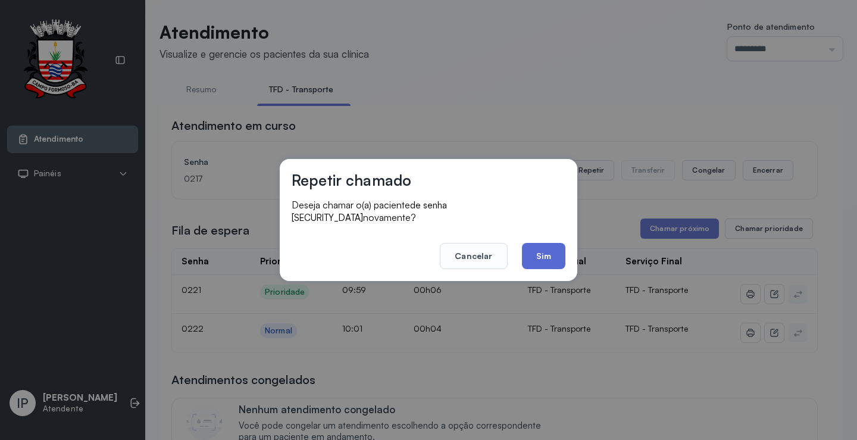
click at [530, 243] on button "Sim" at bounding box center [543, 256] width 43 height 26
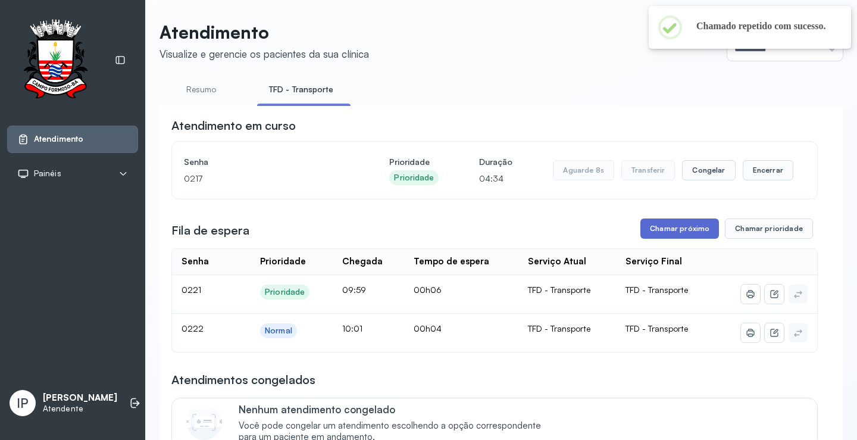
click at [663, 232] on button "Chamar próximo" at bounding box center [679, 228] width 79 height 20
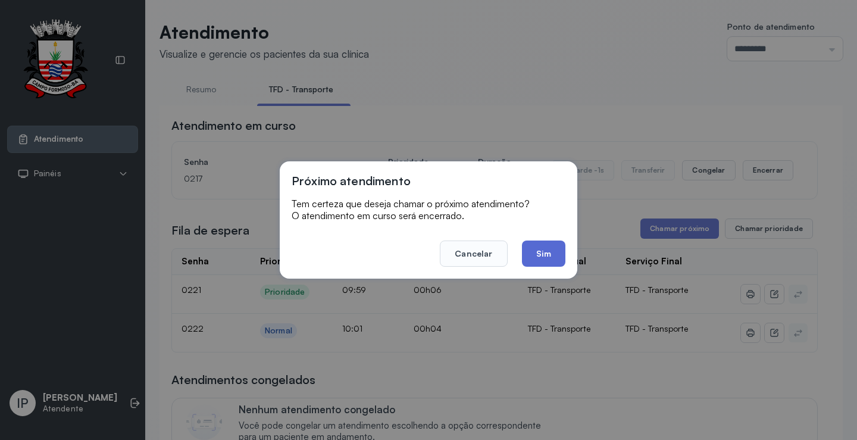
click at [532, 259] on button "Sim" at bounding box center [543, 253] width 43 height 26
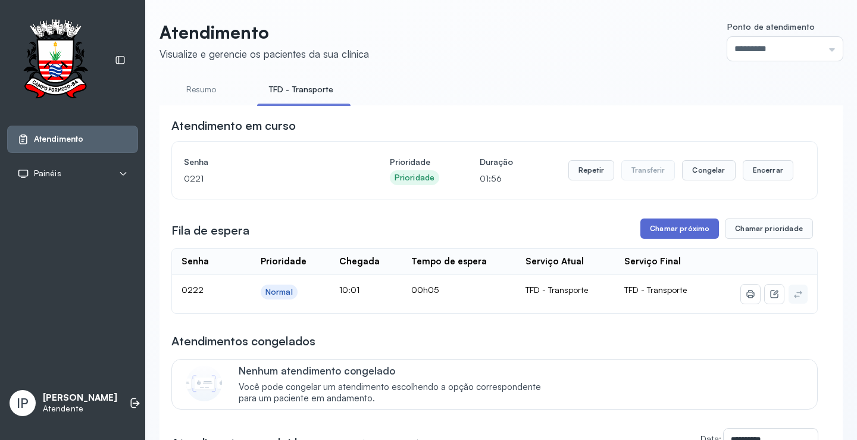
click at [668, 230] on button "Chamar próximo" at bounding box center [679, 228] width 79 height 20
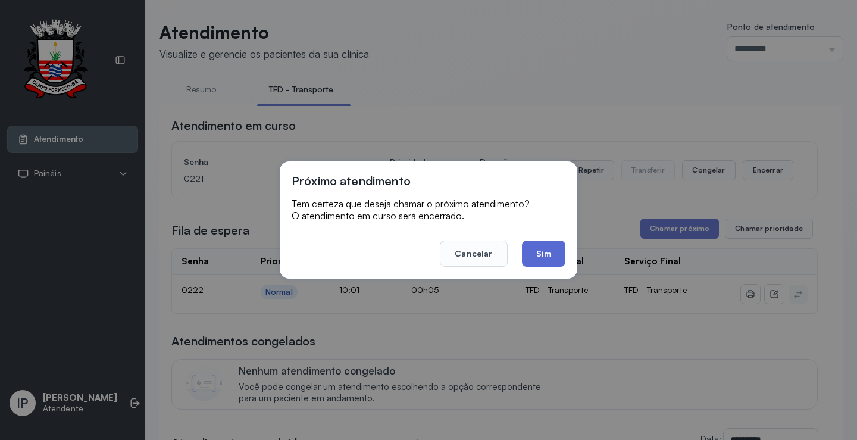
click at [556, 245] on button "Sim" at bounding box center [543, 253] width 43 height 26
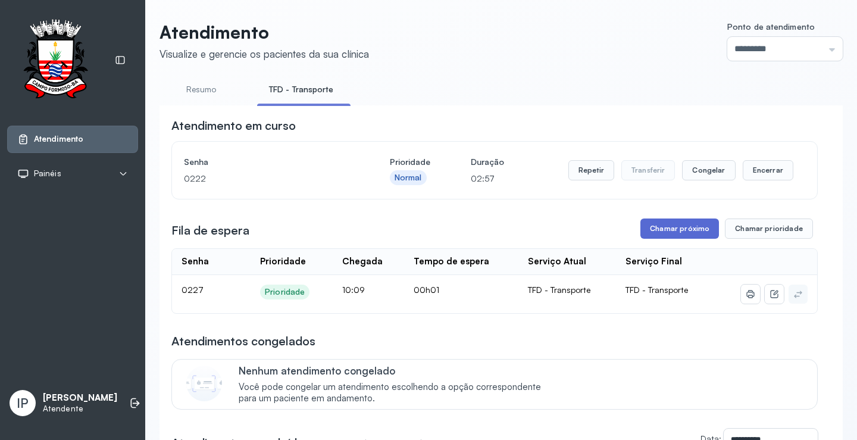
click at [666, 237] on button "Chamar próximo" at bounding box center [679, 228] width 79 height 20
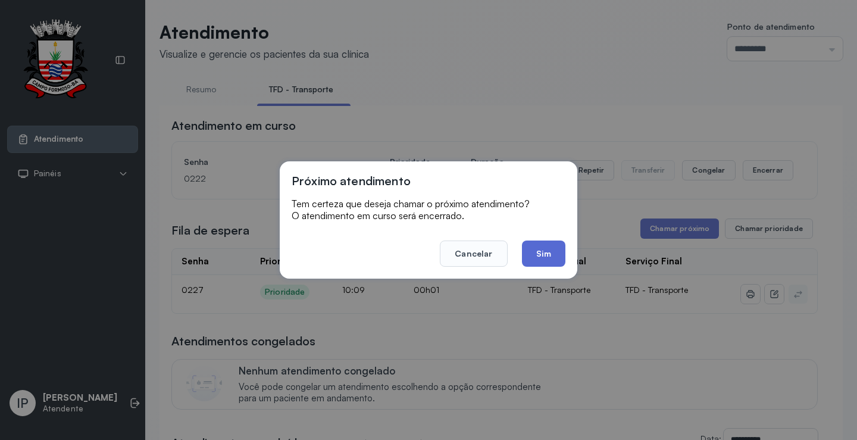
click at [554, 244] on button "Sim" at bounding box center [543, 253] width 43 height 26
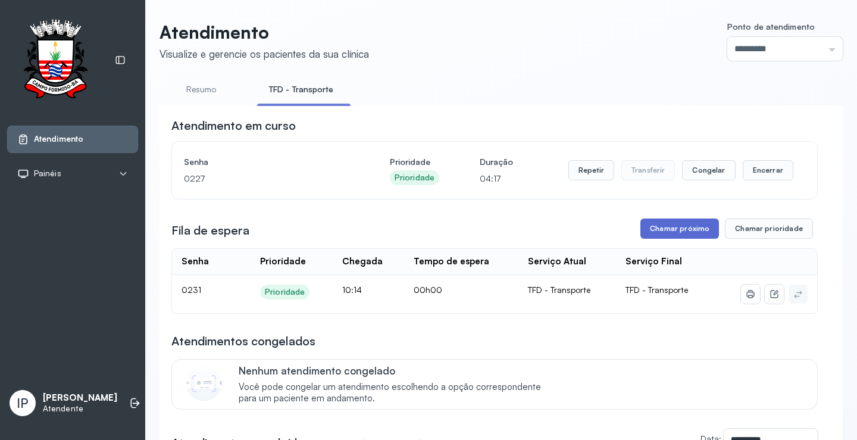
click at [671, 231] on button "Chamar próximo" at bounding box center [679, 228] width 79 height 20
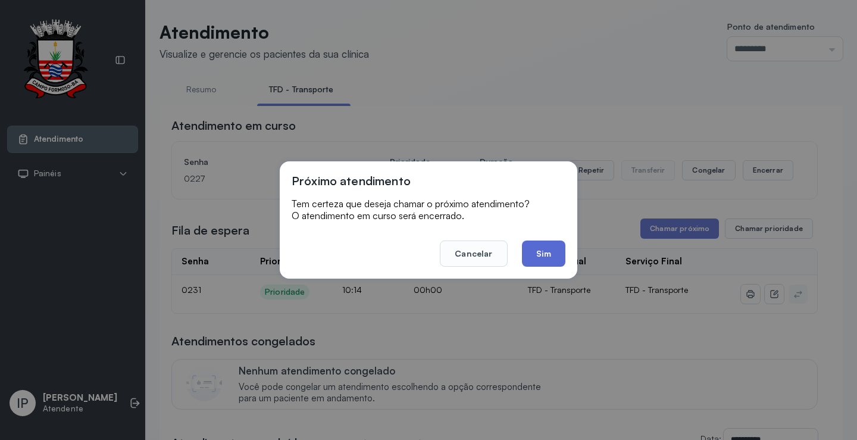
click at [550, 248] on button "Sim" at bounding box center [543, 253] width 43 height 26
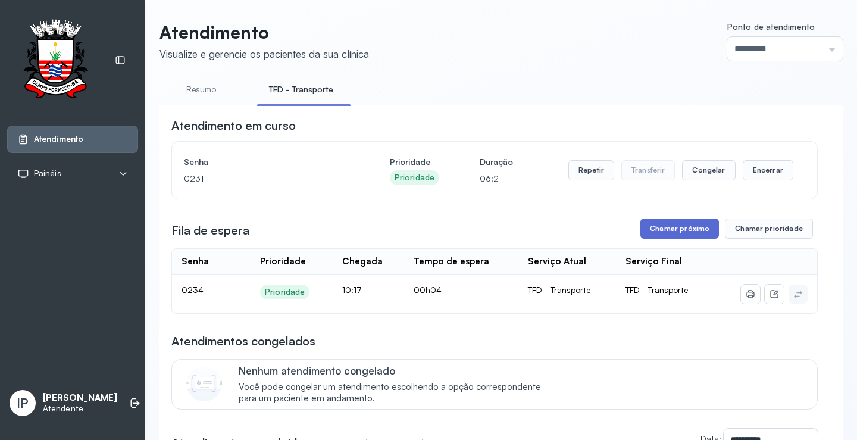
click at [688, 228] on button "Chamar próximo" at bounding box center [679, 228] width 79 height 20
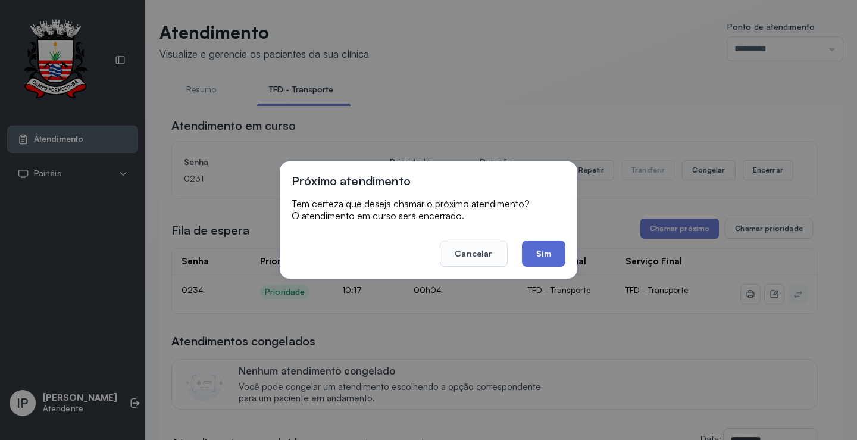
click at [533, 253] on button "Sim" at bounding box center [543, 253] width 43 height 26
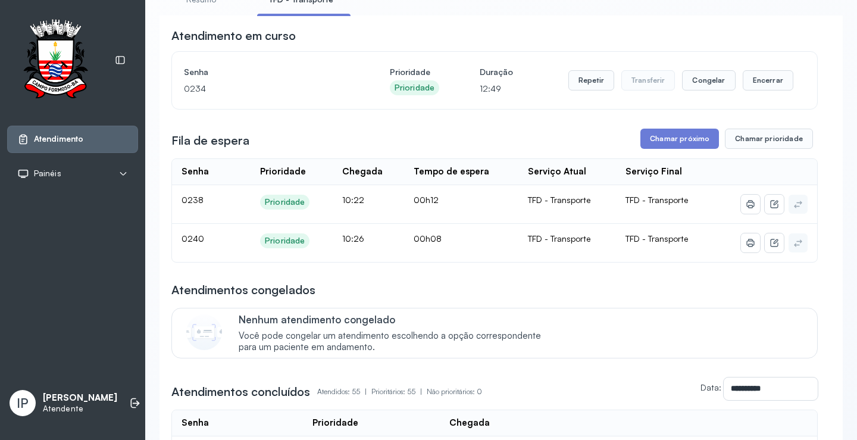
scroll to position [179, 0]
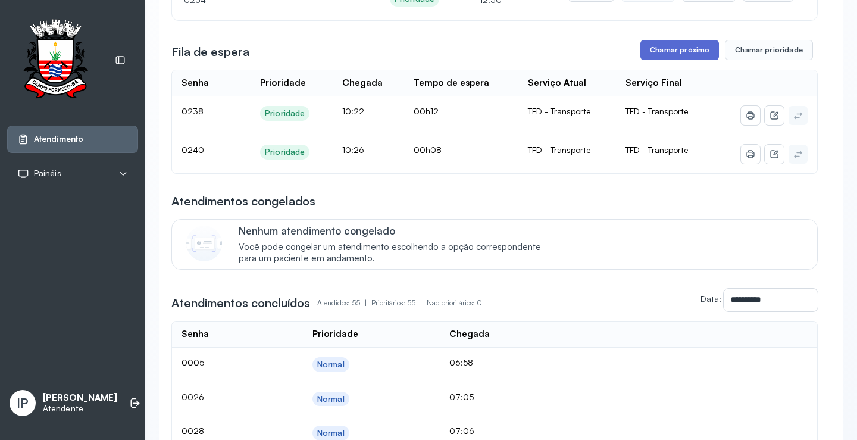
click at [684, 47] on button "Chamar próximo" at bounding box center [679, 50] width 79 height 20
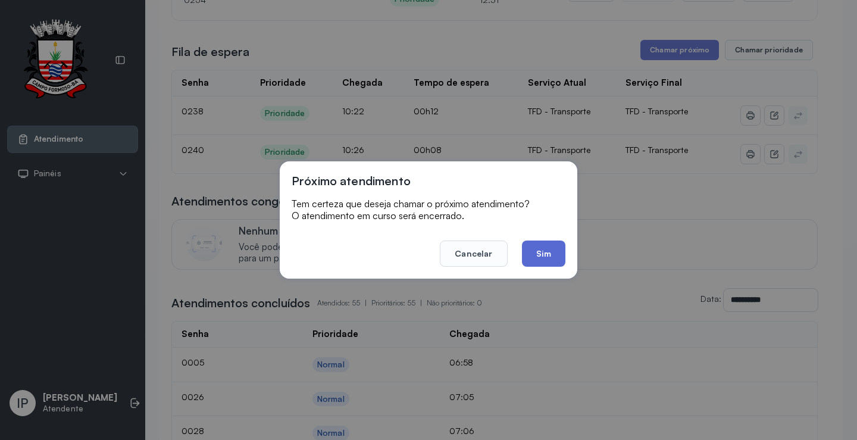
click at [528, 253] on button "Sim" at bounding box center [543, 253] width 43 height 26
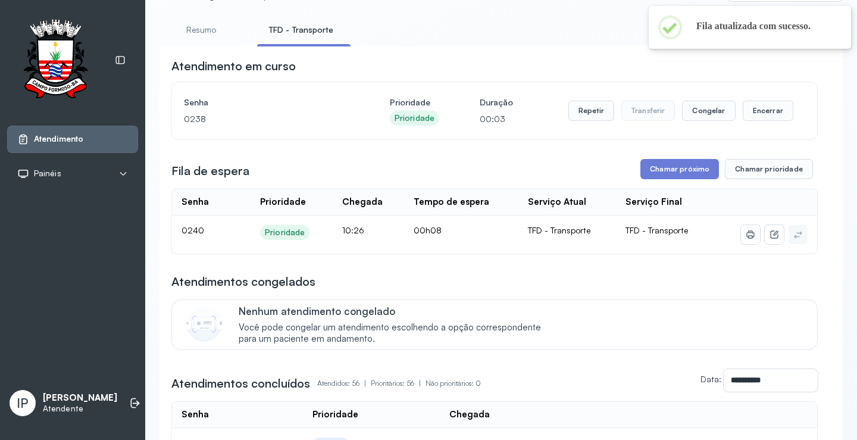
scroll to position [0, 0]
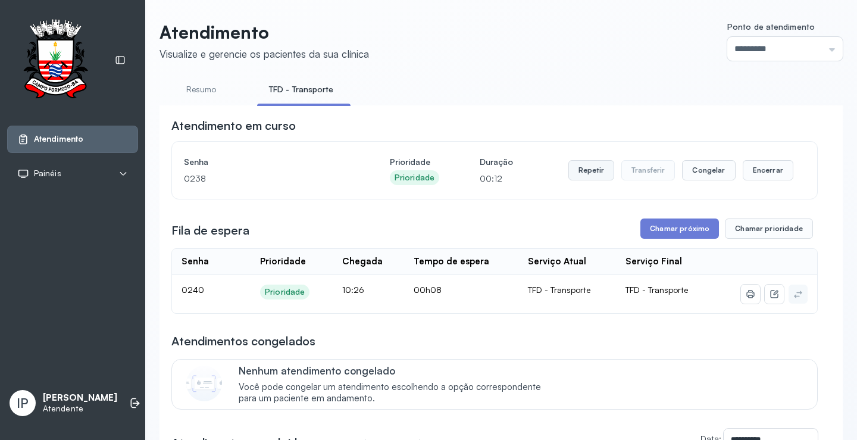
click at [578, 174] on button "Repetir" at bounding box center [591, 170] width 46 height 20
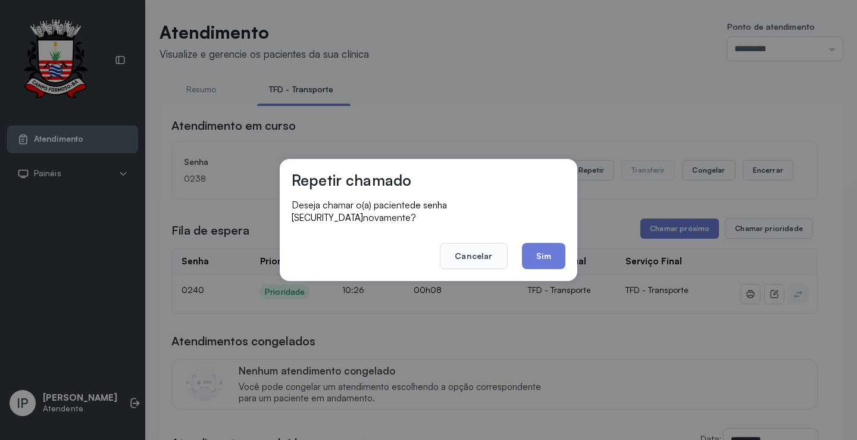
click at [518, 248] on footer "Cancelar Sim" at bounding box center [429, 247] width 274 height 43
click at [525, 250] on button "Sim" at bounding box center [543, 256] width 43 height 26
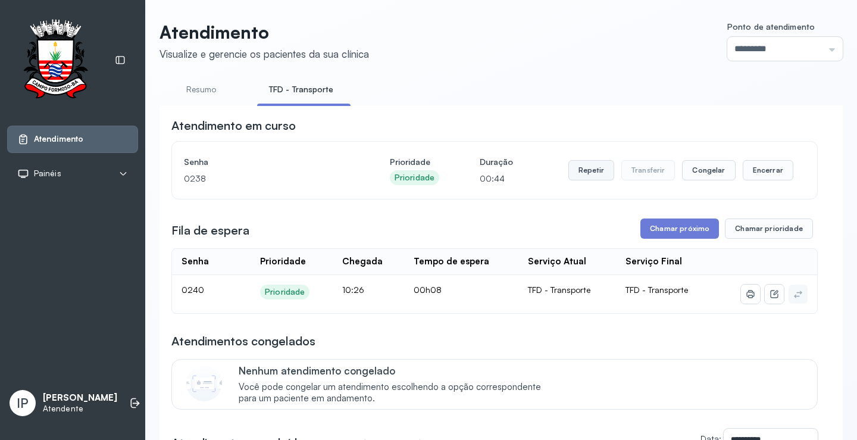
click at [600, 171] on button "Repetir" at bounding box center [591, 170] width 46 height 20
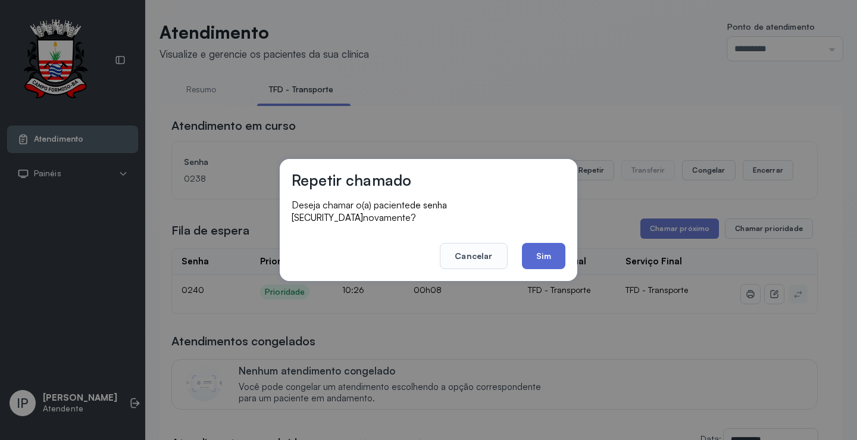
click at [544, 248] on button "Sim" at bounding box center [543, 256] width 43 height 26
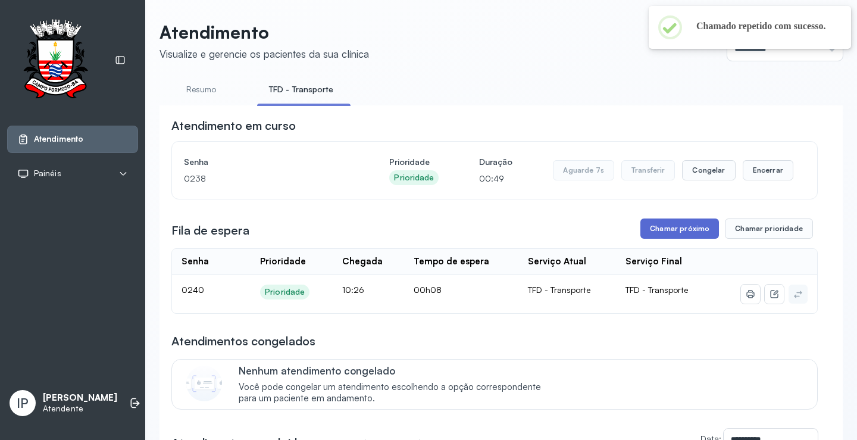
click at [686, 230] on button "Chamar próximo" at bounding box center [679, 228] width 79 height 20
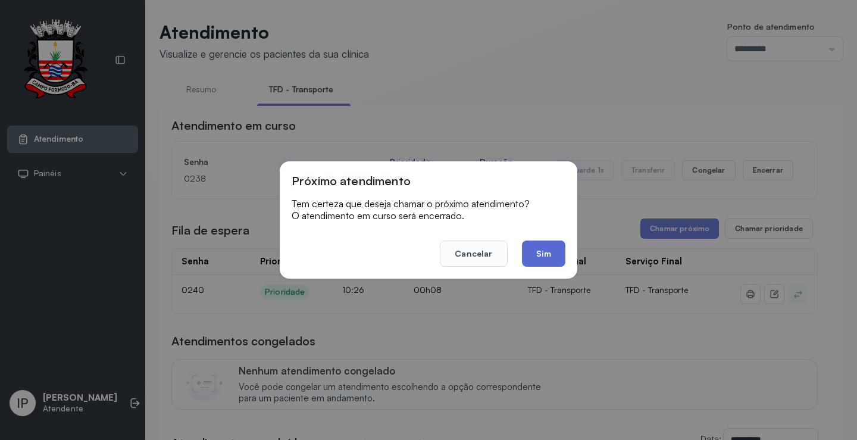
click at [554, 257] on button "Sim" at bounding box center [543, 253] width 43 height 26
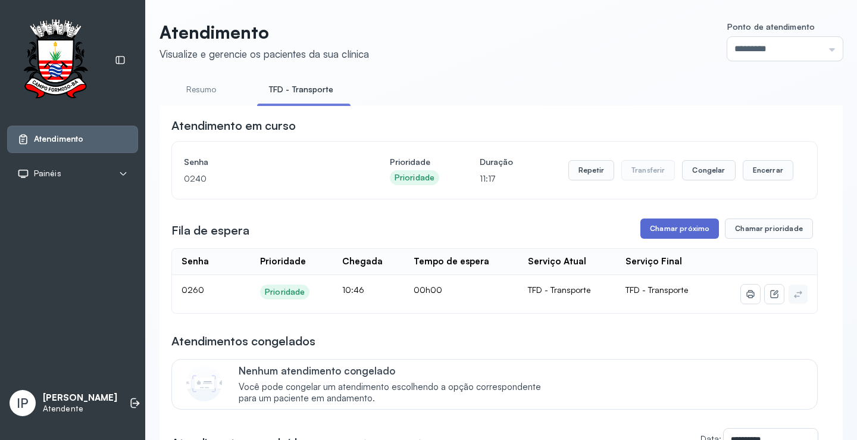
click at [666, 230] on button "Chamar próximo" at bounding box center [679, 228] width 79 height 20
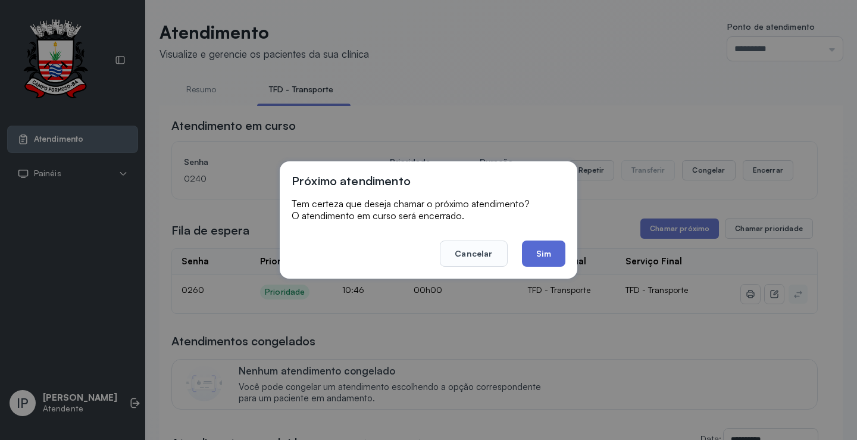
click at [540, 257] on button "Sim" at bounding box center [543, 253] width 43 height 26
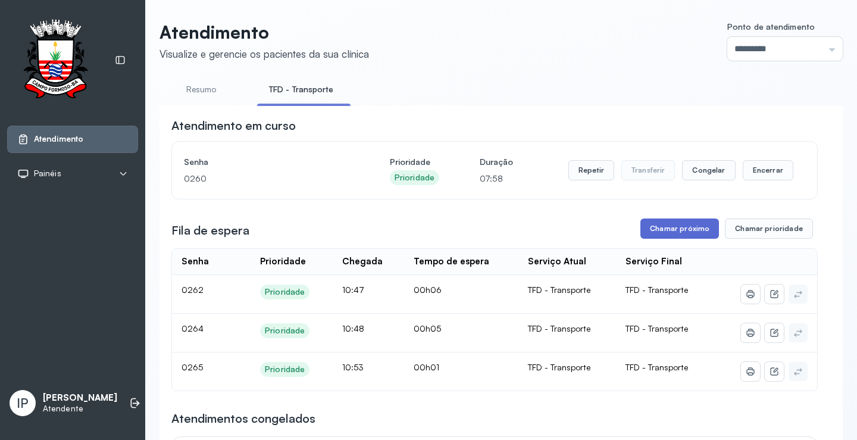
click at [688, 229] on button "Chamar próximo" at bounding box center [679, 228] width 79 height 20
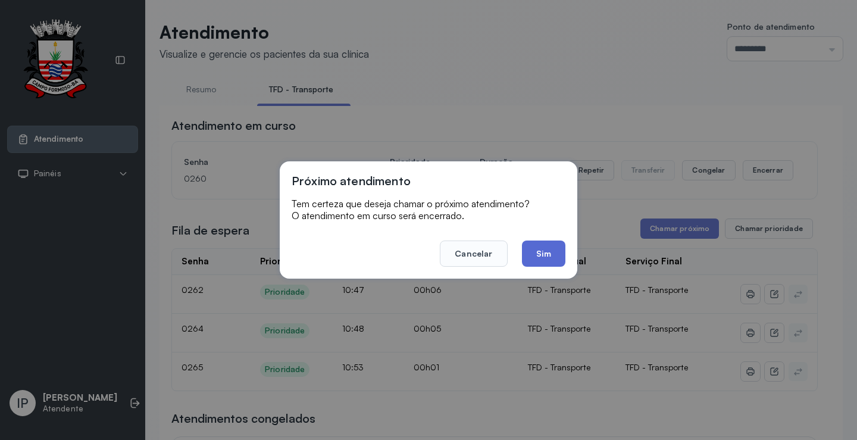
click at [535, 245] on button "Sim" at bounding box center [543, 253] width 43 height 26
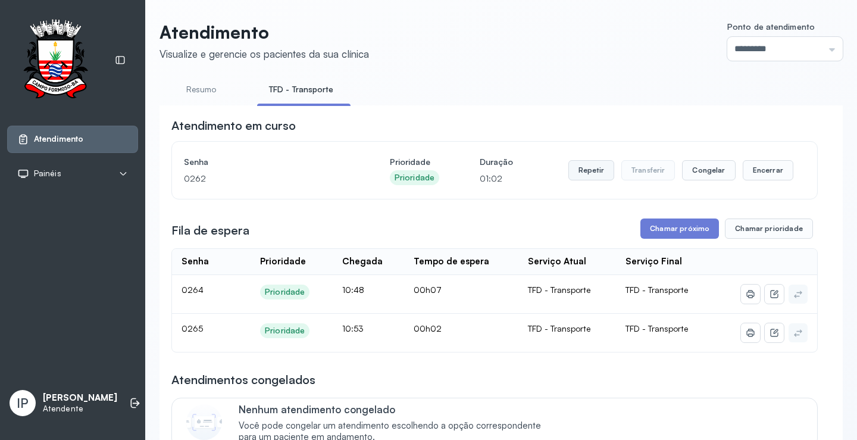
click at [598, 177] on button "Repetir" at bounding box center [591, 170] width 46 height 20
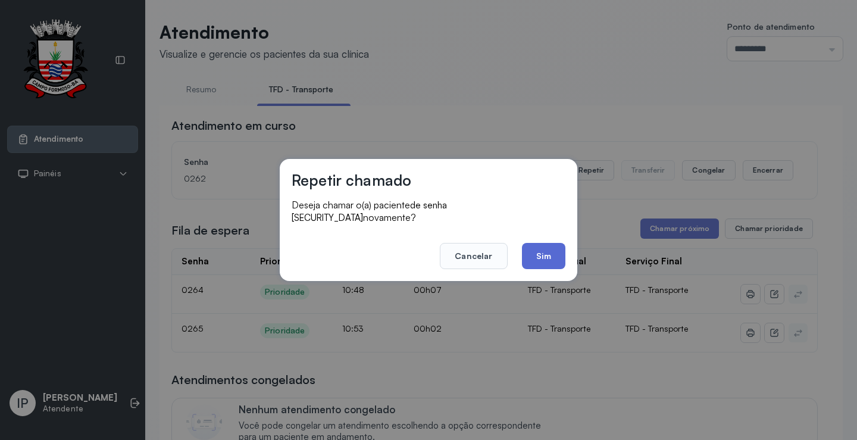
click at [547, 245] on button "Sim" at bounding box center [543, 256] width 43 height 26
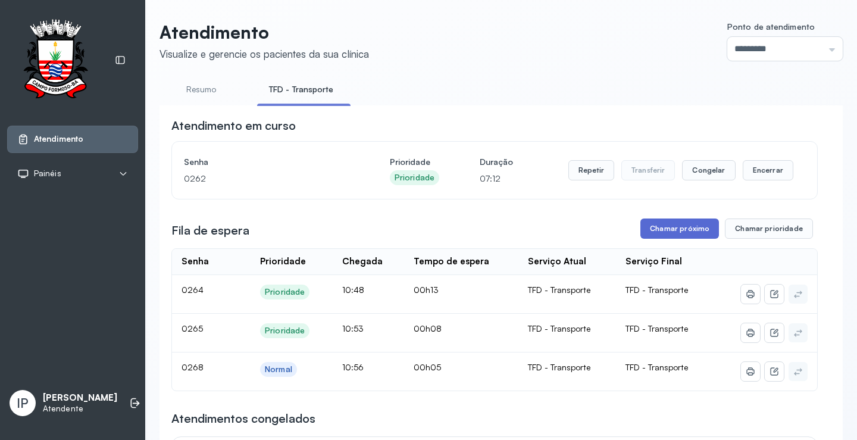
click at [690, 226] on button "Chamar próximo" at bounding box center [679, 228] width 79 height 20
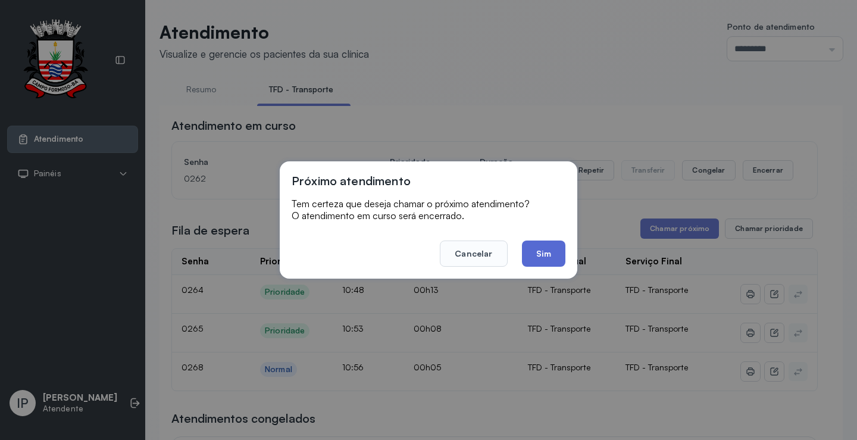
click at [558, 258] on button "Sim" at bounding box center [543, 253] width 43 height 26
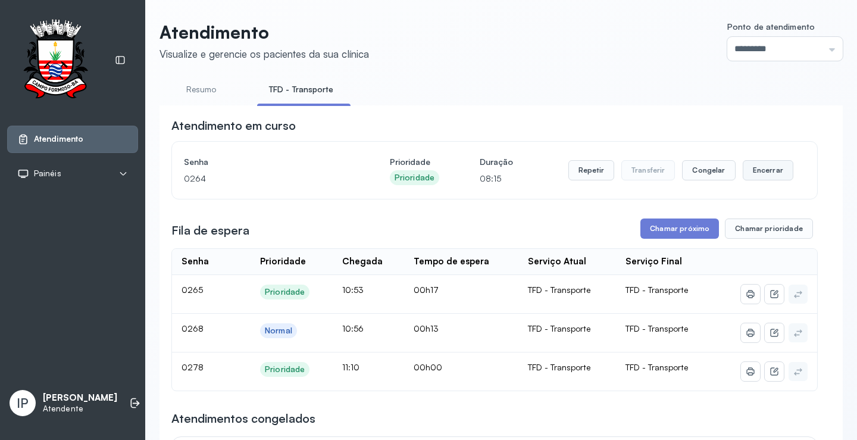
click at [760, 169] on button "Encerrar" at bounding box center [768, 170] width 51 height 20
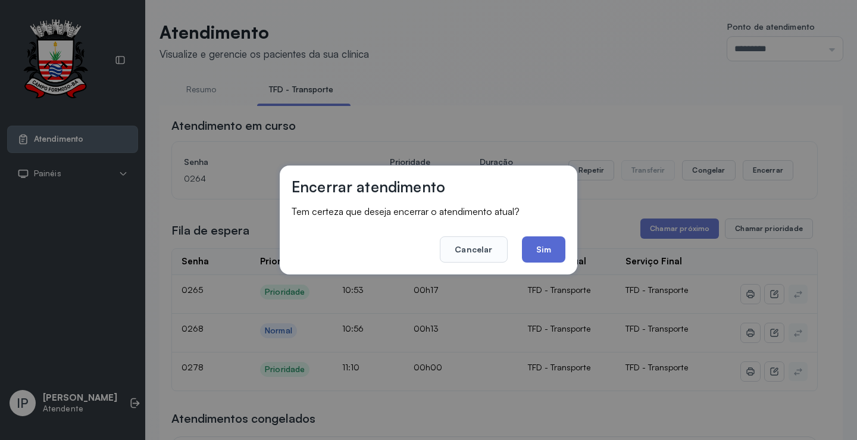
click at [548, 246] on button "Sim" at bounding box center [543, 249] width 43 height 26
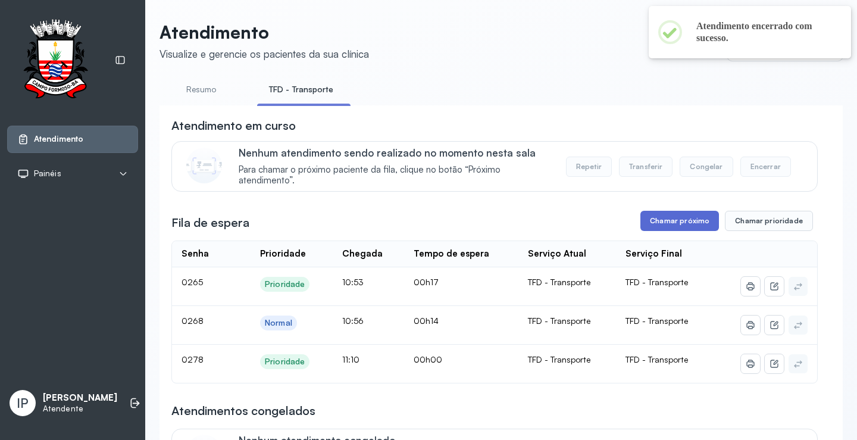
click at [671, 224] on button "Chamar próximo" at bounding box center [679, 221] width 79 height 20
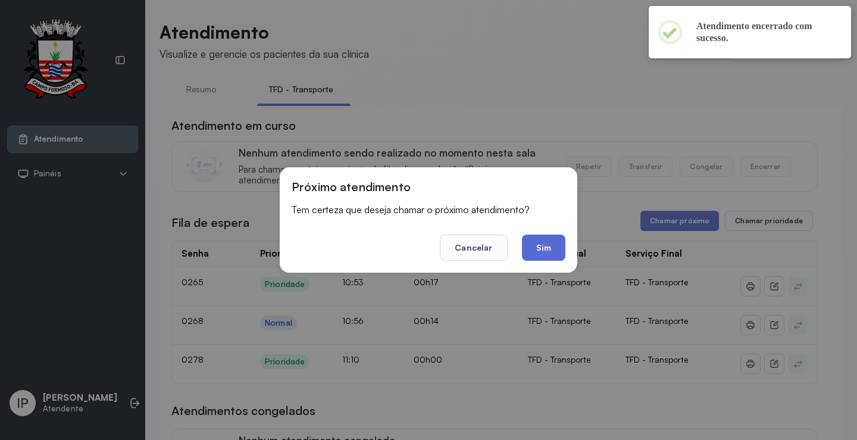
click at [552, 248] on button "Sim" at bounding box center [543, 247] width 43 height 26
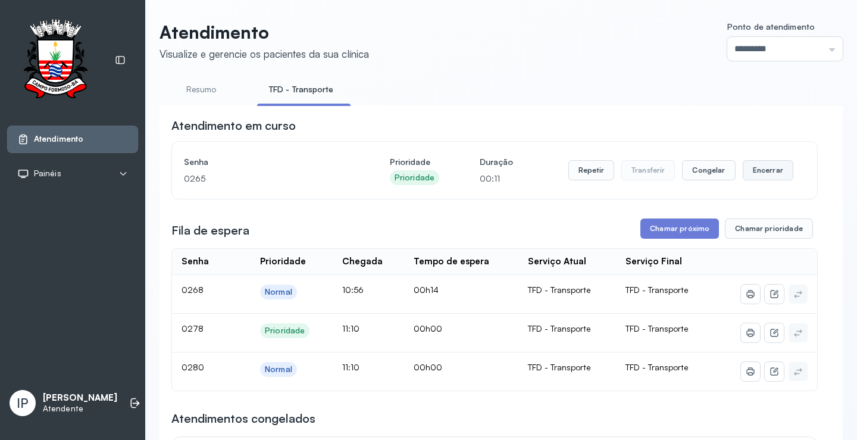
click at [757, 176] on button "Encerrar" at bounding box center [768, 170] width 51 height 20
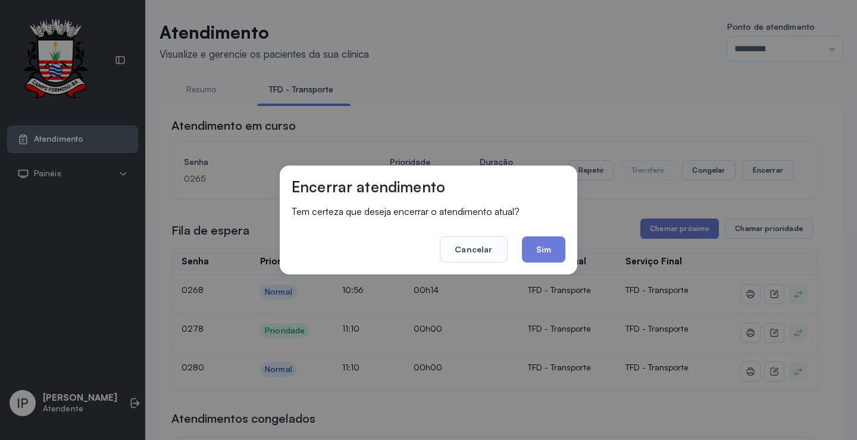
click at [547, 236] on footer "Cancelar Sim" at bounding box center [429, 241] width 274 height 43
click at [552, 253] on button "Sim" at bounding box center [543, 249] width 43 height 26
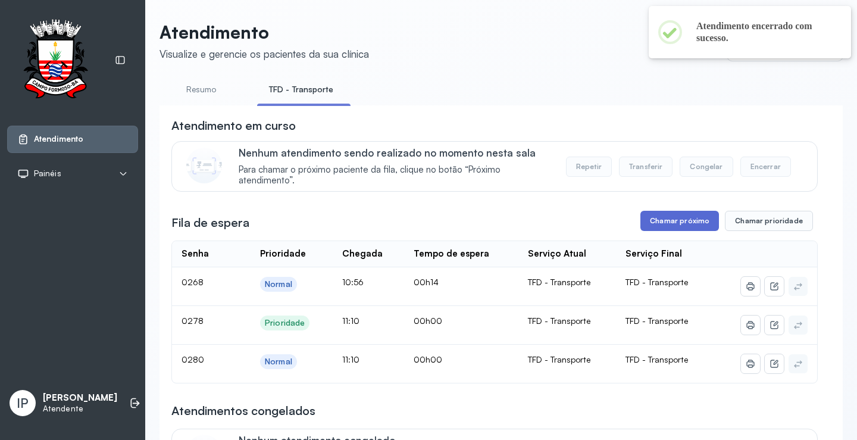
click at [677, 223] on button "Chamar próximo" at bounding box center [679, 221] width 79 height 20
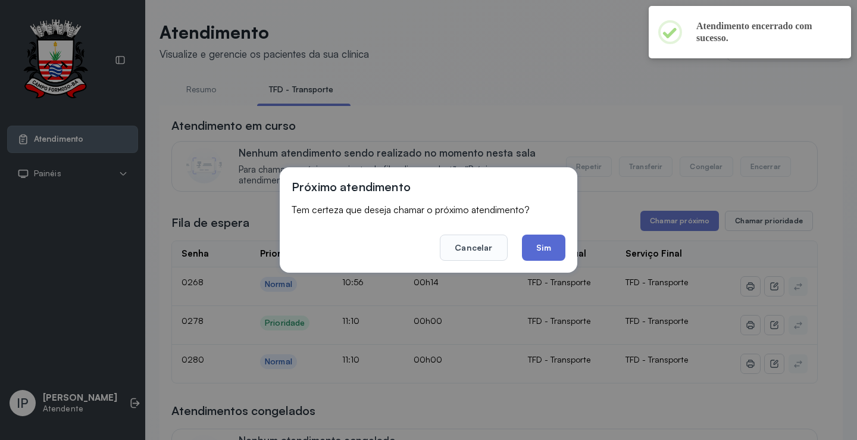
click at [548, 255] on button "Sim" at bounding box center [543, 247] width 43 height 26
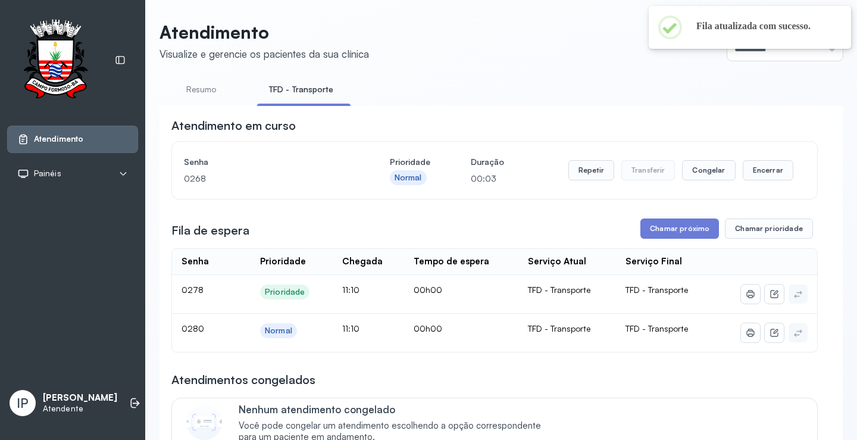
click at [542, 43] on header "Atendimento Visualize e gerencie os pacientes da sua clínica Ponto de atendimen…" at bounding box center [500, 40] width 683 height 39
click at [544, 45] on header "Atendimento Visualize e gerencie os pacientes da sua clínica Ponto de atendimen…" at bounding box center [500, 40] width 683 height 39
click at [531, 54] on header "Atendimento Visualize e gerencie os pacientes da sua clínica Ponto de atendimen…" at bounding box center [500, 40] width 683 height 39
click at [760, 170] on button "Encerrar" at bounding box center [768, 170] width 51 height 20
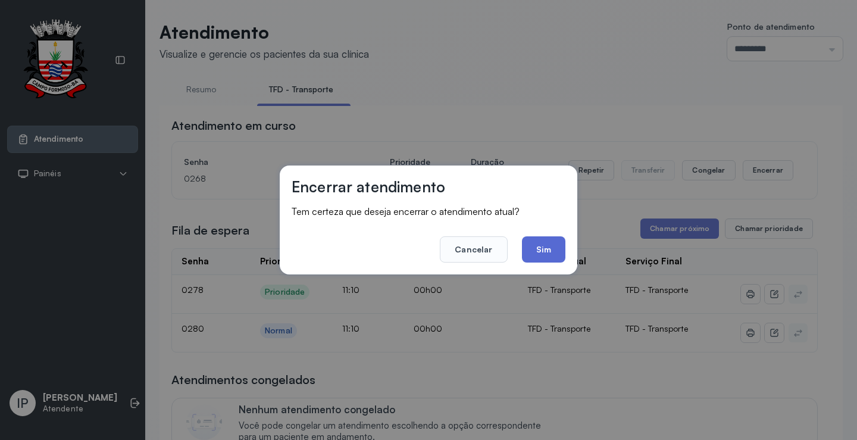
click at [544, 246] on button "Sim" at bounding box center [543, 249] width 43 height 26
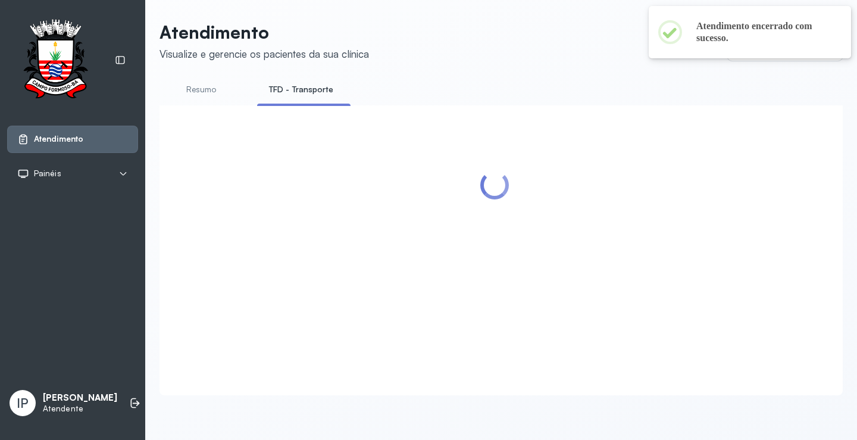
click at [547, 37] on header "Atendimento Visualize e gerencie os pacientes da sua clínica Ponto de atendimen…" at bounding box center [500, 40] width 683 height 39
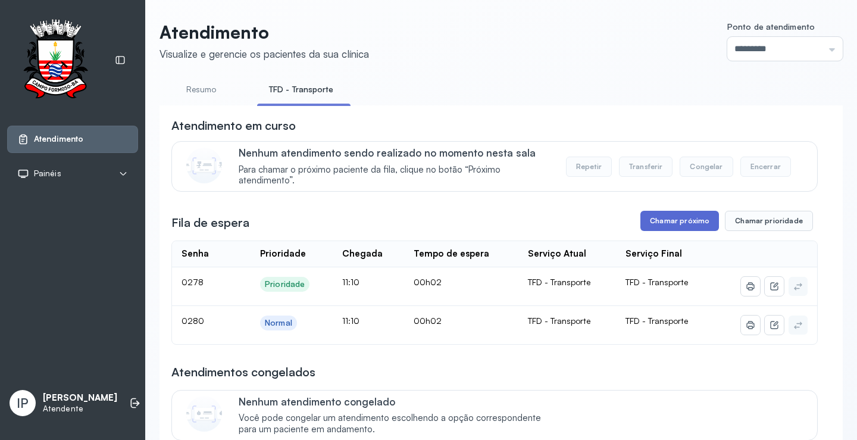
click at [674, 224] on button "Chamar próximo" at bounding box center [679, 221] width 79 height 20
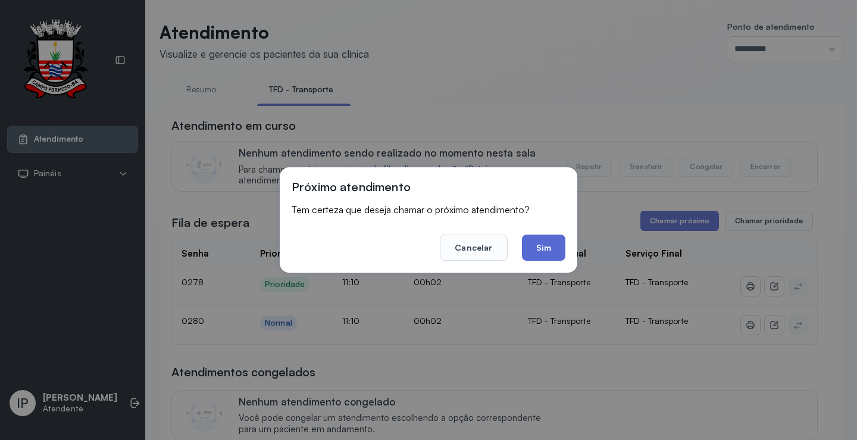
click at [548, 243] on button "Sim" at bounding box center [543, 247] width 43 height 26
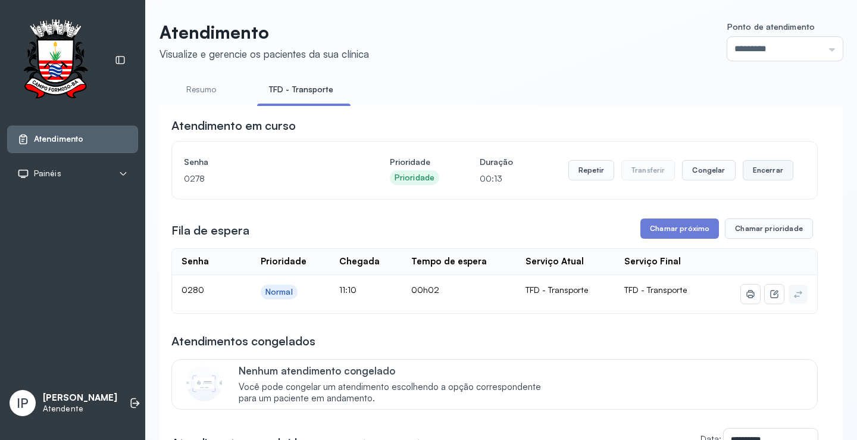
click at [759, 171] on button "Encerrar" at bounding box center [768, 170] width 51 height 20
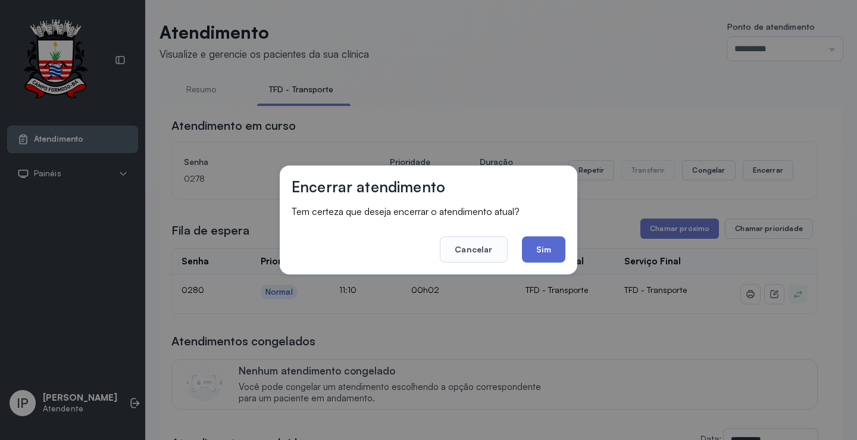
click at [550, 253] on button "Sim" at bounding box center [543, 249] width 43 height 26
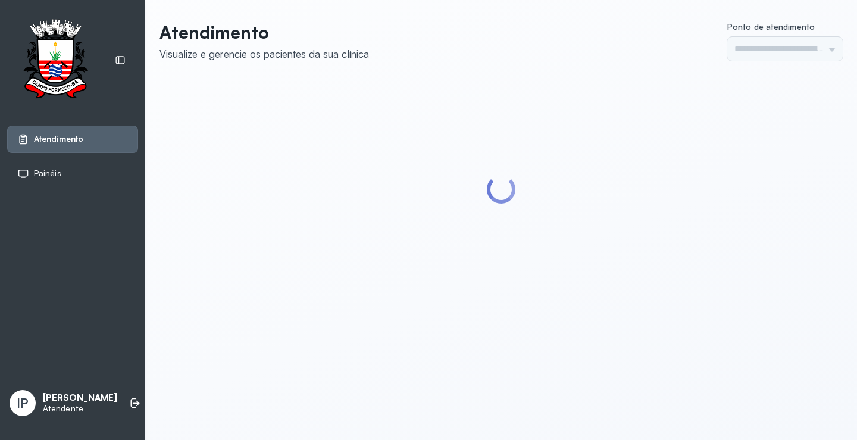
type input "*********"
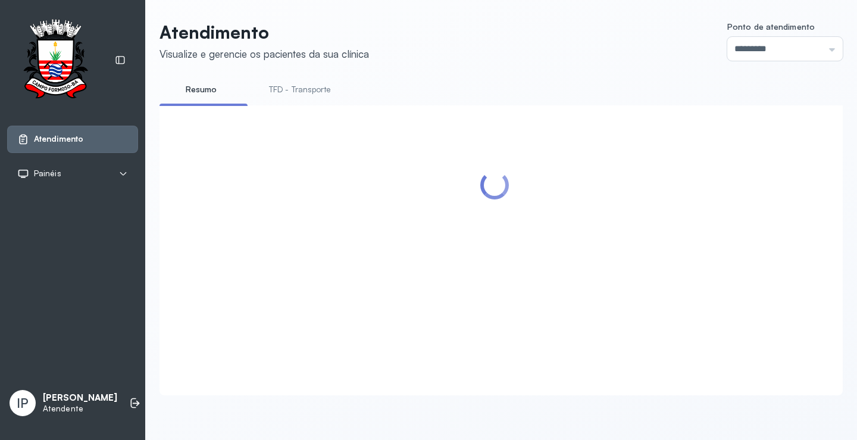
click at [514, 77] on div "Atendimento Visualize e gerencie os pacientes da sua clínica Ponto de atendimen…" at bounding box center [500, 208] width 683 height 374
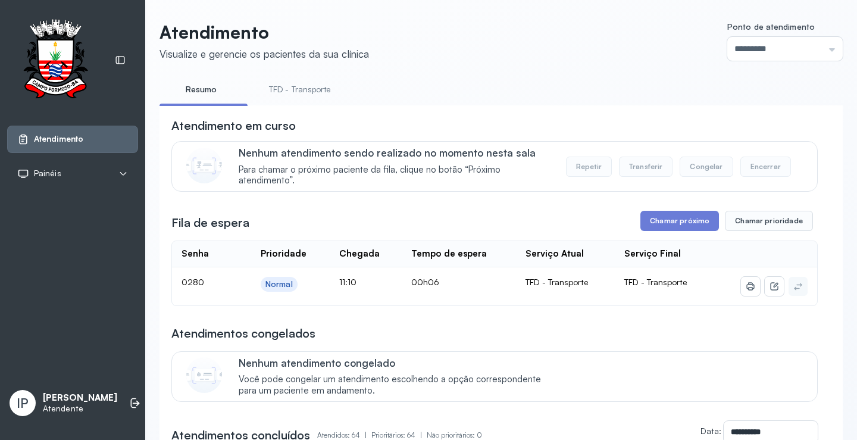
click at [616, 89] on ul "Resumo TFD - Transporte" at bounding box center [500, 93] width 683 height 27
click at [613, 88] on ul "Resumo TFD - Transporte" at bounding box center [500, 93] width 683 height 27
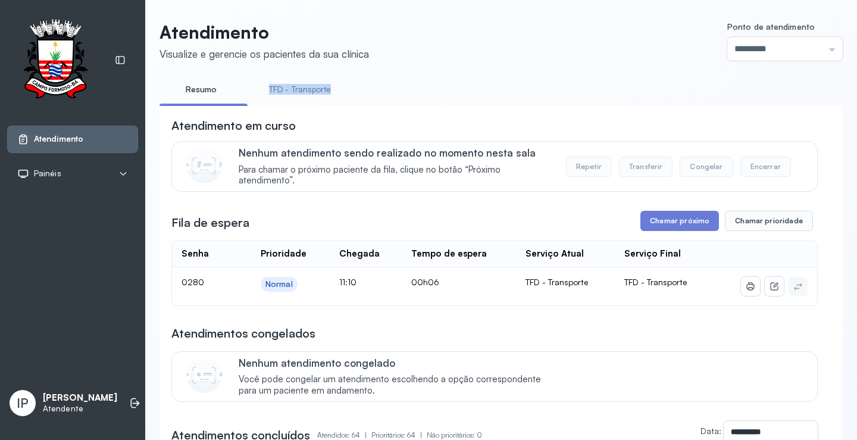
click at [613, 88] on ul "Resumo TFD - Transporte" at bounding box center [500, 93] width 683 height 27
click at [685, 224] on button "Chamar próximo" at bounding box center [679, 221] width 79 height 20
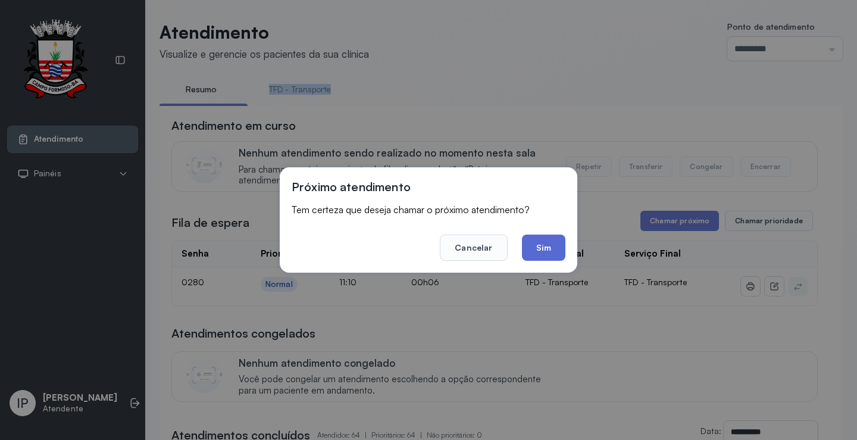
click at [553, 248] on button "Sim" at bounding box center [543, 247] width 43 height 26
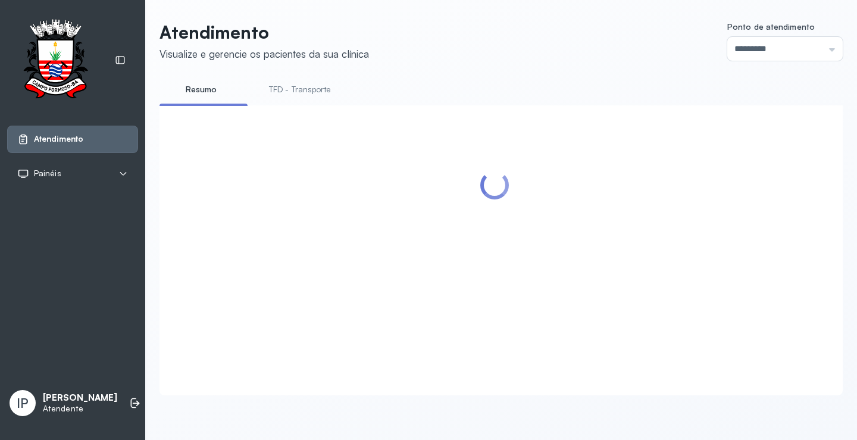
click at [515, 12] on div "Atendimento Visualize e gerencie os pacientes da sua clínica Ponto de atendimen…" at bounding box center [501, 214] width 712 height 428
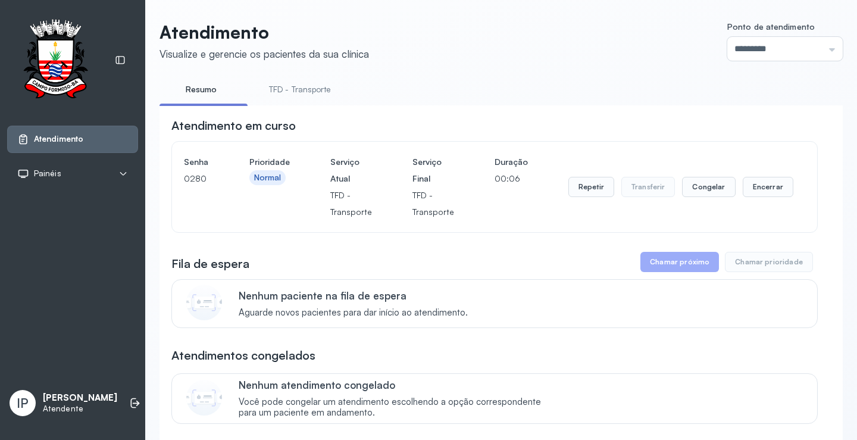
click at [765, 201] on div "Repetir Transferir Congelar Encerrar" at bounding box center [680, 187] width 225 height 67
click at [766, 190] on button "Encerrar" at bounding box center [768, 187] width 51 height 20
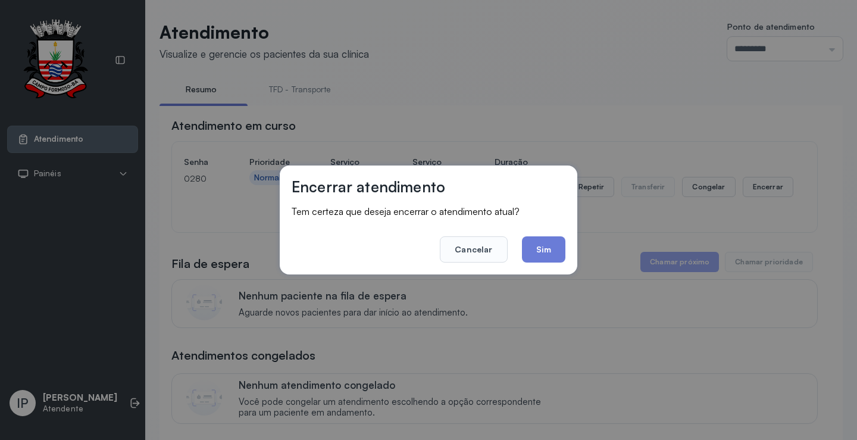
click at [569, 248] on div "Encerrar atendimento Tem certeza que deseja encerrar o atendimento atual? Cance…" at bounding box center [429, 219] width 298 height 109
click at [557, 245] on button "Sim" at bounding box center [543, 249] width 43 height 26
